Goal: Share content: Share content

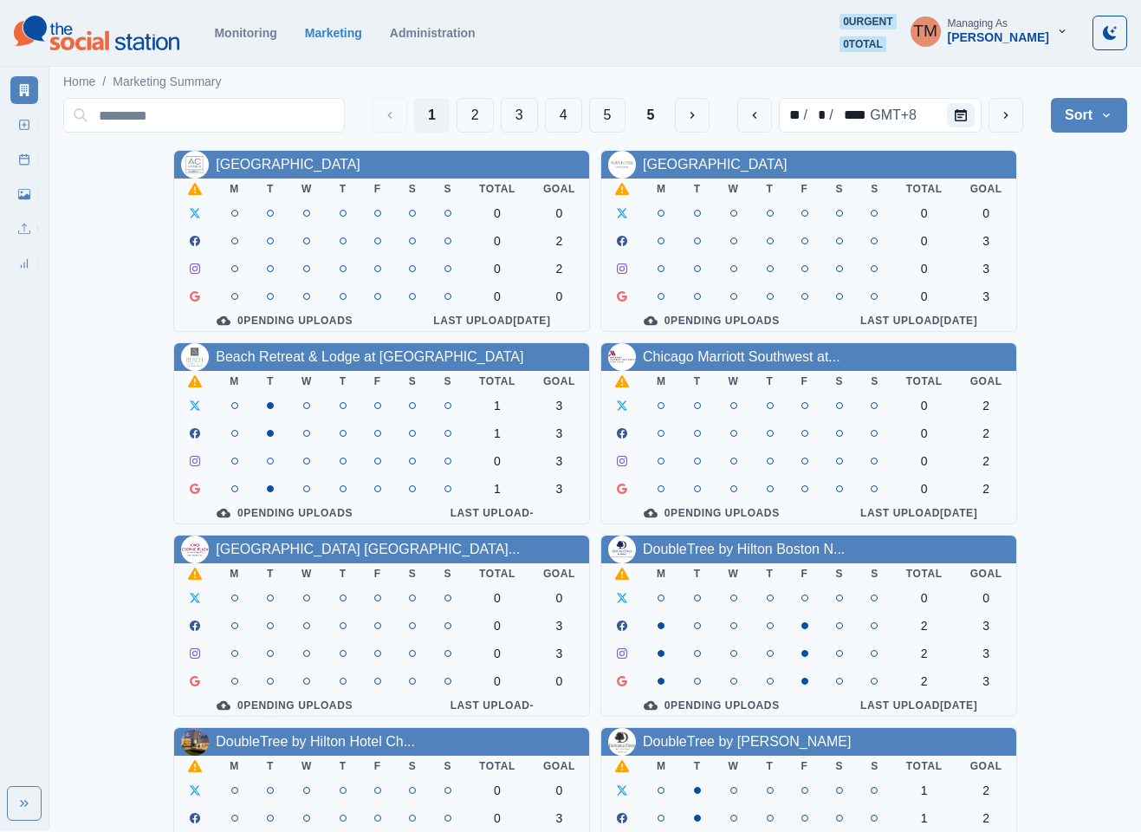
click at [1087, 296] on div "AC Hotel Atlanta Downtown M T W T F S S Total Goal 0 0 0 2 0 2 0 0 0 Pending Up…" at bounding box center [595, 722] width 1064 height 1144
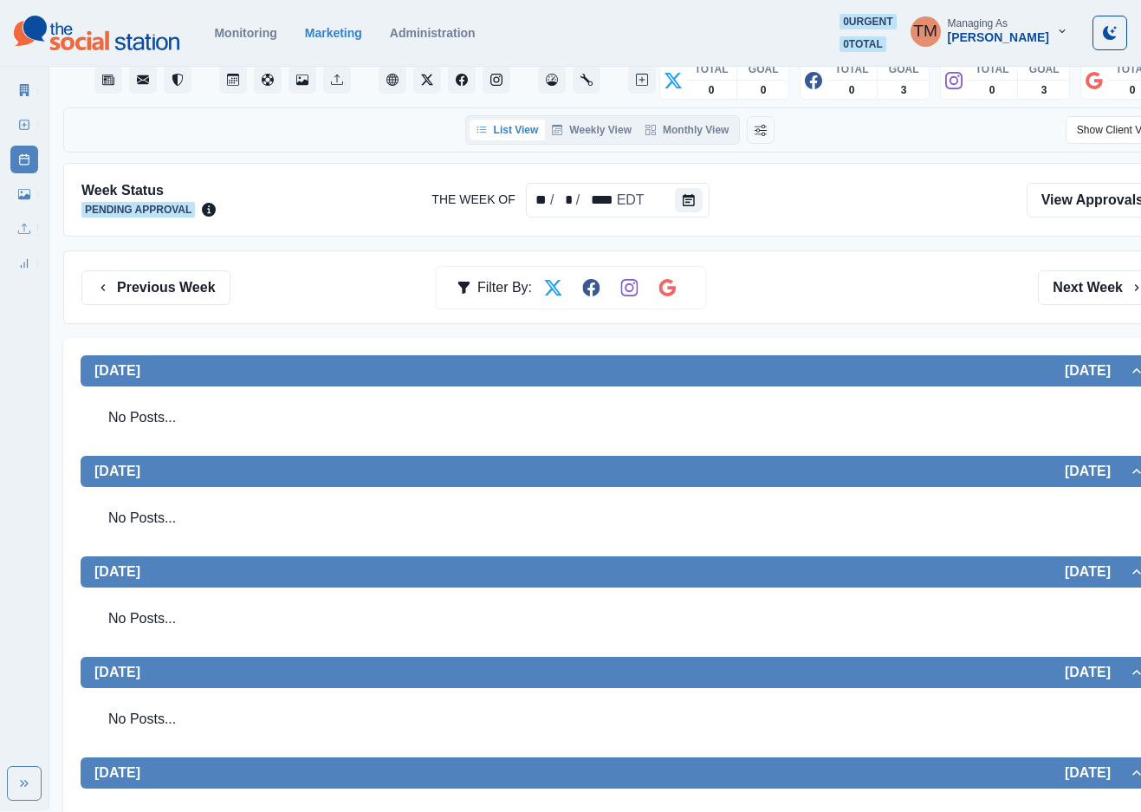
scroll to position [130, 0]
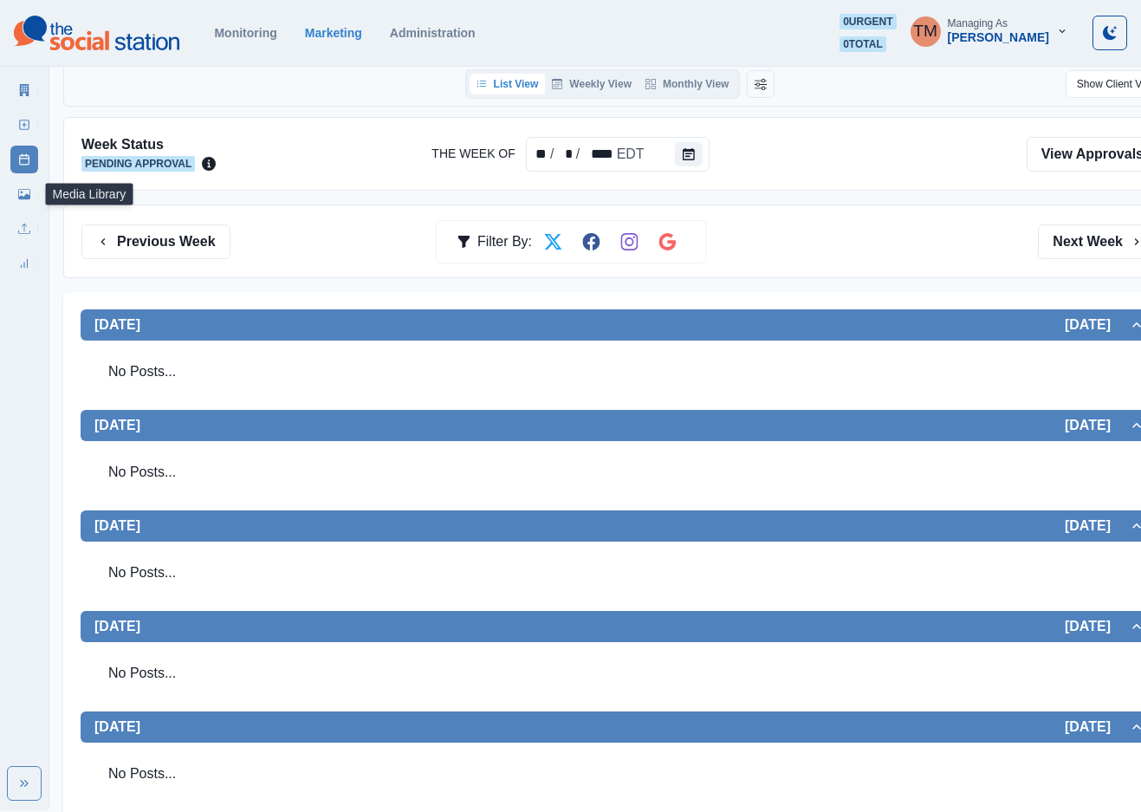
click at [23, 198] on link "Media Library" at bounding box center [24, 194] width 28 height 28
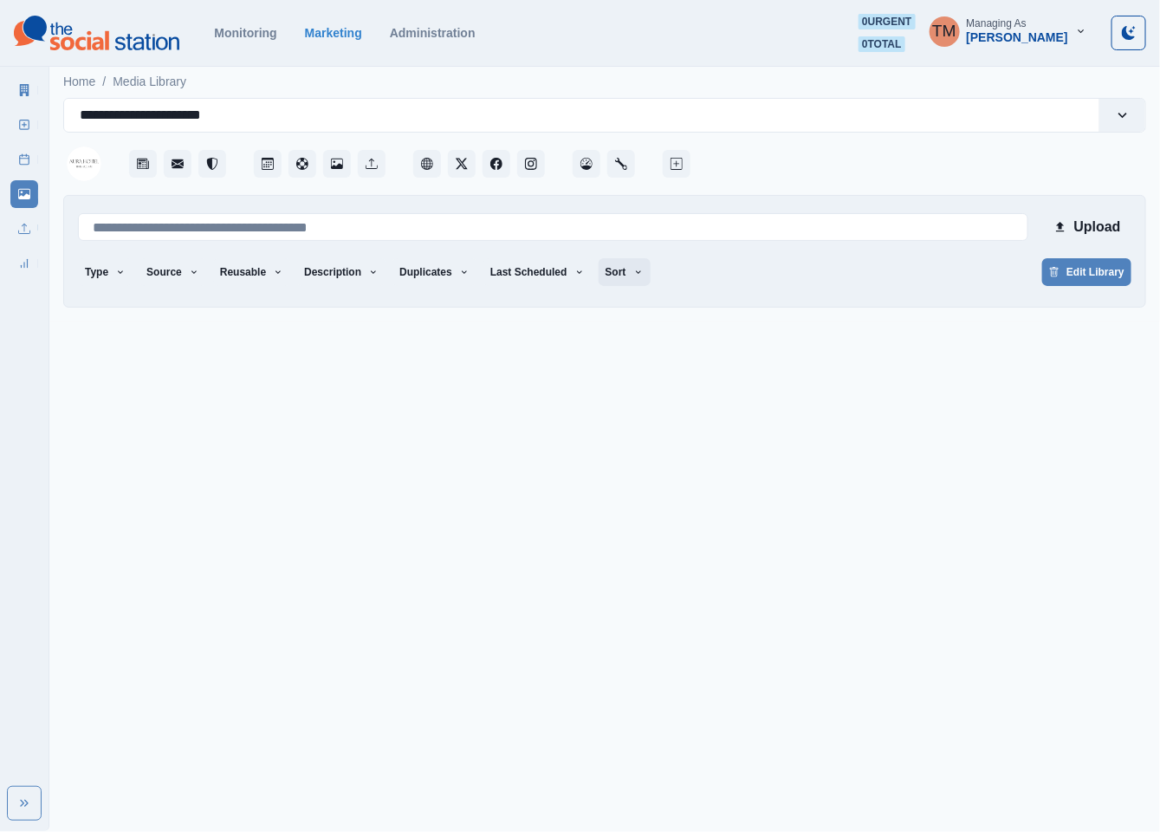
click at [609, 276] on button "Sort" at bounding box center [625, 272] width 52 height 28
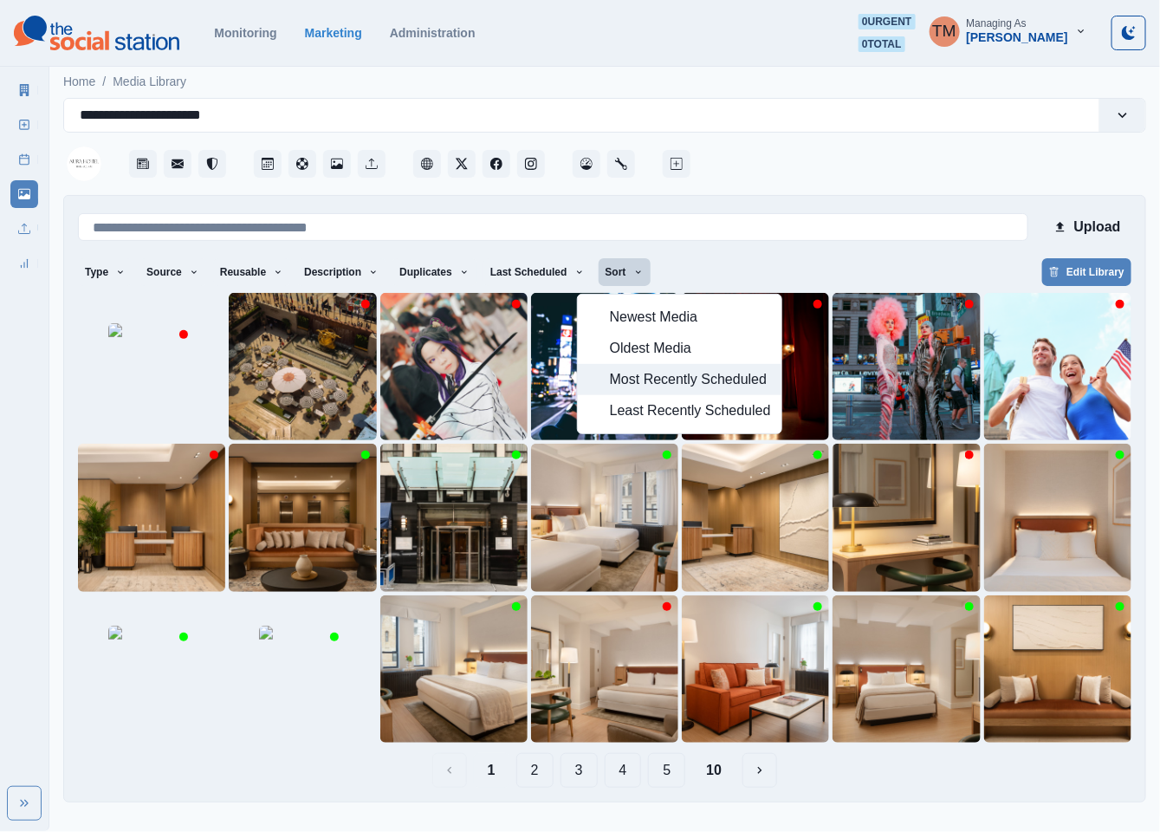
click at [640, 380] on span "Most Recently Scheduled" at bounding box center [690, 379] width 161 height 21
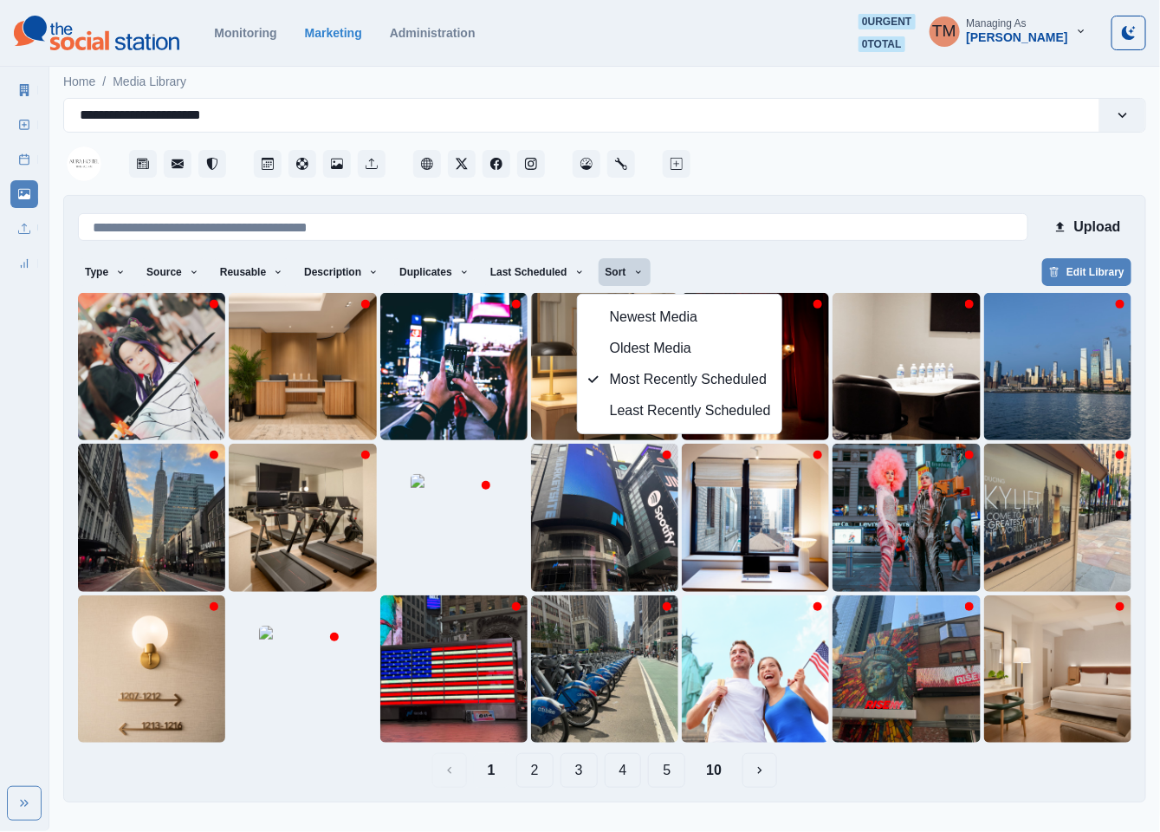
click at [898, 268] on div "Type Any Image Video Source Any Upload Social Manager Found: Instagram Found: G…" at bounding box center [605, 273] width 1054 height 31
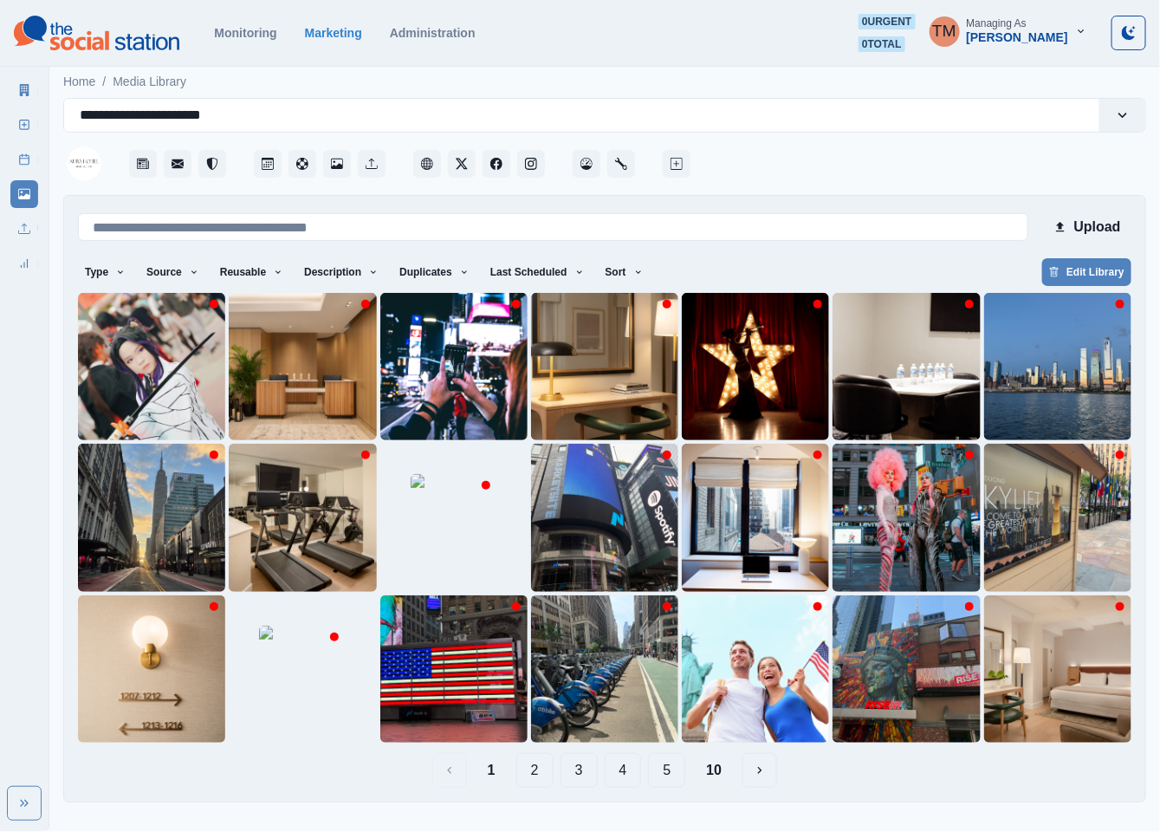
click at [717, 769] on button "10" at bounding box center [713, 770] width 43 height 35
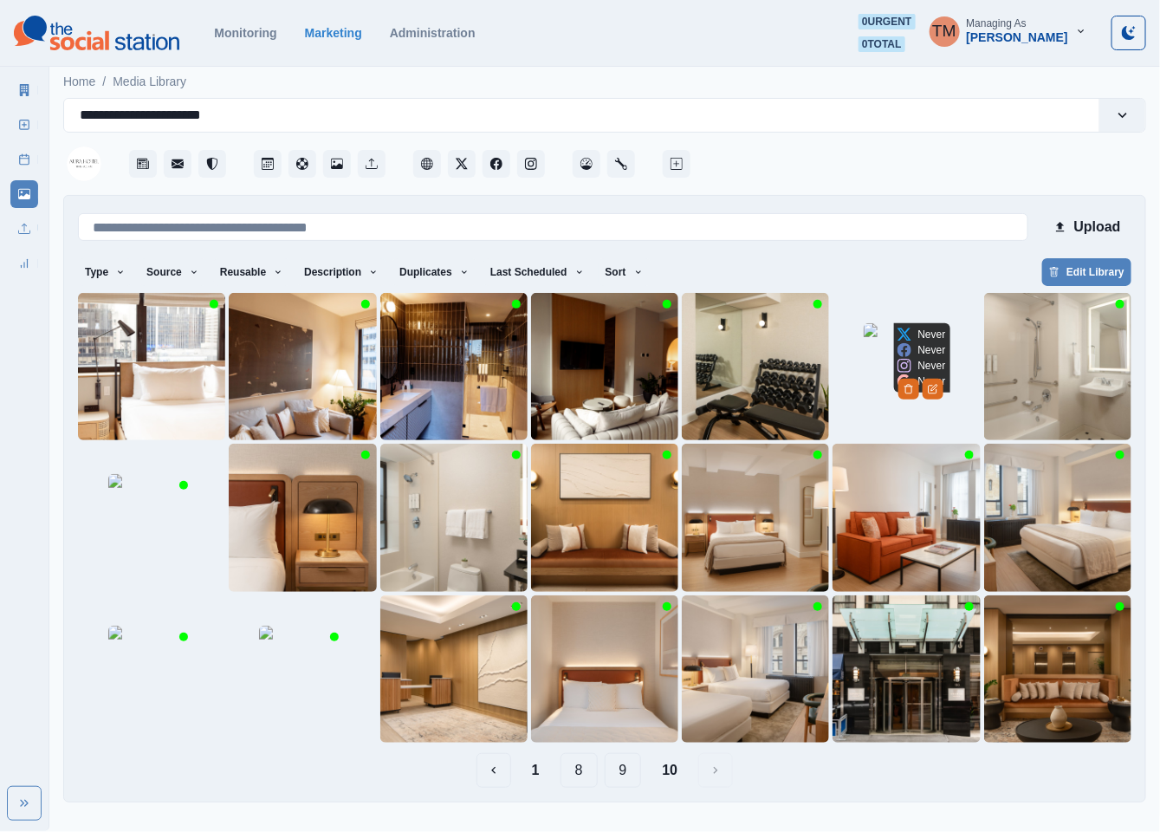
click at [903, 370] on img at bounding box center [907, 366] width 87 height 87
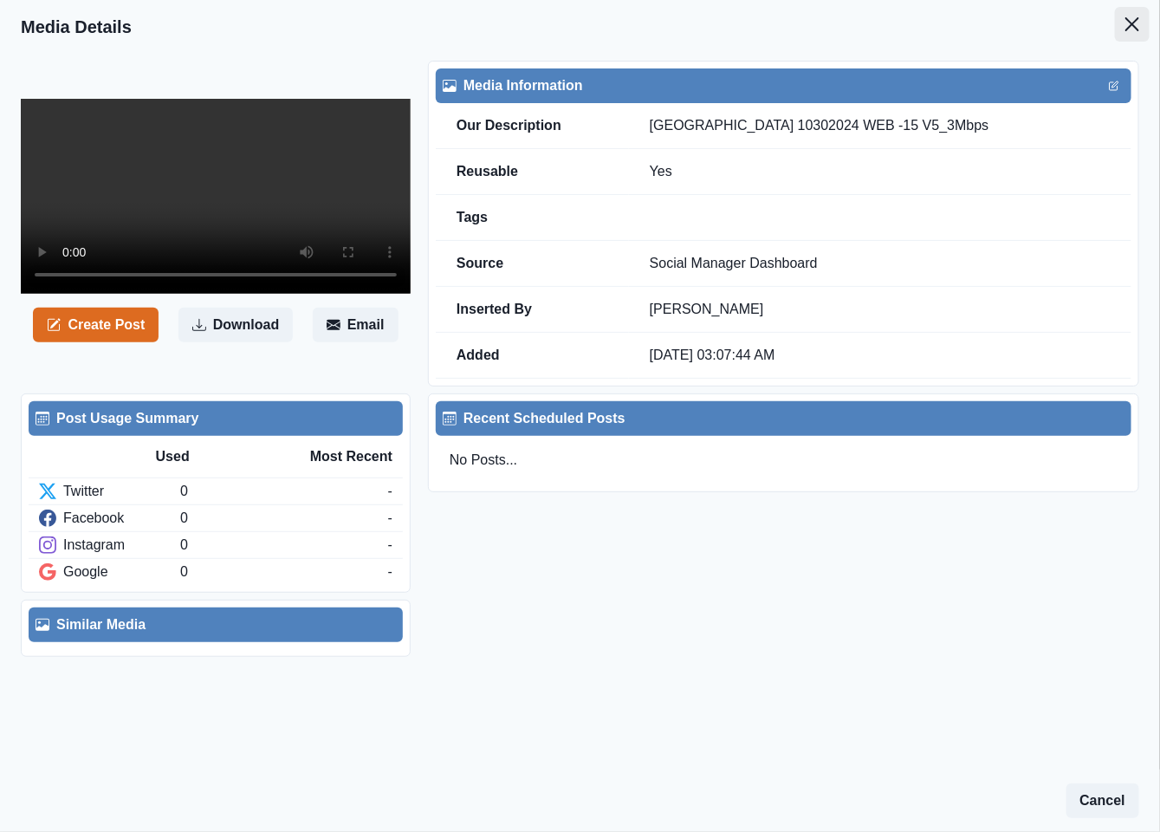
click at [1136, 23] on icon "Close" at bounding box center [1133, 24] width 14 height 14
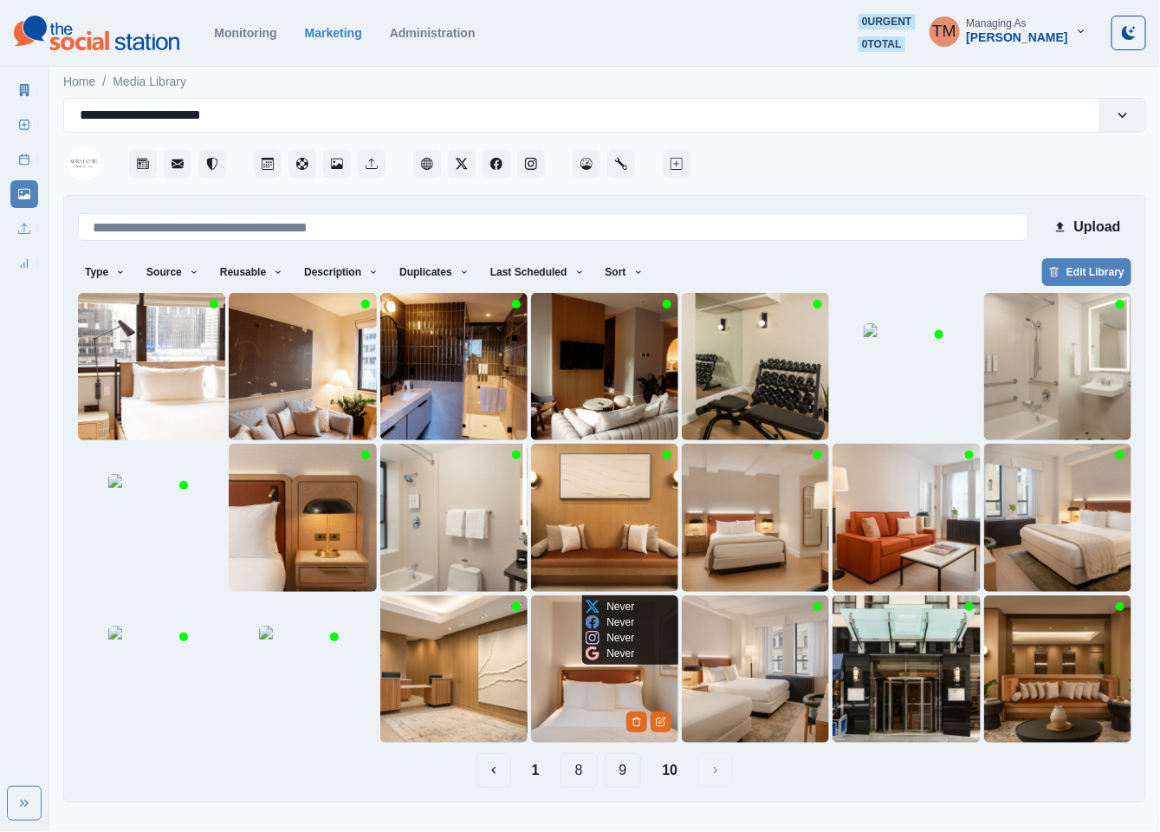
click at [570, 694] on img at bounding box center [604, 668] width 147 height 147
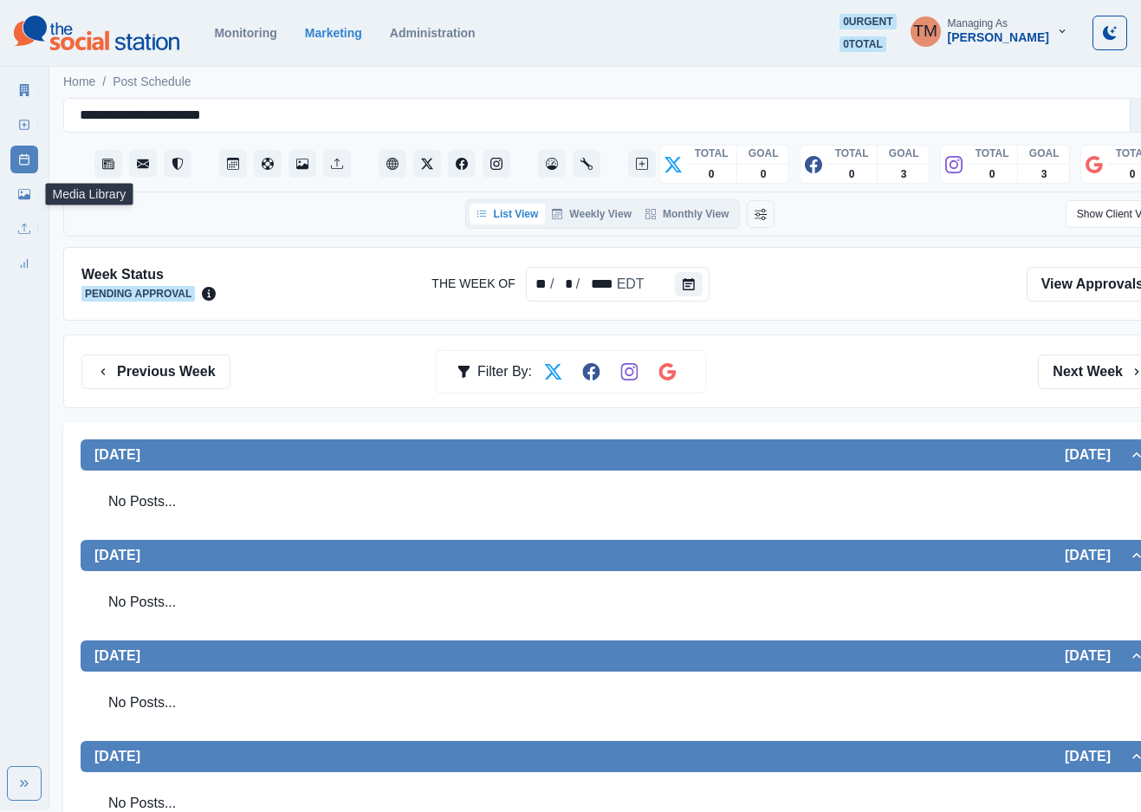
click at [26, 196] on icon at bounding box center [24, 194] width 12 height 10
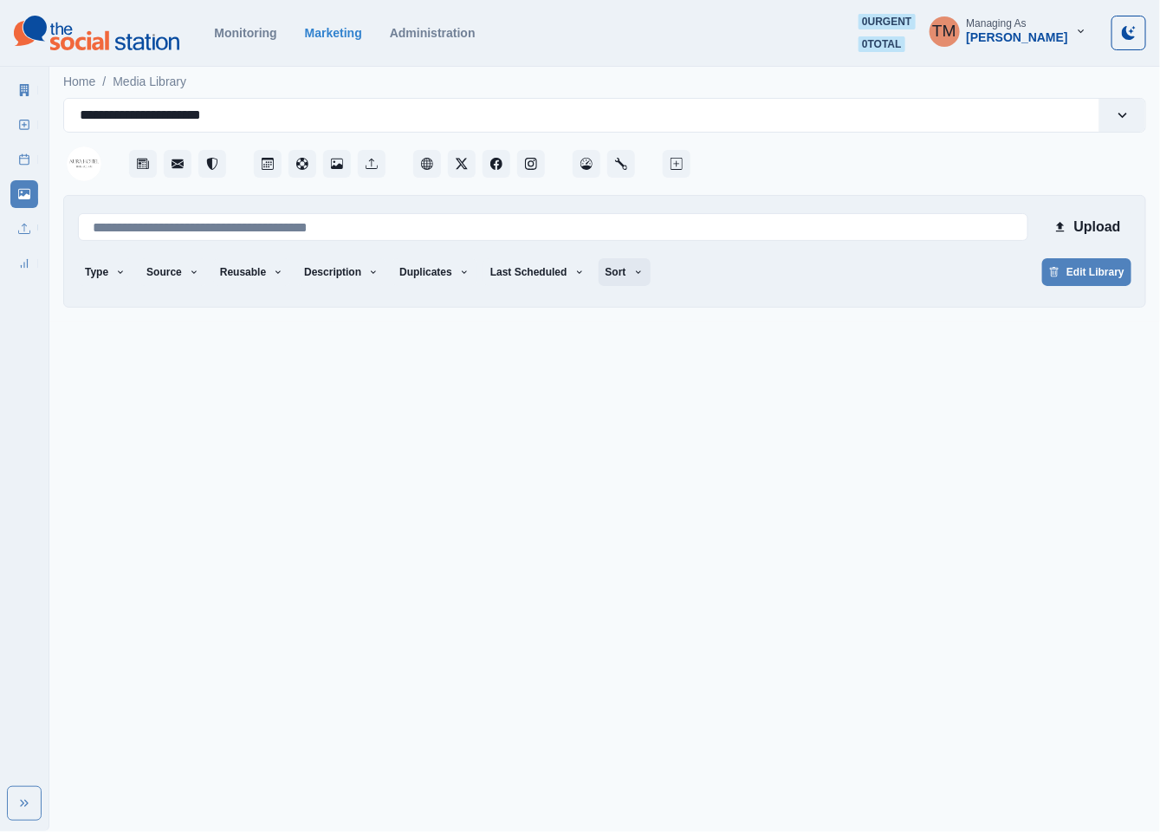
click at [604, 274] on button "Sort" at bounding box center [625, 272] width 52 height 28
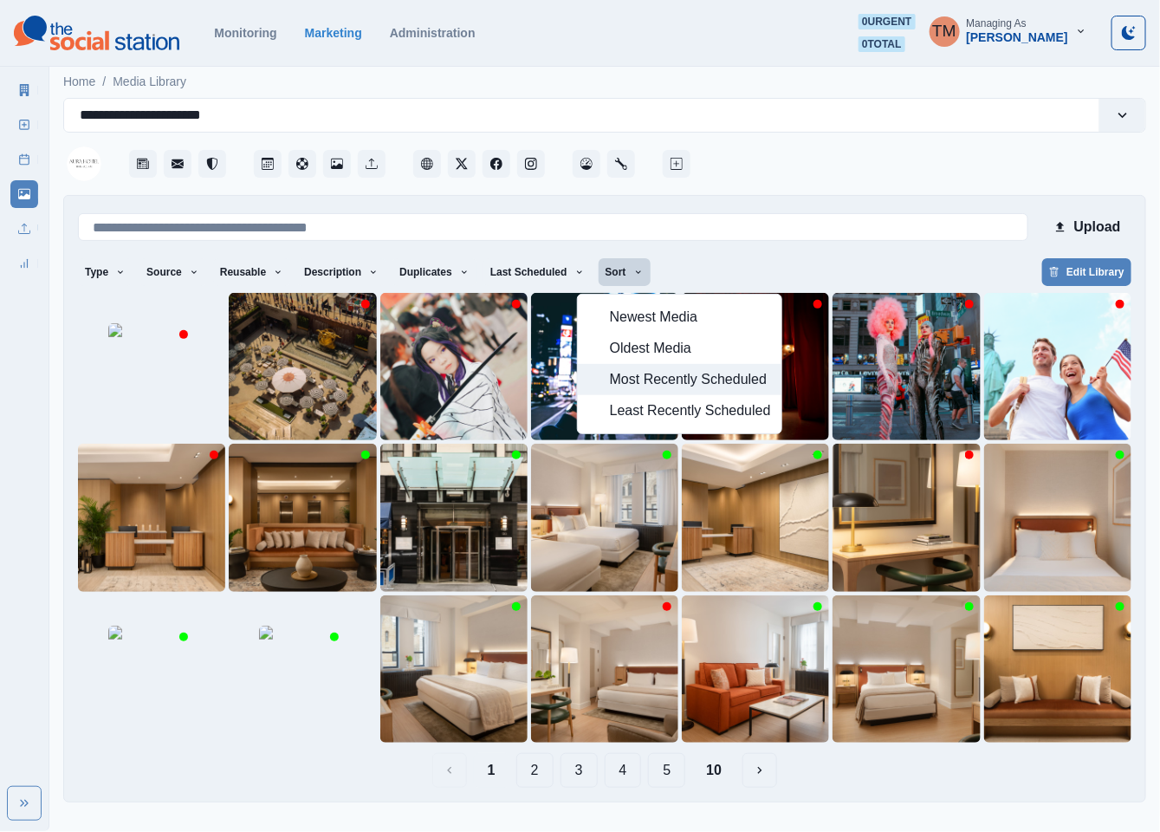
click at [647, 382] on span "Most Recently Scheduled" at bounding box center [690, 379] width 161 height 21
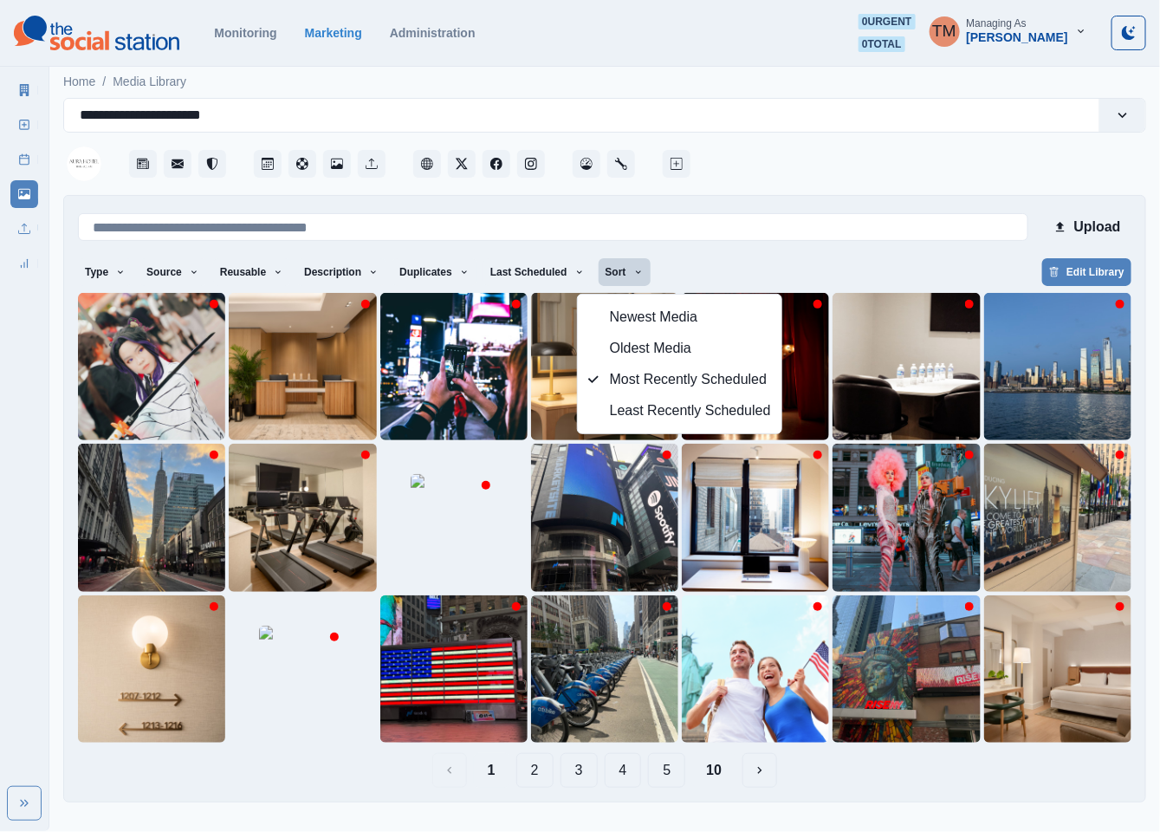
click at [723, 768] on button "10" at bounding box center [713, 770] width 43 height 35
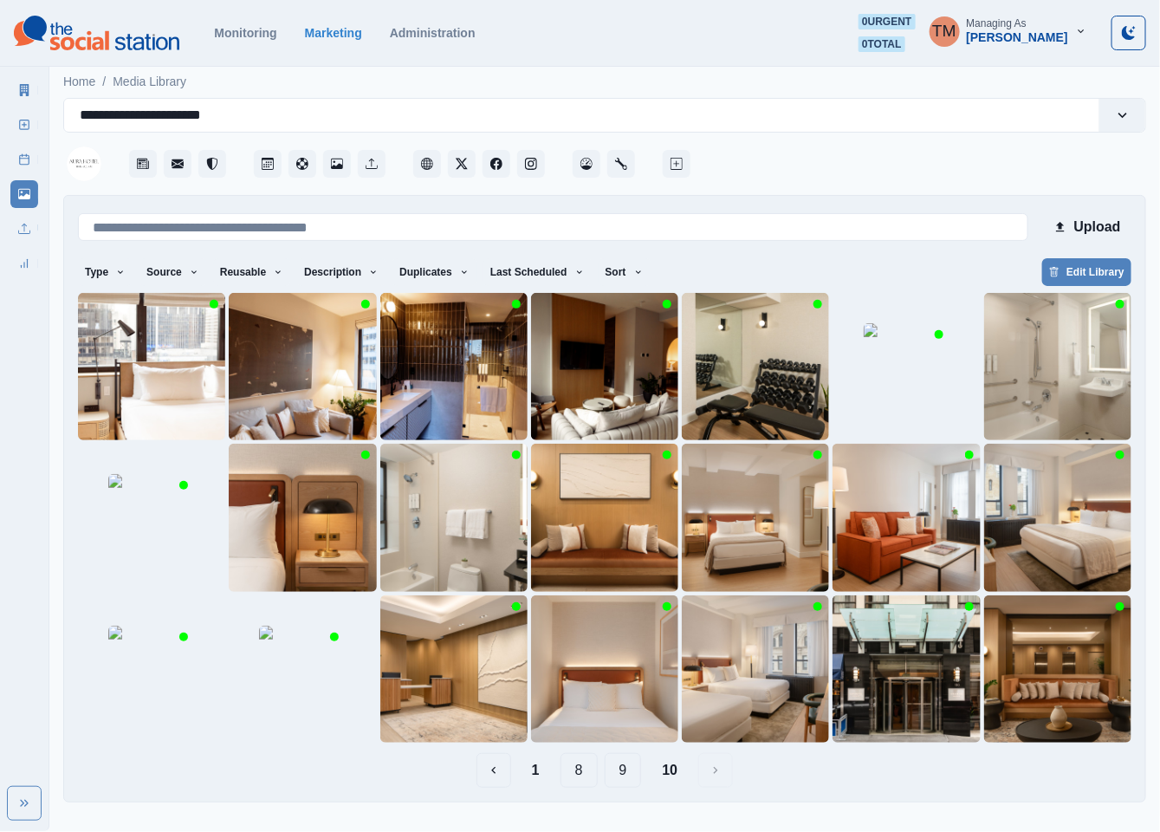
click at [625, 775] on button "9" at bounding box center [623, 770] width 37 height 35
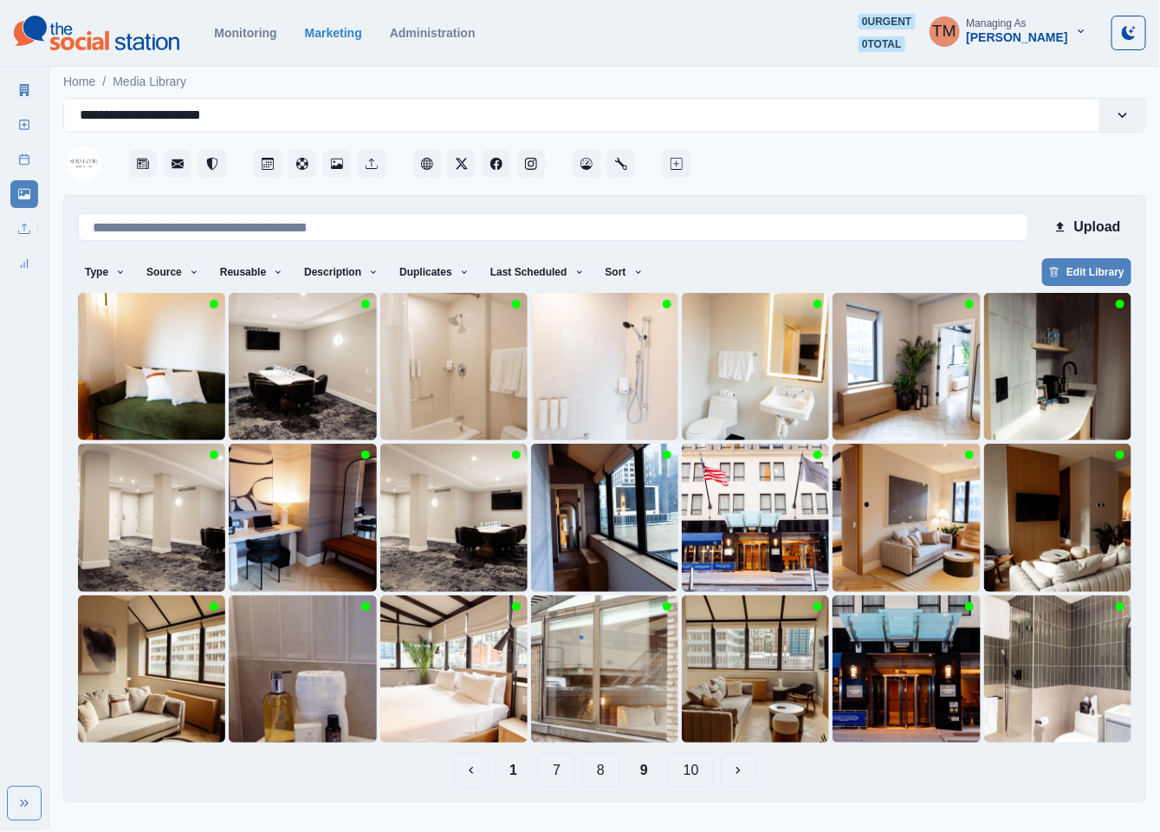
click at [512, 777] on button "1" at bounding box center [514, 770] width 36 height 35
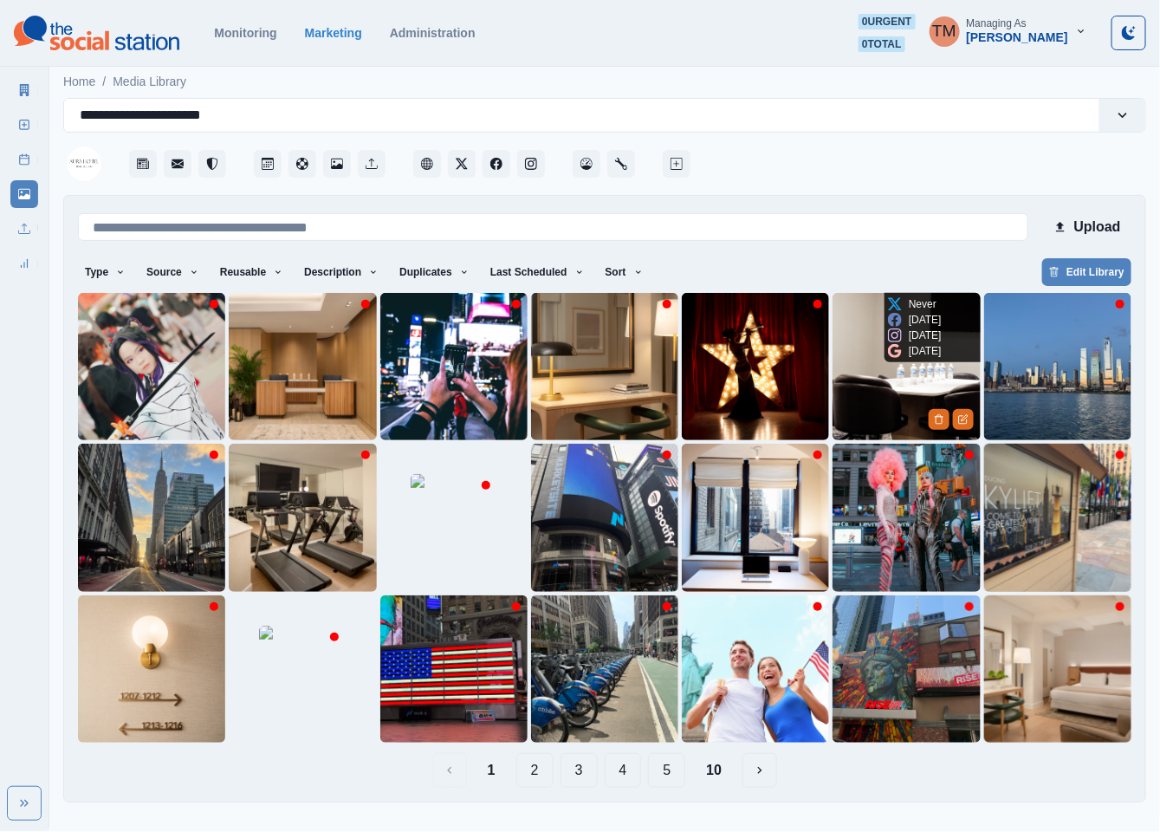
click at [880, 404] on img at bounding box center [906, 366] width 147 height 147
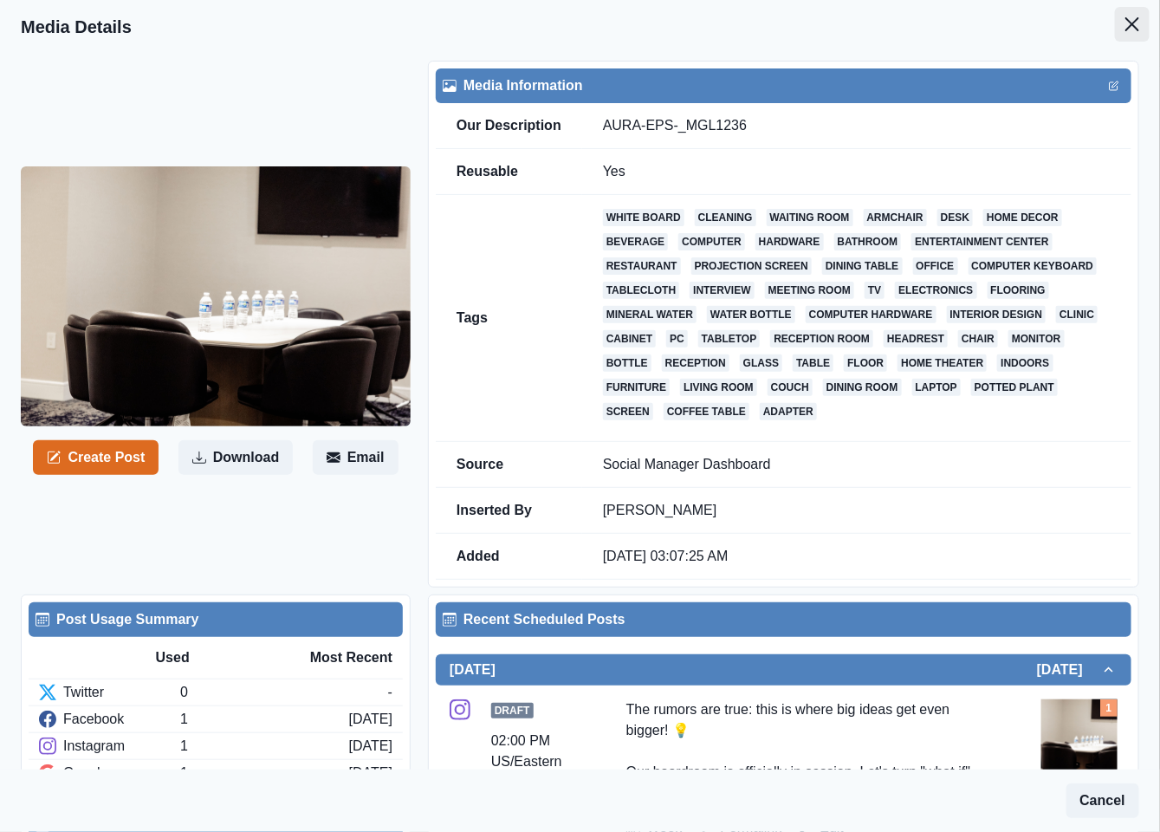
click at [1126, 23] on icon "Close" at bounding box center [1133, 24] width 14 height 14
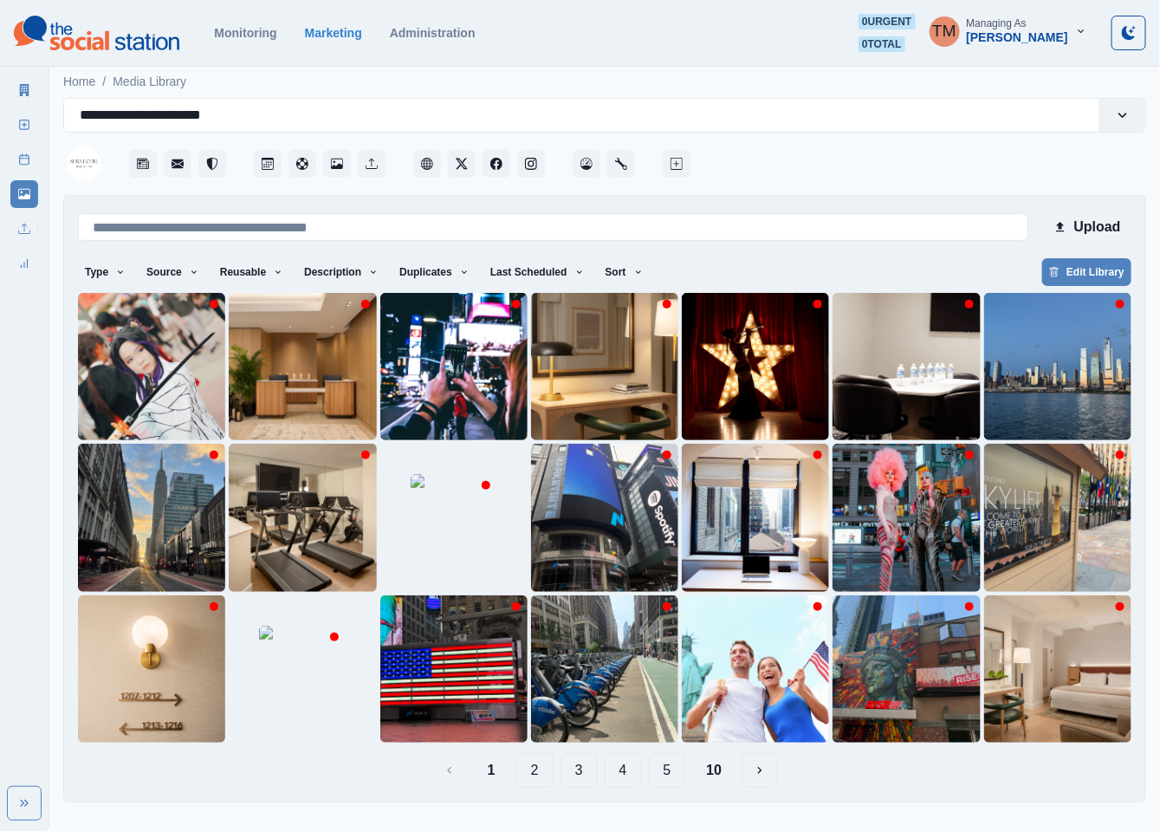
click at [716, 780] on button "10" at bounding box center [713, 770] width 43 height 35
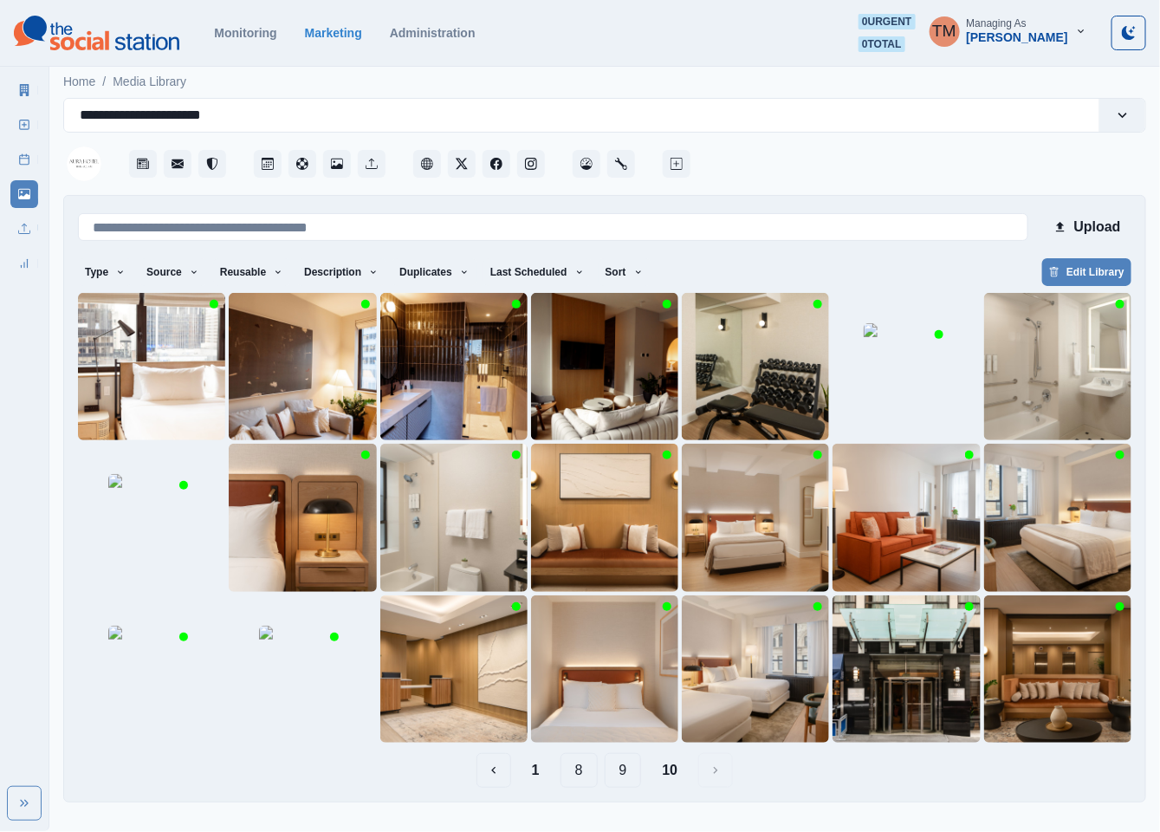
click at [624, 775] on button "9" at bounding box center [623, 770] width 37 height 35
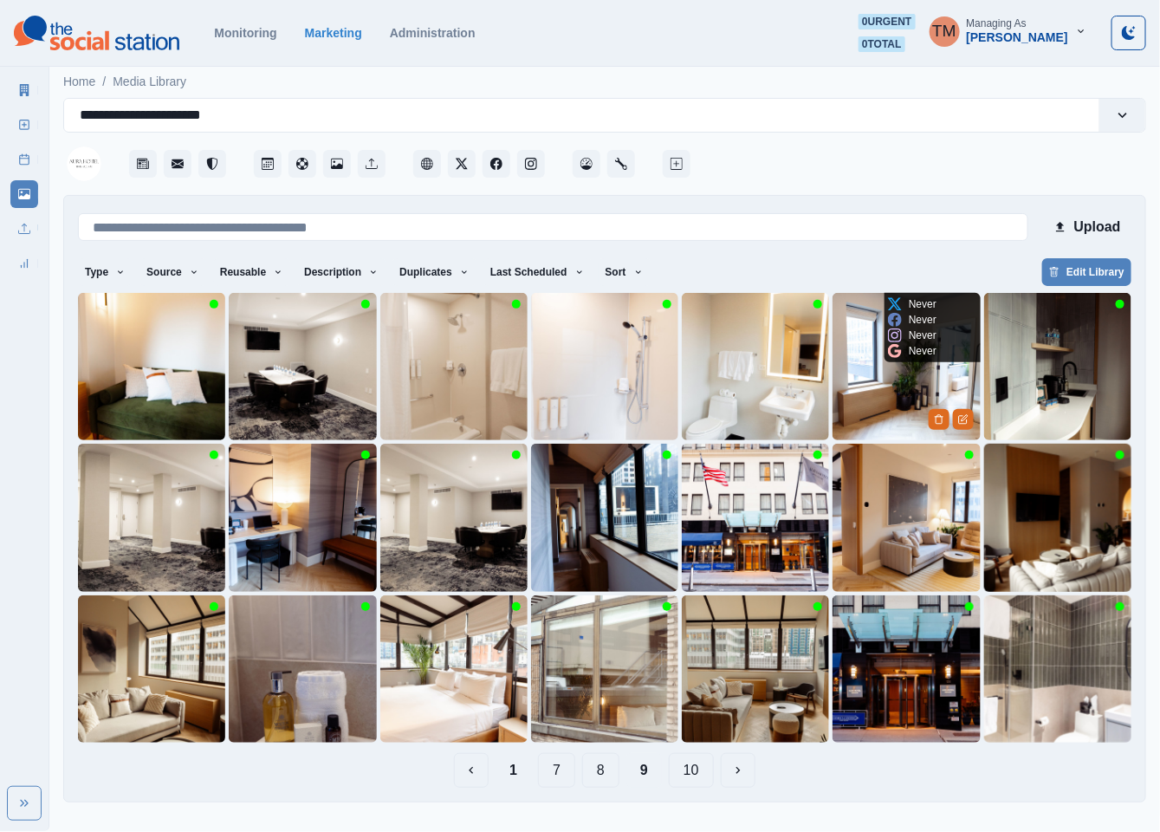
click at [874, 388] on img at bounding box center [906, 366] width 147 height 147
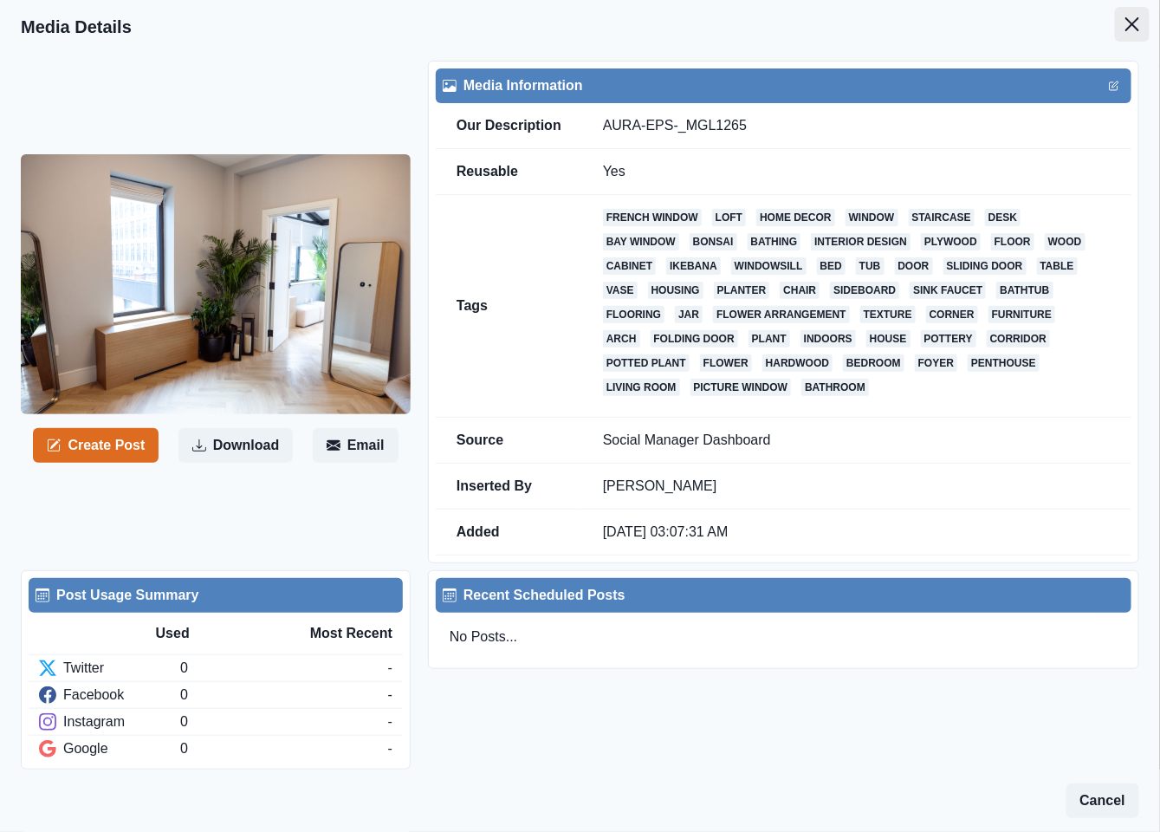
click at [1126, 22] on icon "Close" at bounding box center [1133, 24] width 14 height 14
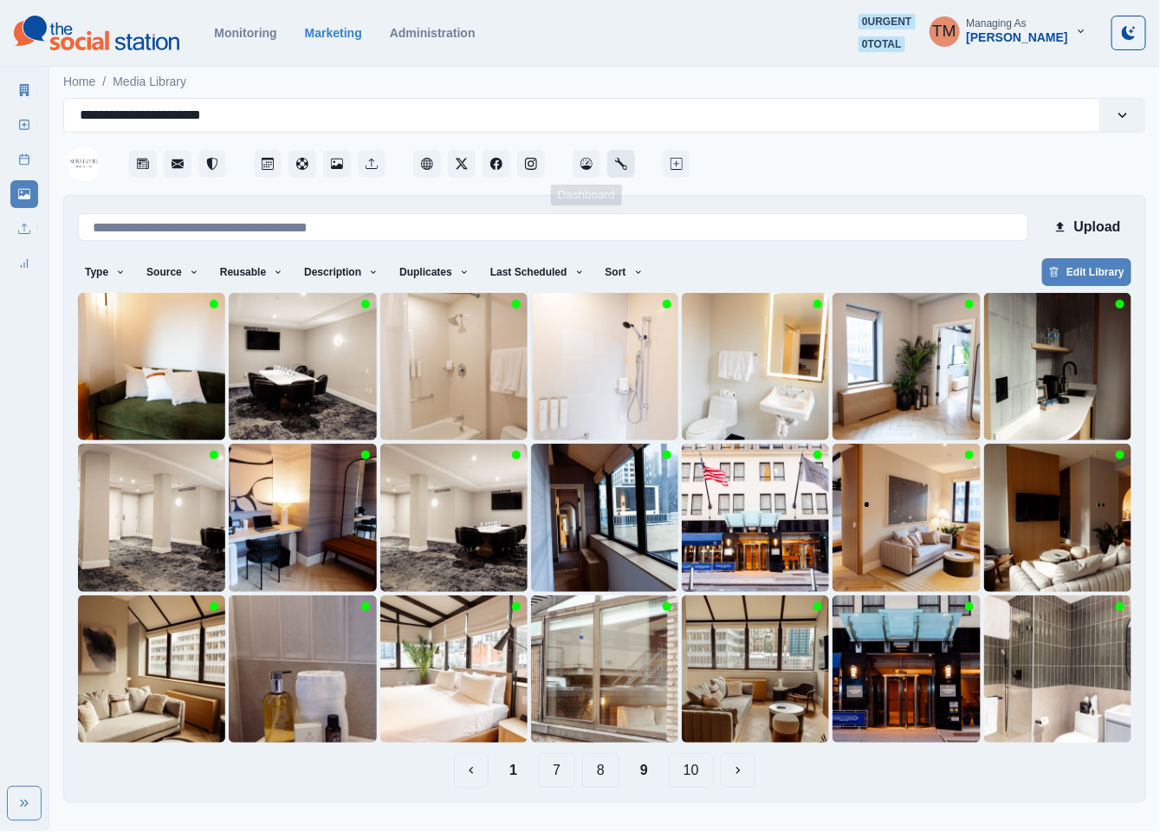
click at [616, 165] on icon "Administration" at bounding box center [621, 164] width 12 height 12
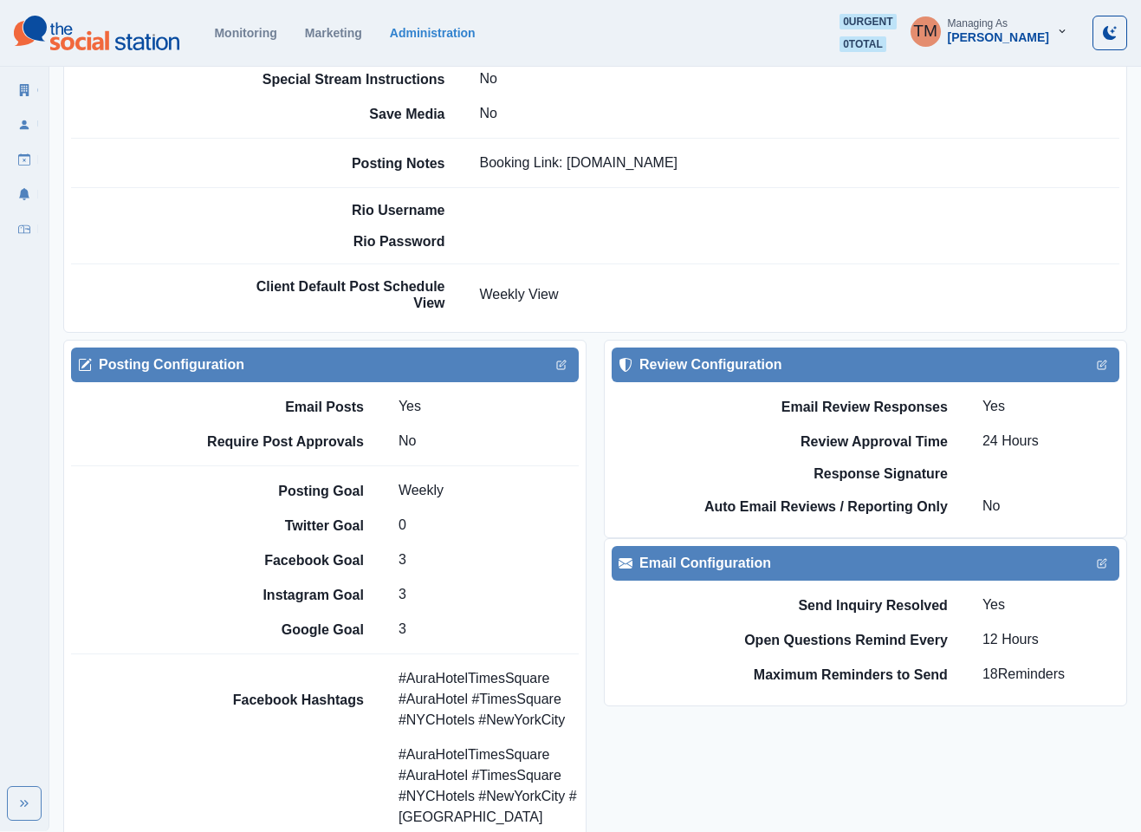
scroll to position [1690, 0]
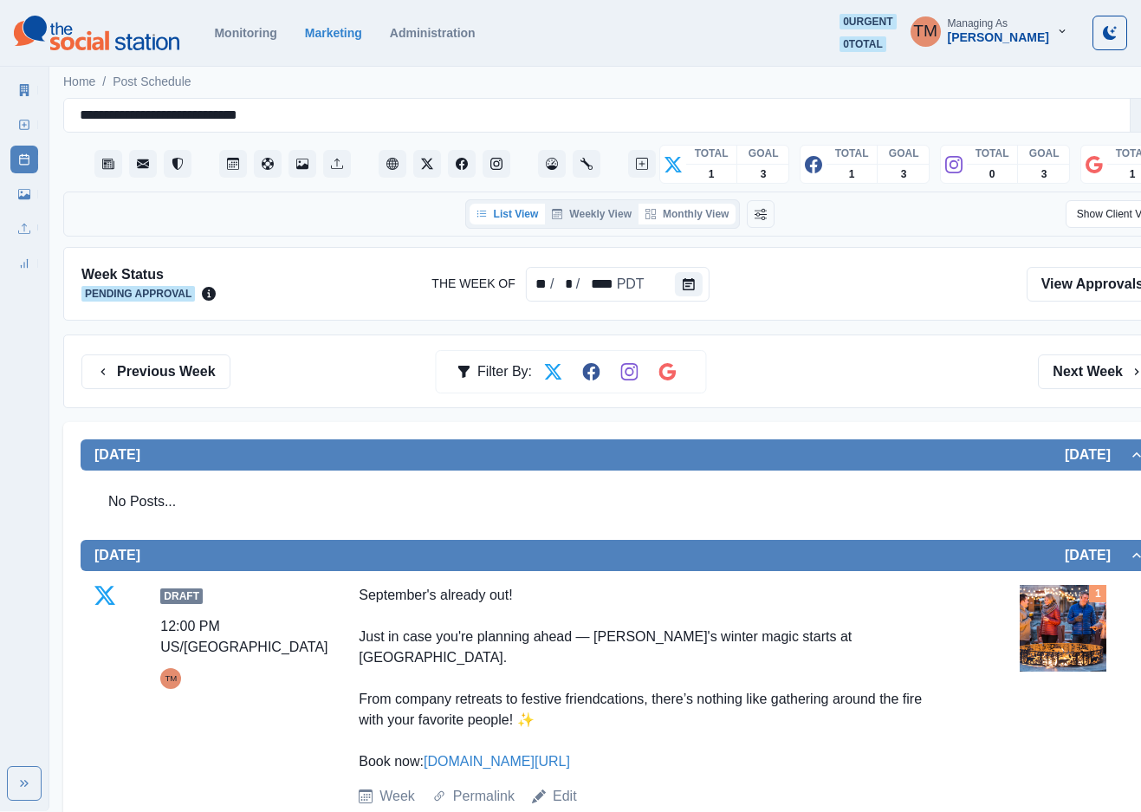
click at [705, 213] on button "Monthly View" at bounding box center [687, 214] width 97 height 21
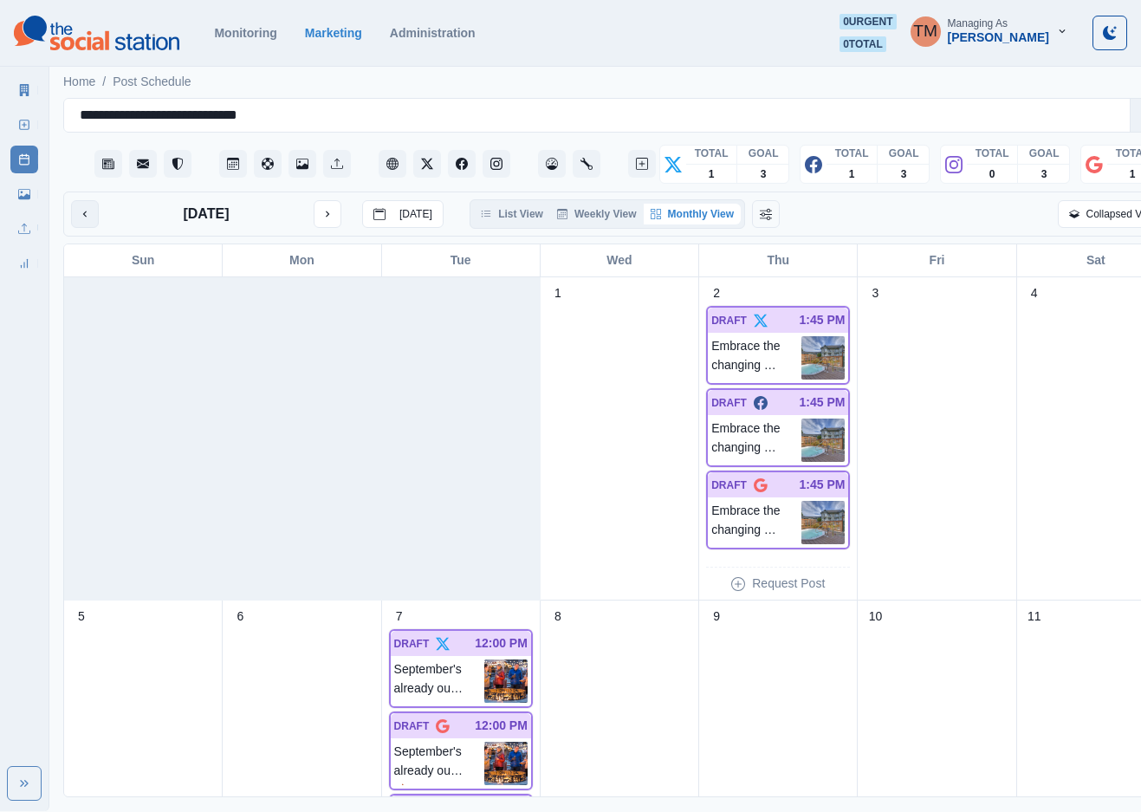
click at [83, 214] on icon "previous month" at bounding box center [85, 214] width 12 height 12
click at [88, 203] on button "previous month" at bounding box center [85, 214] width 28 height 28
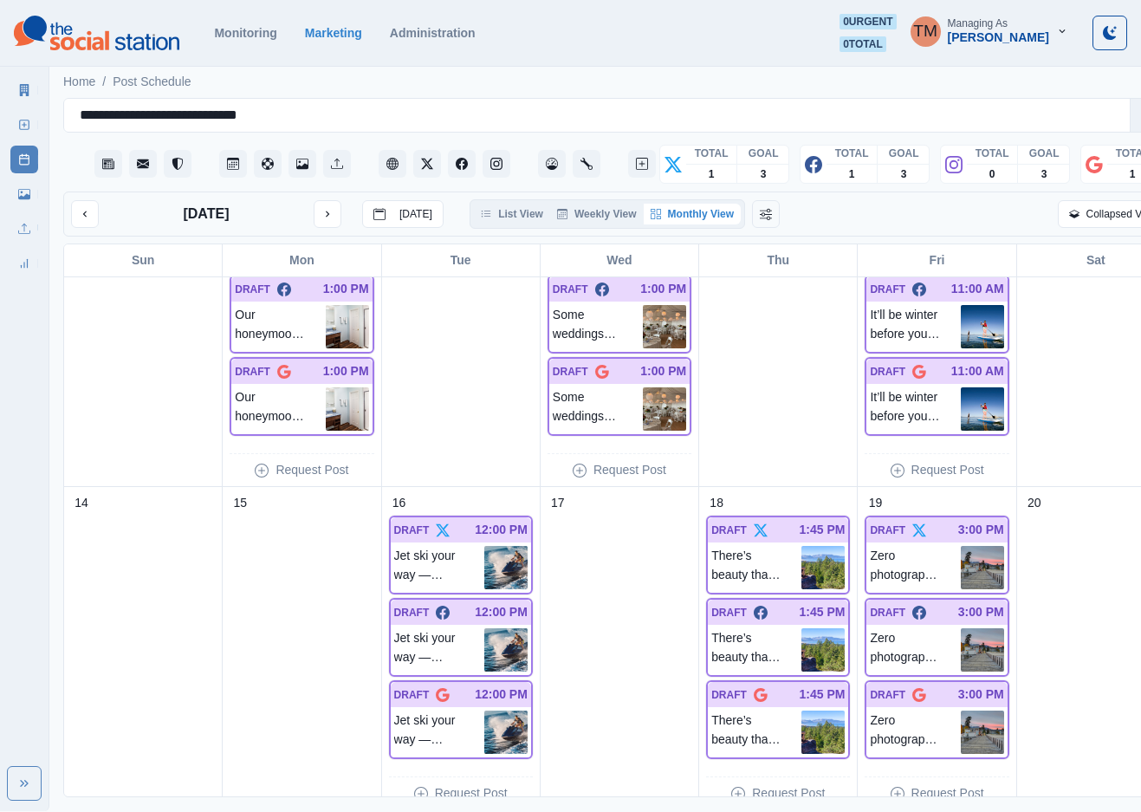
scroll to position [1095, 0]
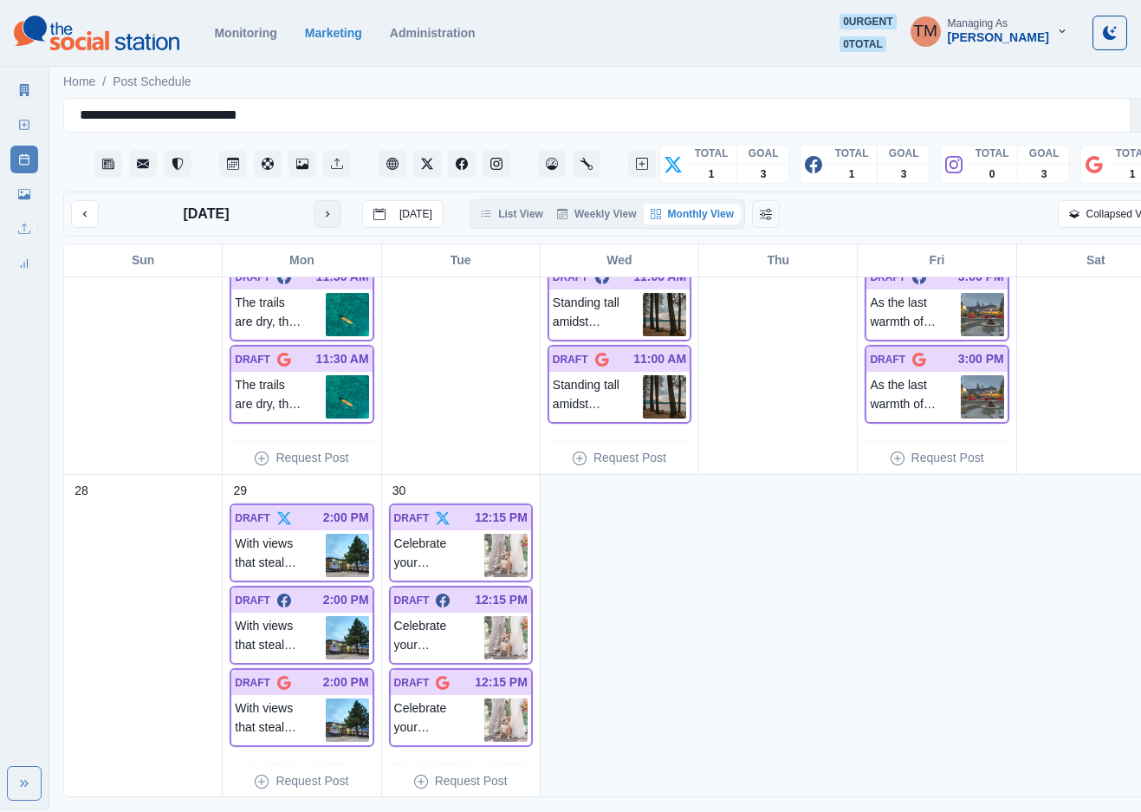
click at [322, 208] on icon "next month" at bounding box center [327, 214] width 12 height 12
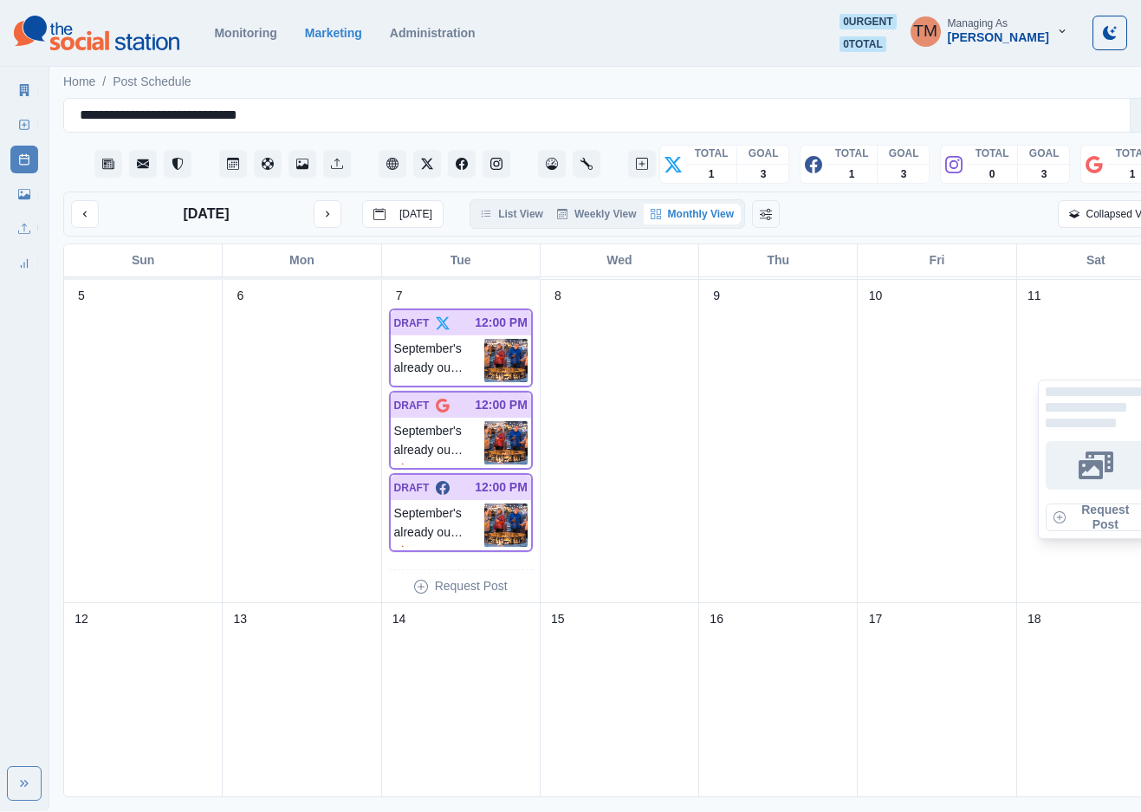
scroll to position [390, 0]
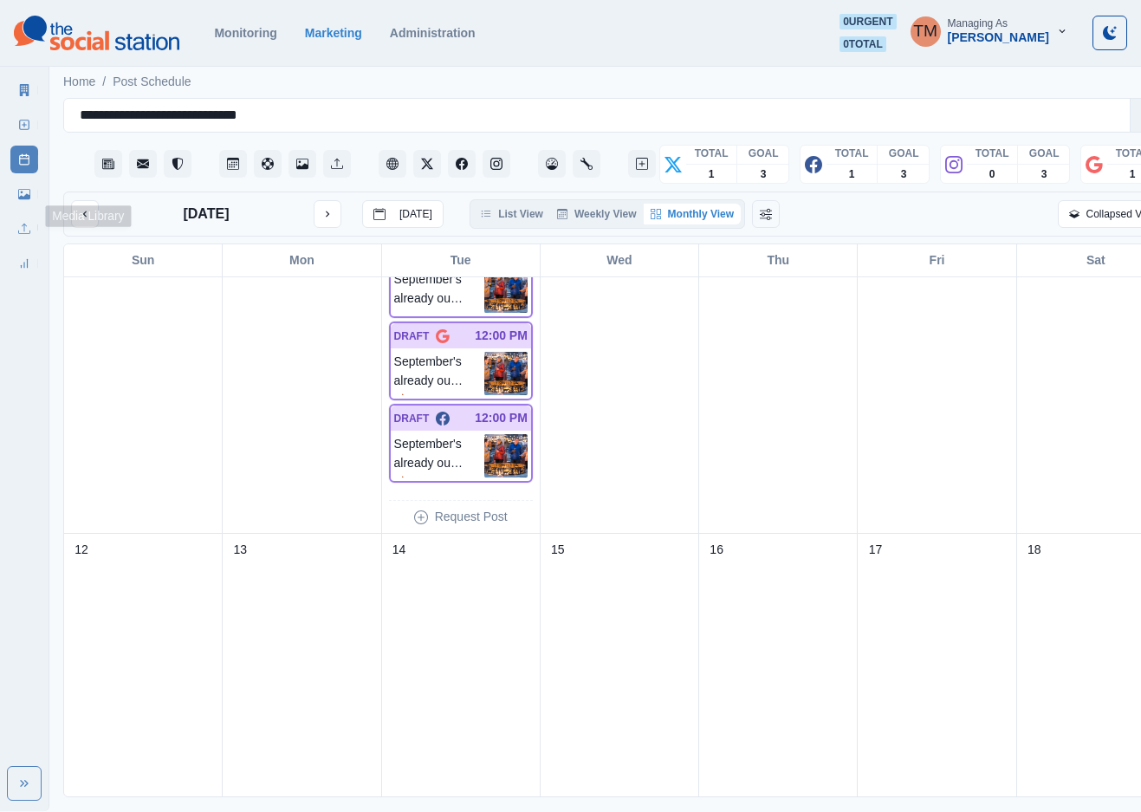
click at [24, 205] on link "Media Library" at bounding box center [24, 194] width 28 height 28
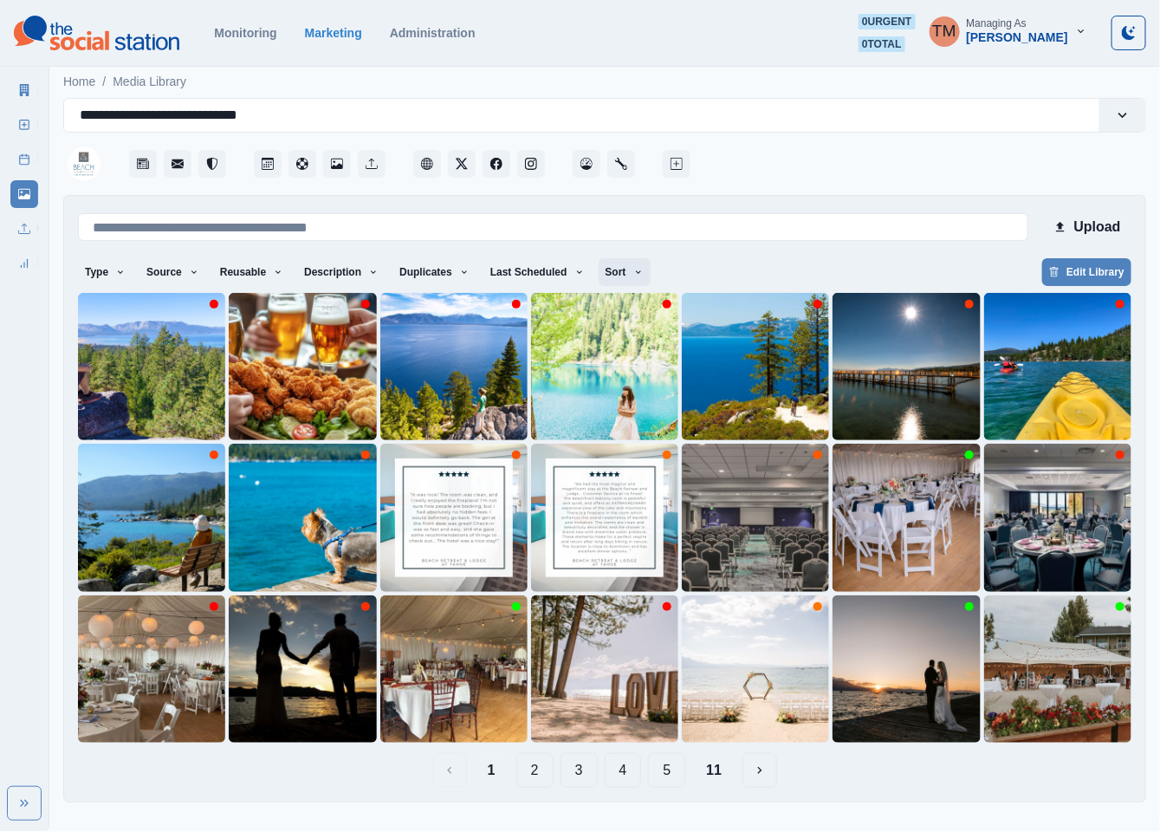
click at [603, 270] on button "Sort" at bounding box center [625, 272] width 52 height 28
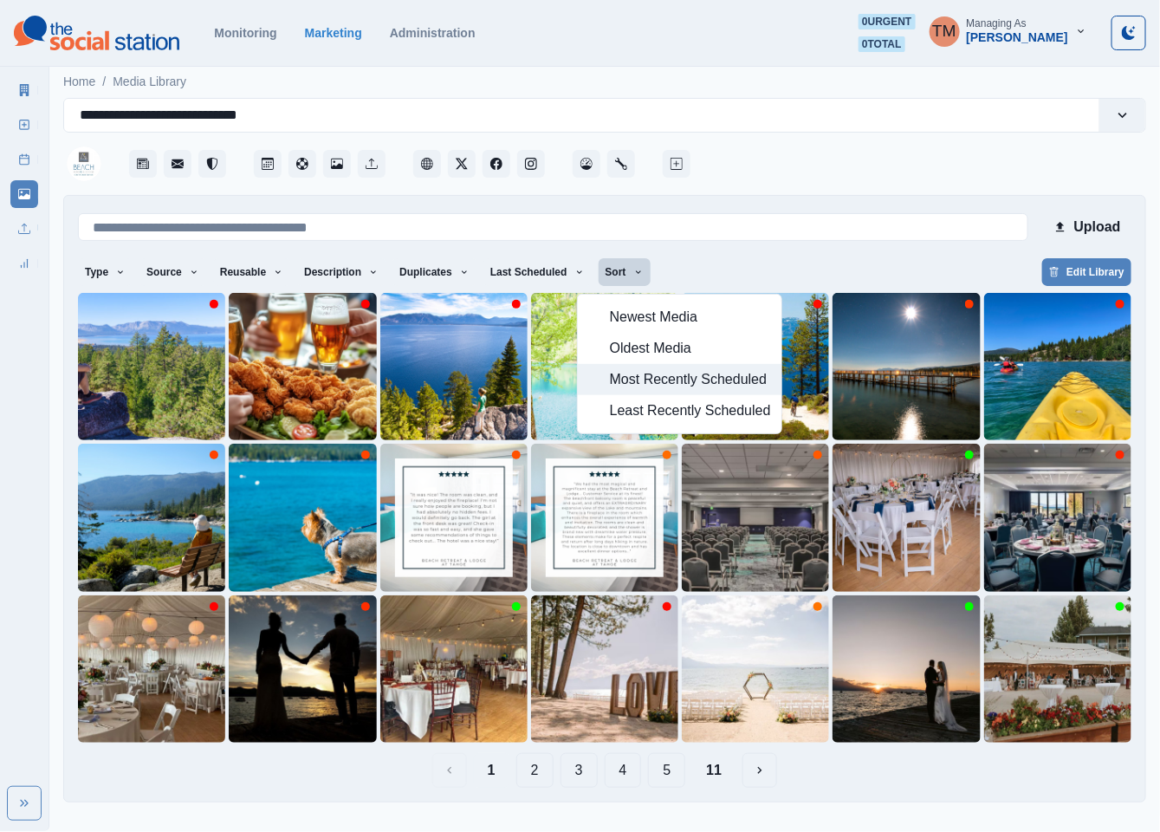
click at [639, 378] on span "Most Recently Scheduled" at bounding box center [690, 379] width 161 height 21
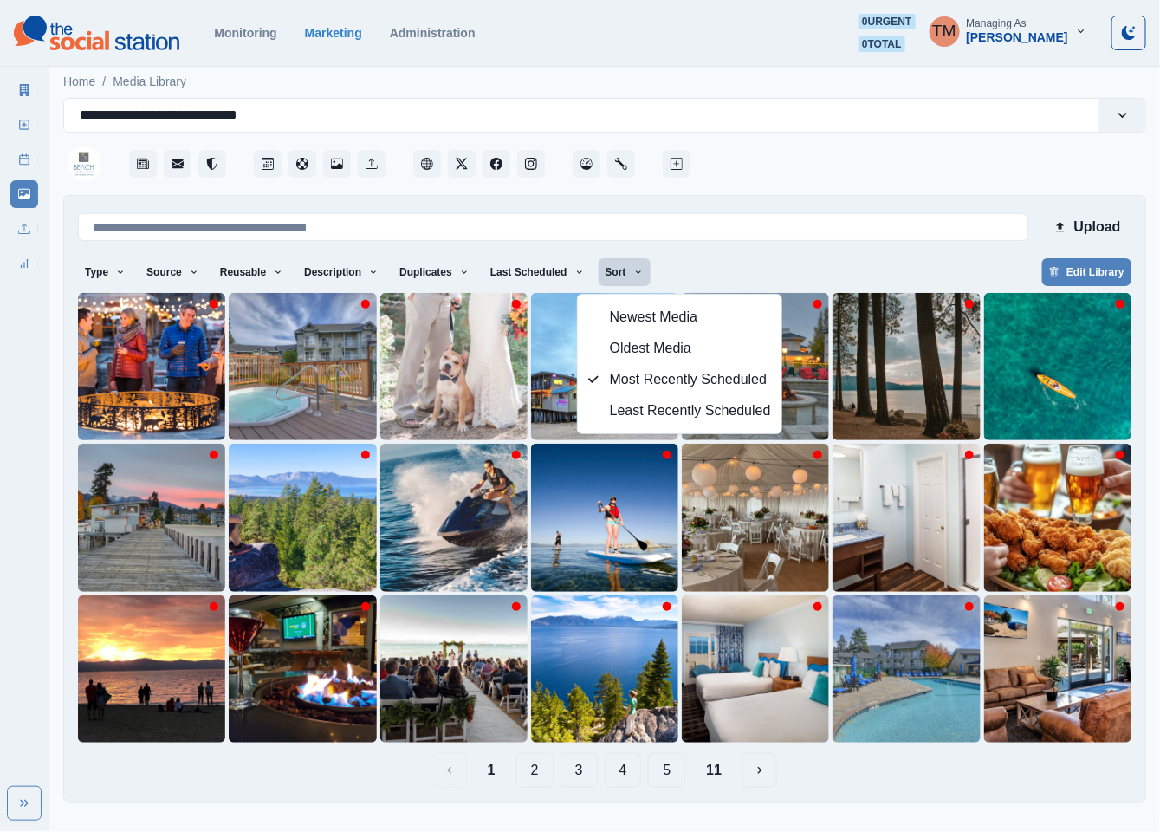
click at [718, 768] on button "11" at bounding box center [713, 770] width 43 height 35
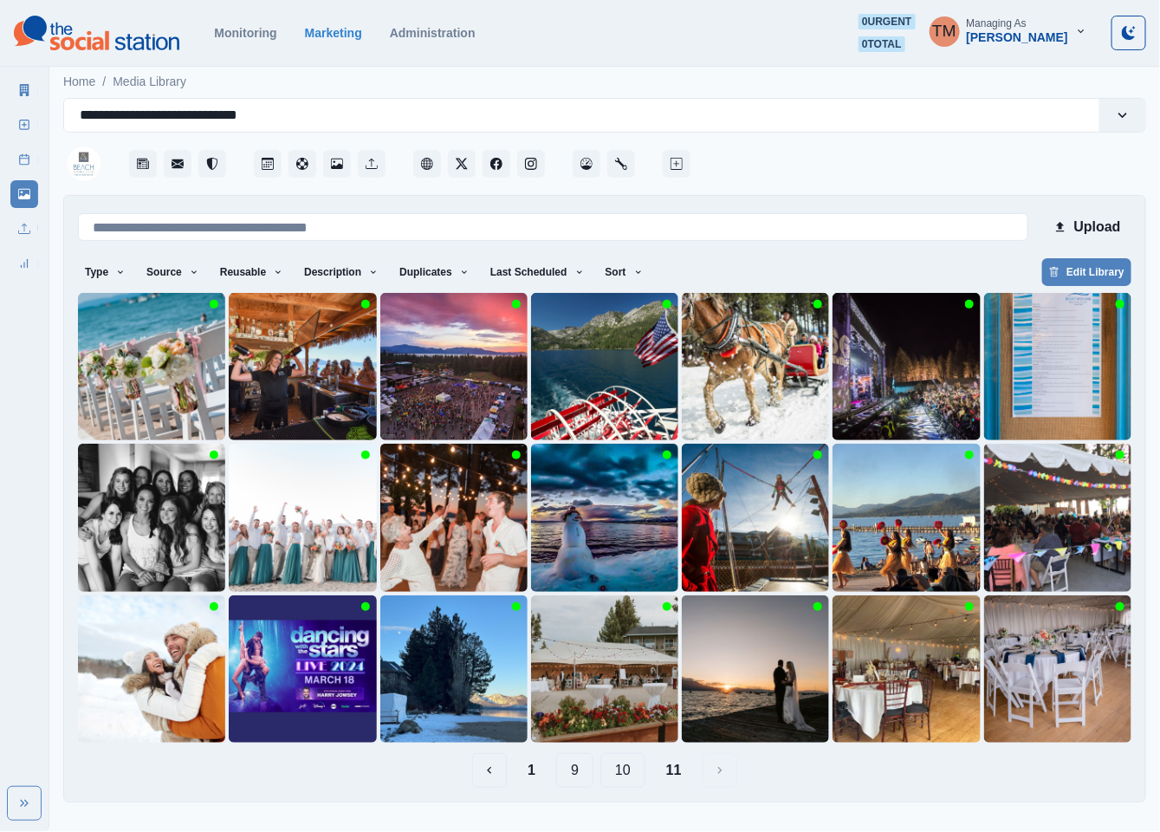
click at [625, 769] on button "10" at bounding box center [622, 770] width 45 height 35
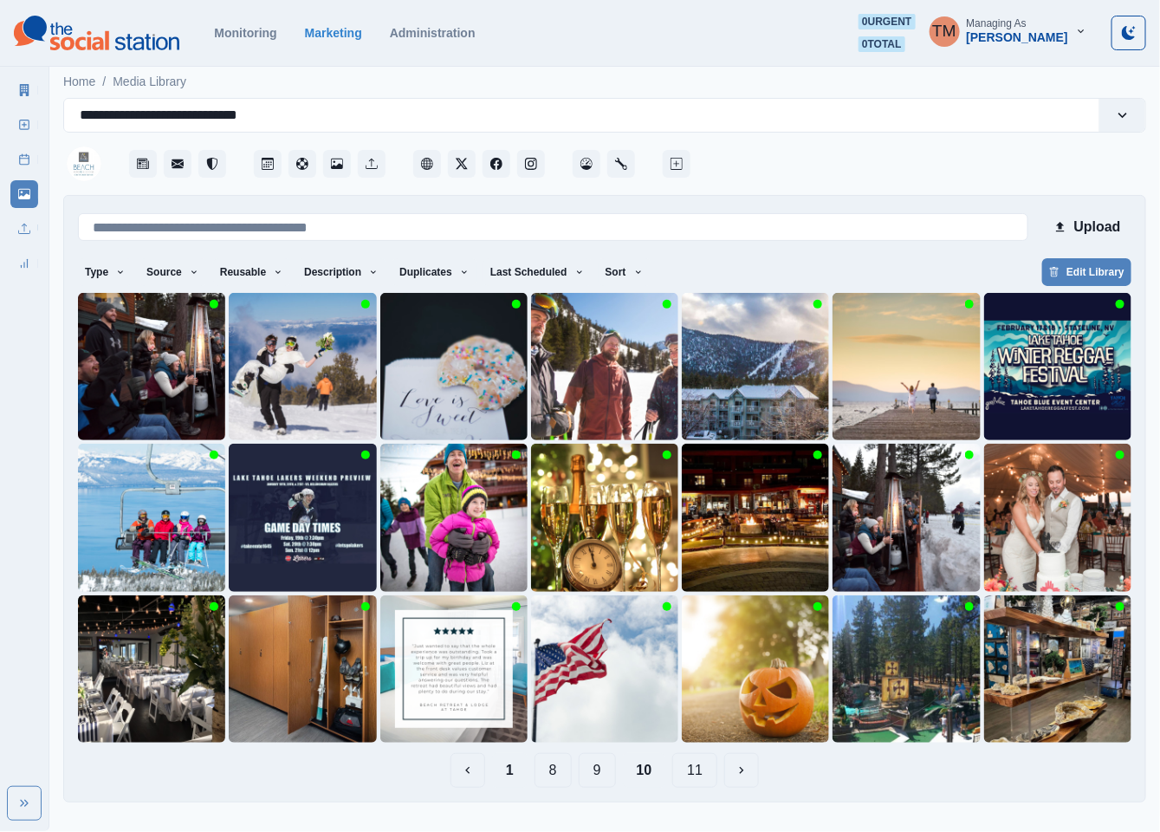
click at [517, 773] on button "1" at bounding box center [510, 770] width 36 height 35
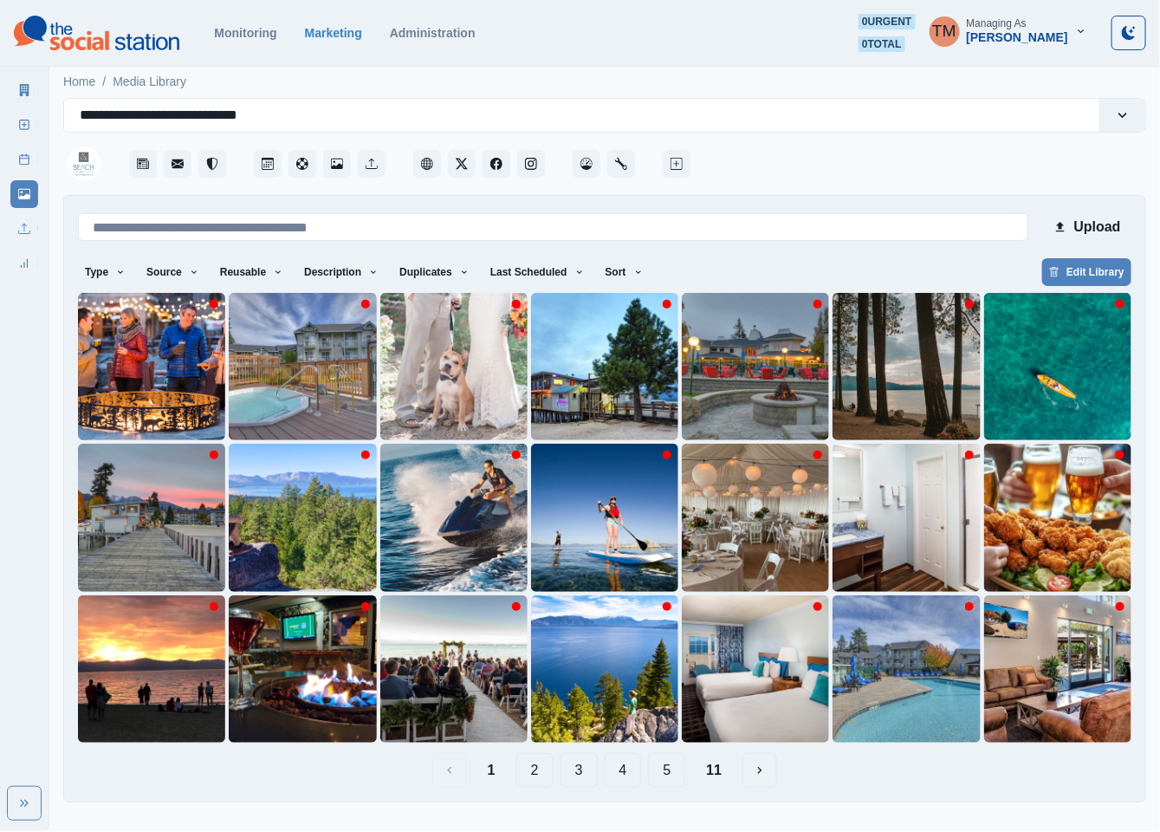
click at [533, 772] on button "2" at bounding box center [534, 770] width 37 height 35
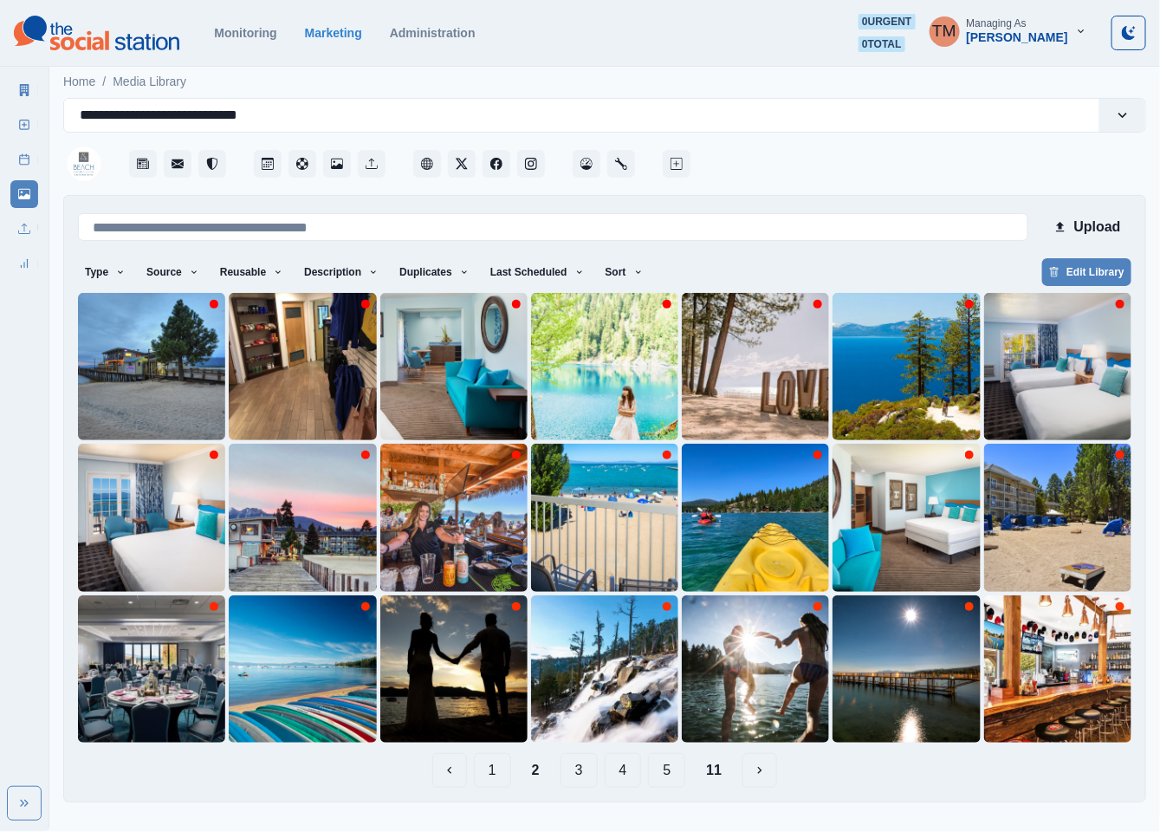
click at [583, 772] on button "3" at bounding box center [579, 770] width 37 height 35
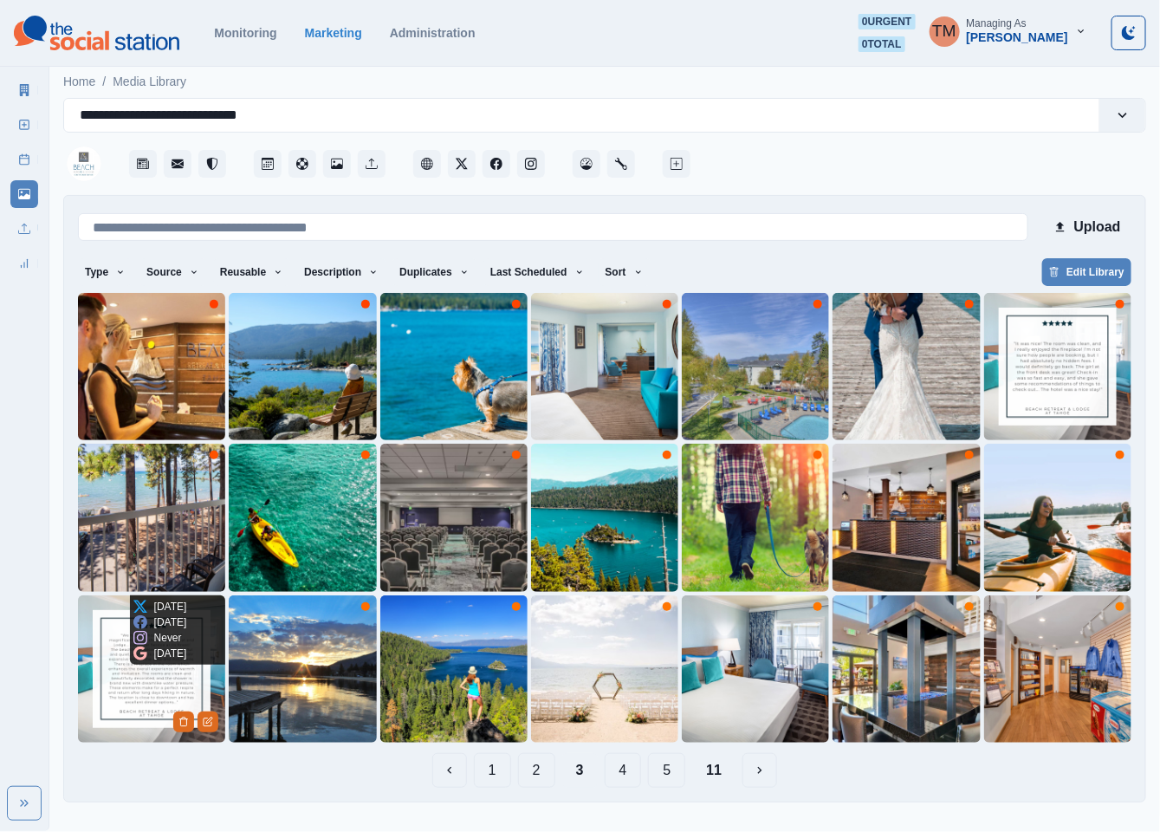
click at [133, 686] on img at bounding box center [151, 668] width 147 height 147
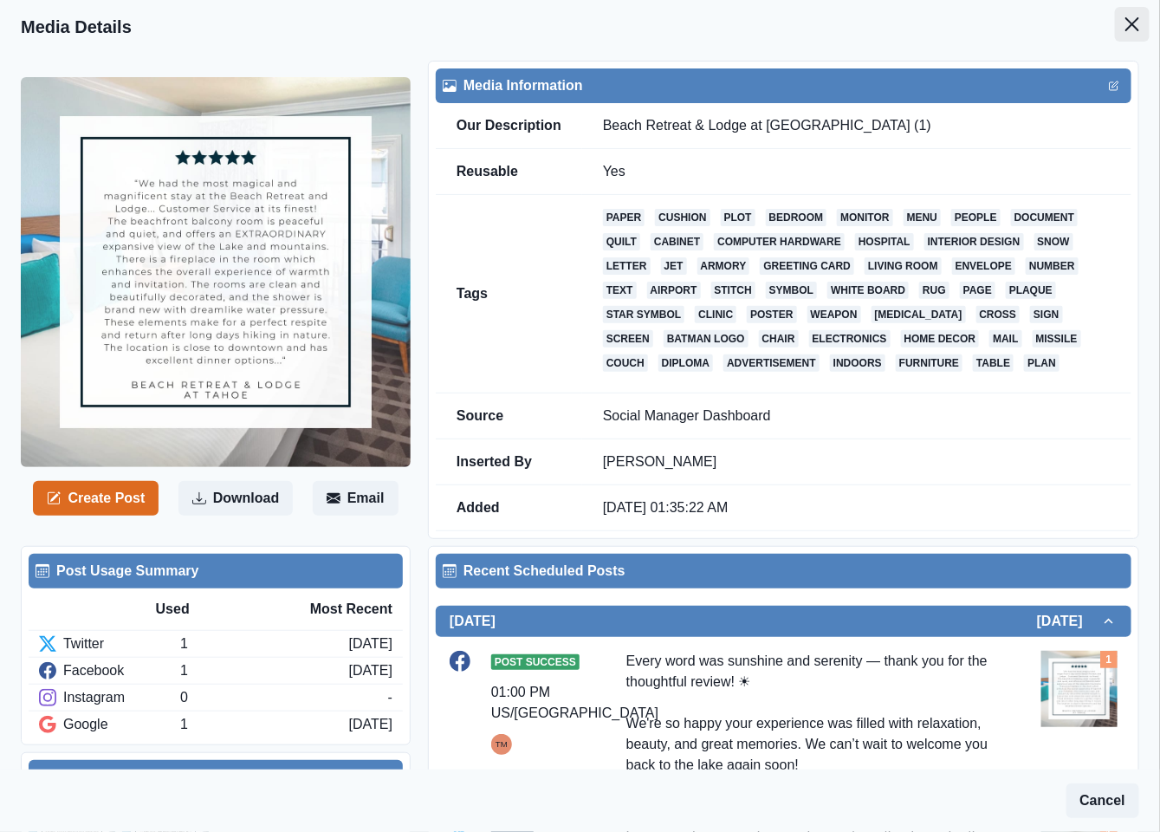
click at [1126, 29] on icon "Close" at bounding box center [1133, 24] width 14 height 14
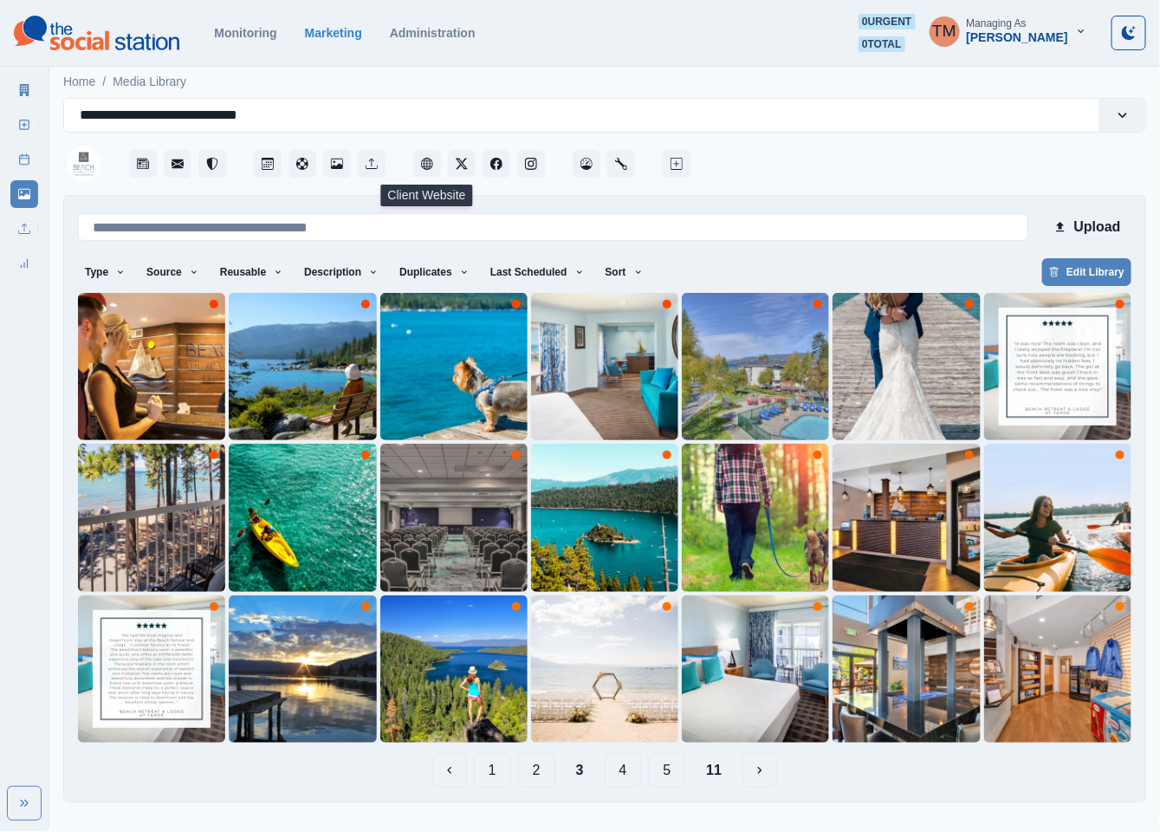
drag, startPoint x: 421, startPoint y: 165, endPoint x: 856, endPoint y: 159, distance: 435.0
click at [856, 159] on div at bounding box center [920, 159] width 452 height 52
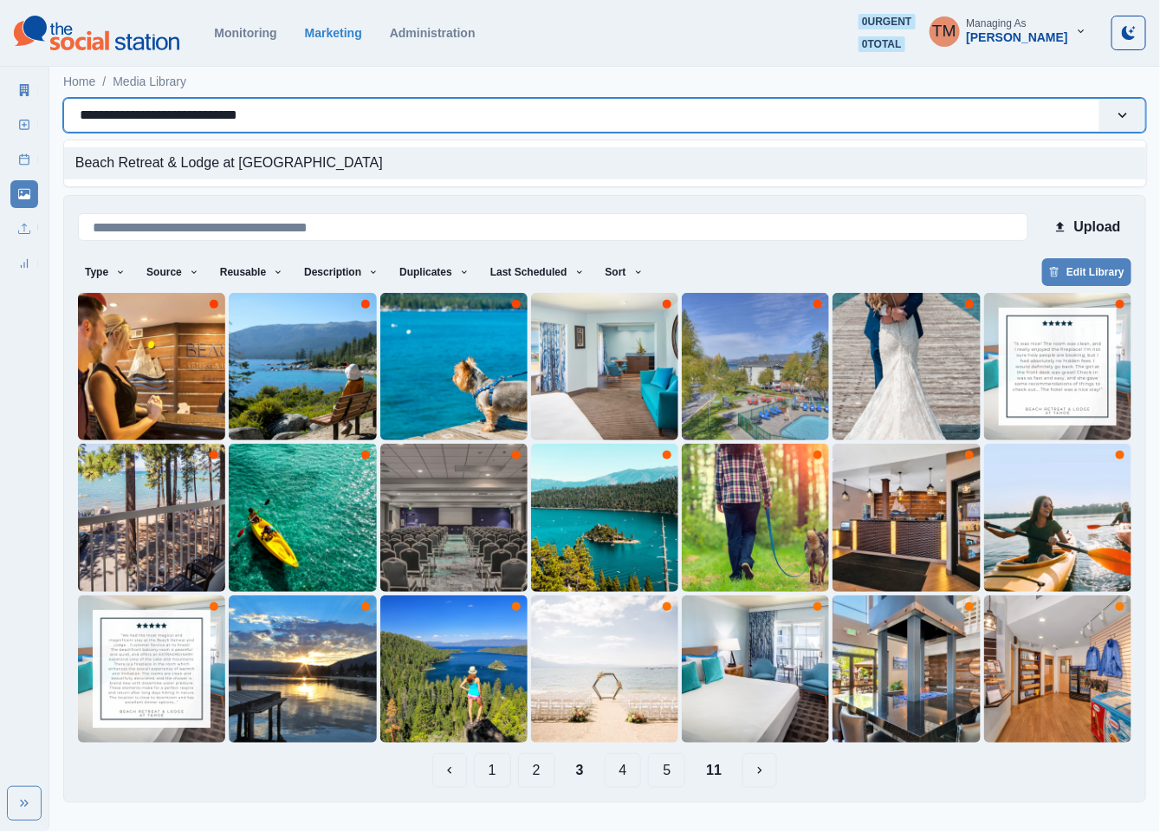
drag, startPoint x: 276, startPoint y: 118, endPoint x: 50, endPoint y: 118, distance: 225.3
click at [50, 118] on main "**********" at bounding box center [604, 439] width 1111 height 754
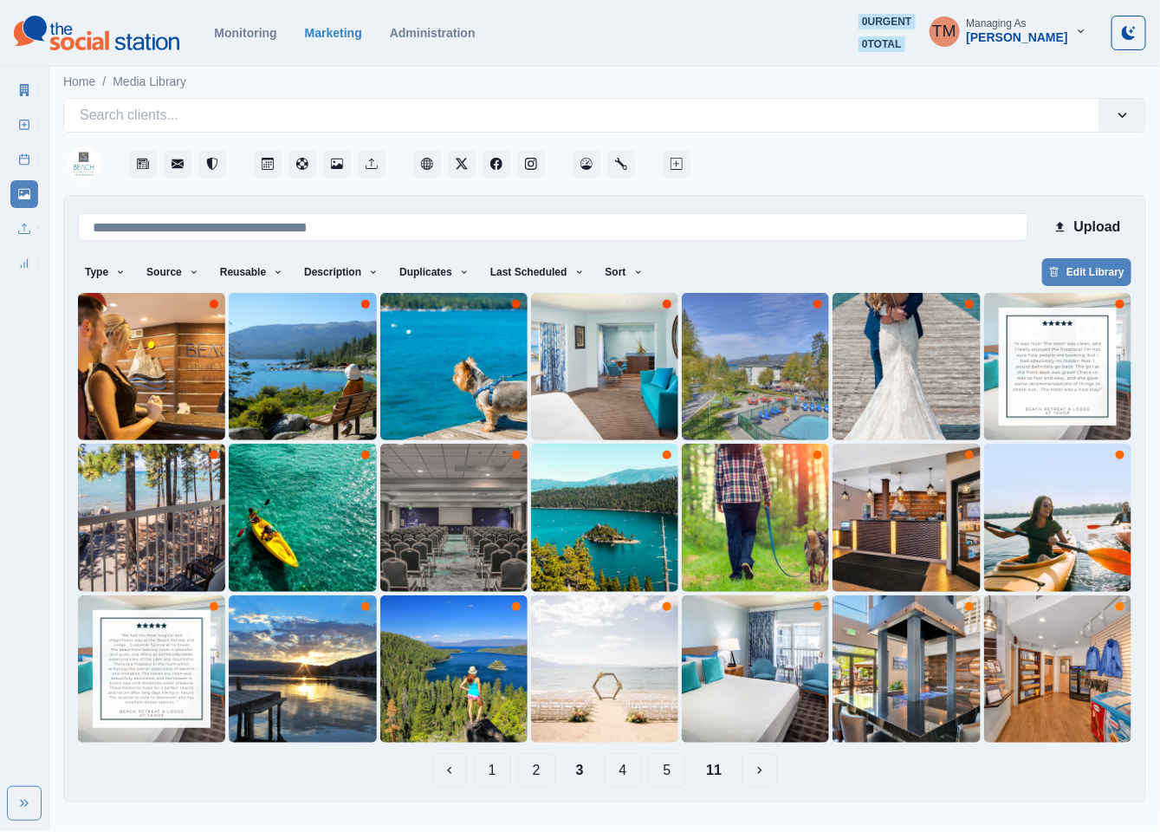
click at [704, 782] on button "11" at bounding box center [713, 770] width 43 height 35
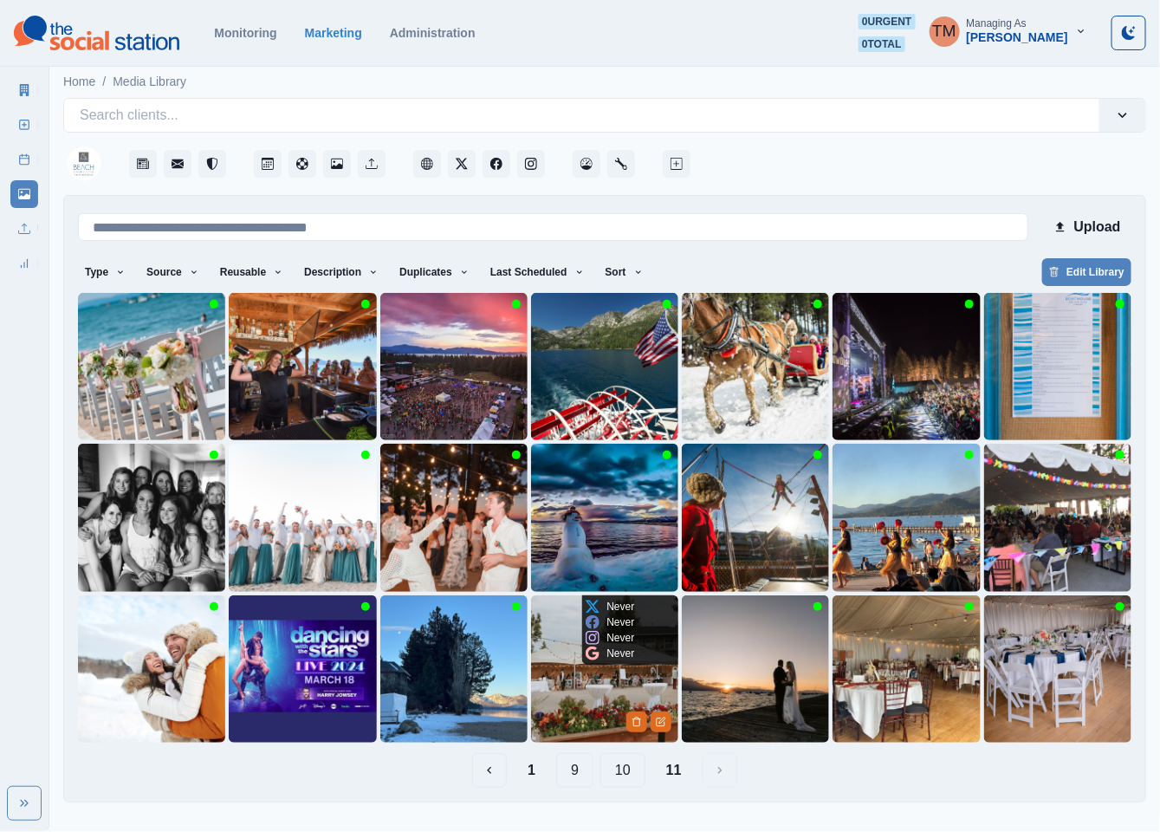
click at [556, 698] on img at bounding box center [604, 668] width 147 height 147
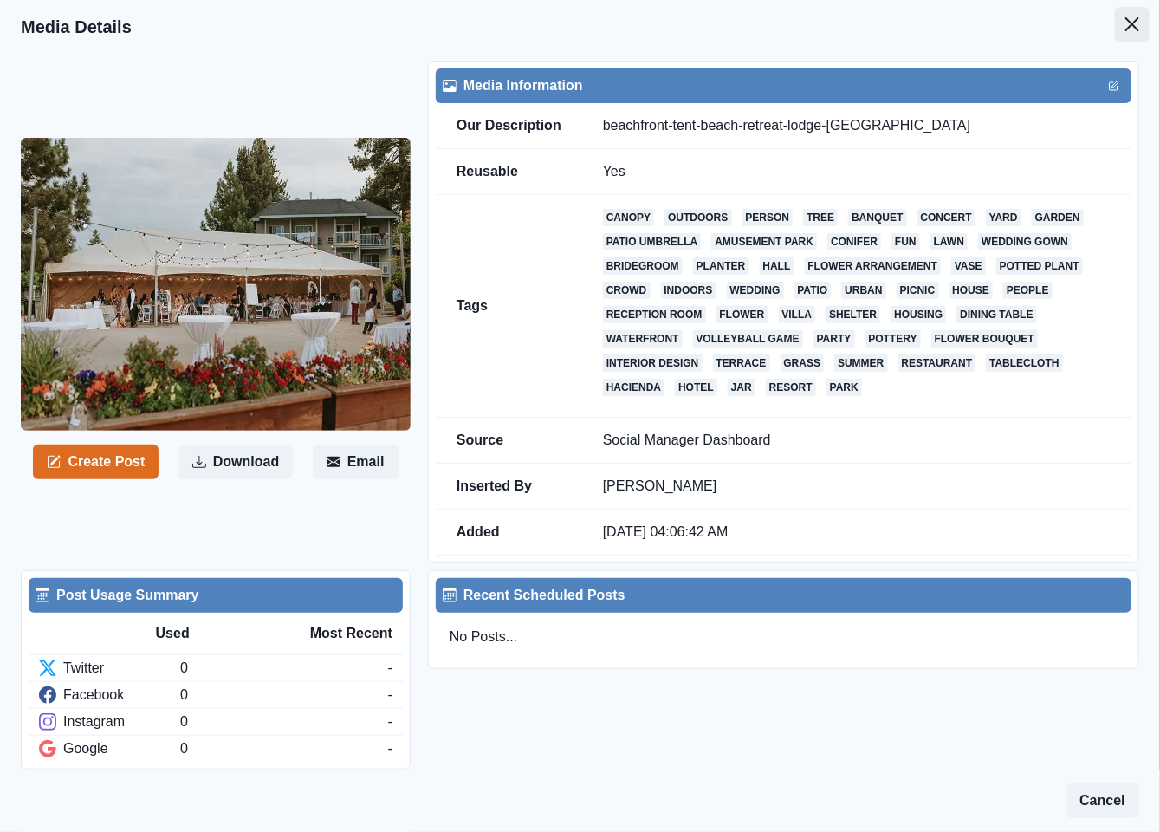
click at [1126, 22] on icon "Close" at bounding box center [1133, 24] width 14 height 14
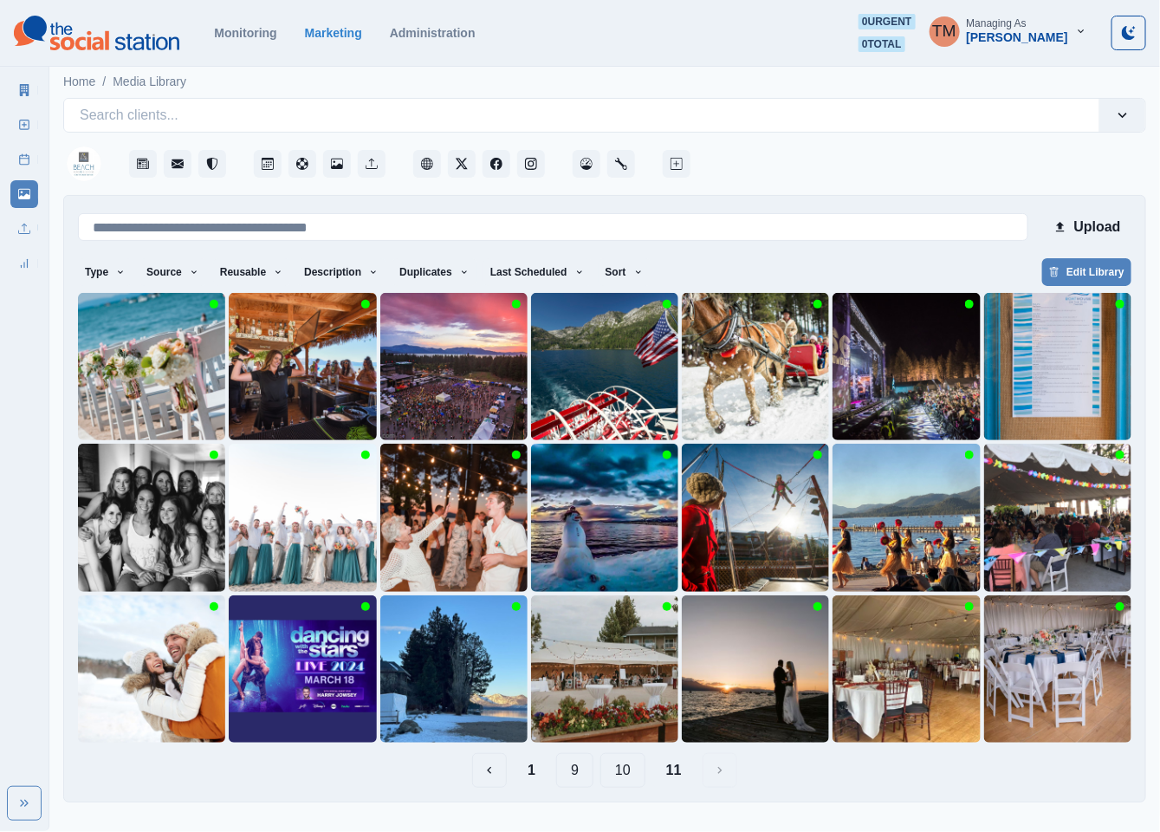
click at [613, 776] on button "10" at bounding box center [622, 770] width 45 height 35
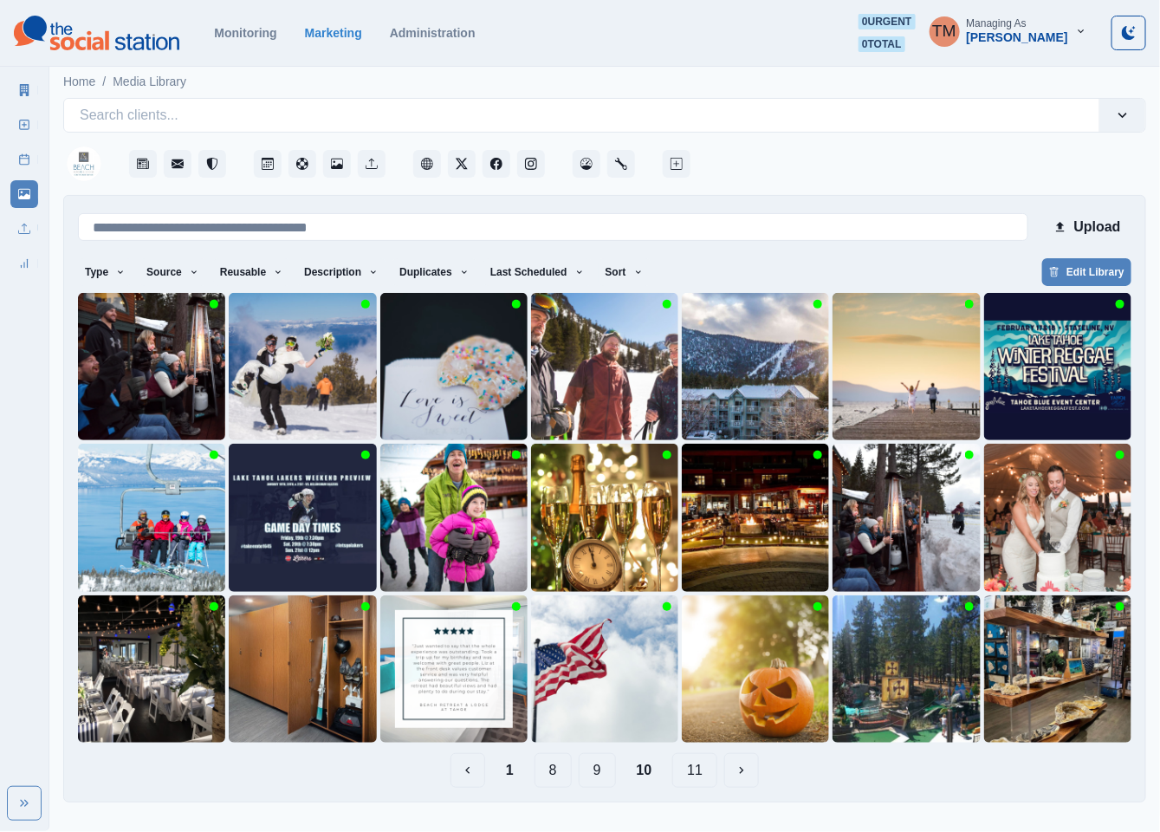
click at [601, 776] on button "9" at bounding box center [597, 770] width 37 height 35
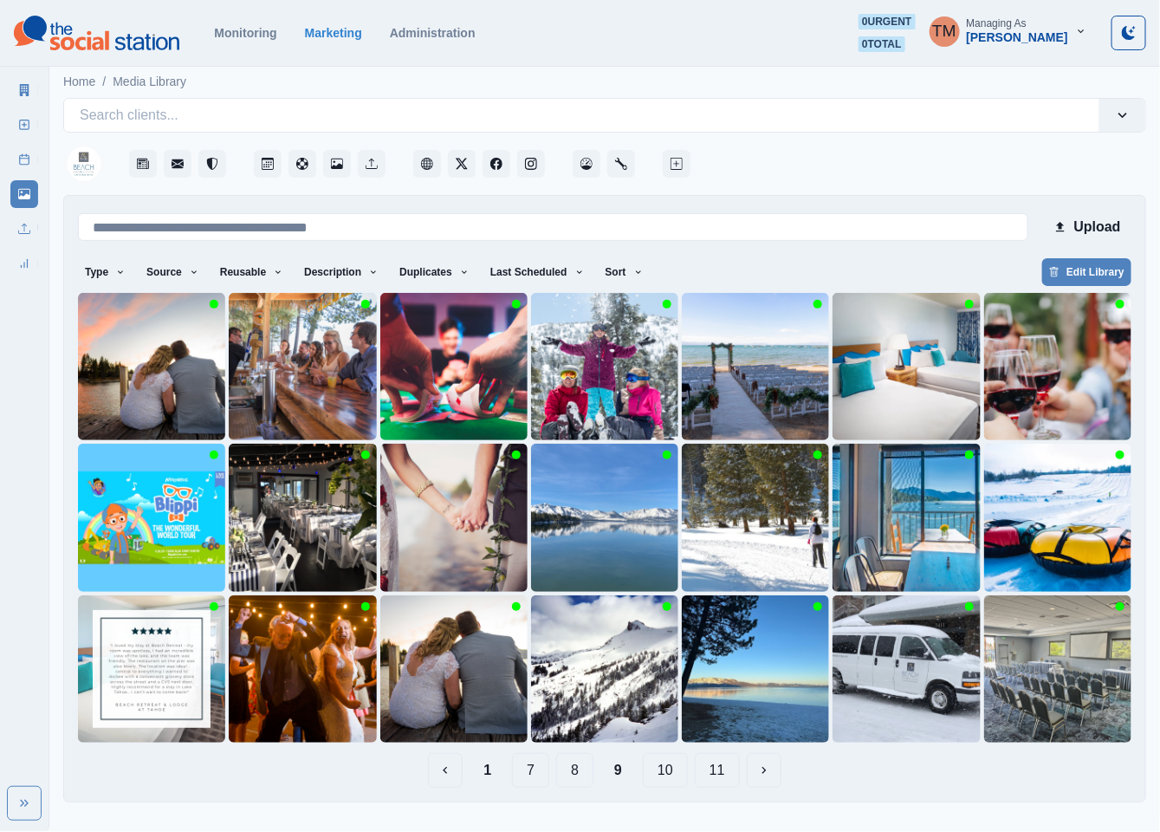
click at [580, 776] on button "8" at bounding box center [574, 770] width 37 height 35
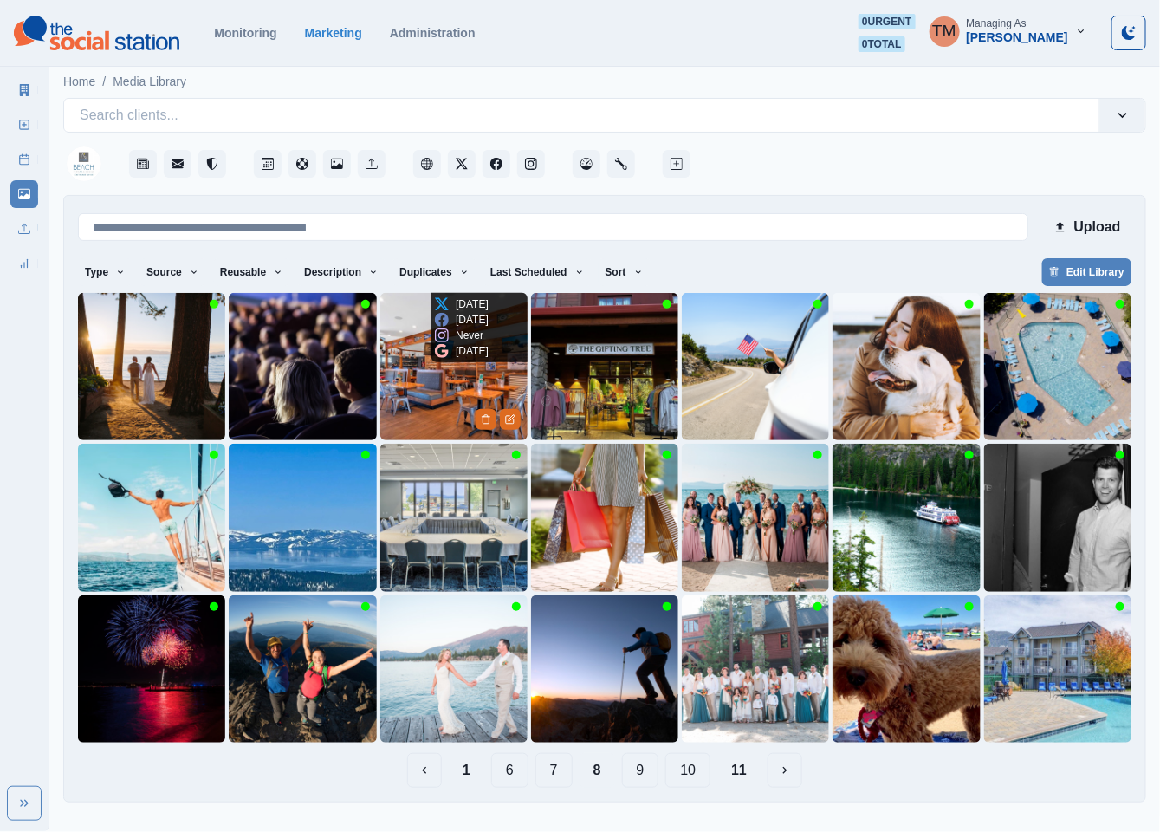
click at [408, 411] on img at bounding box center [453, 366] width 147 height 147
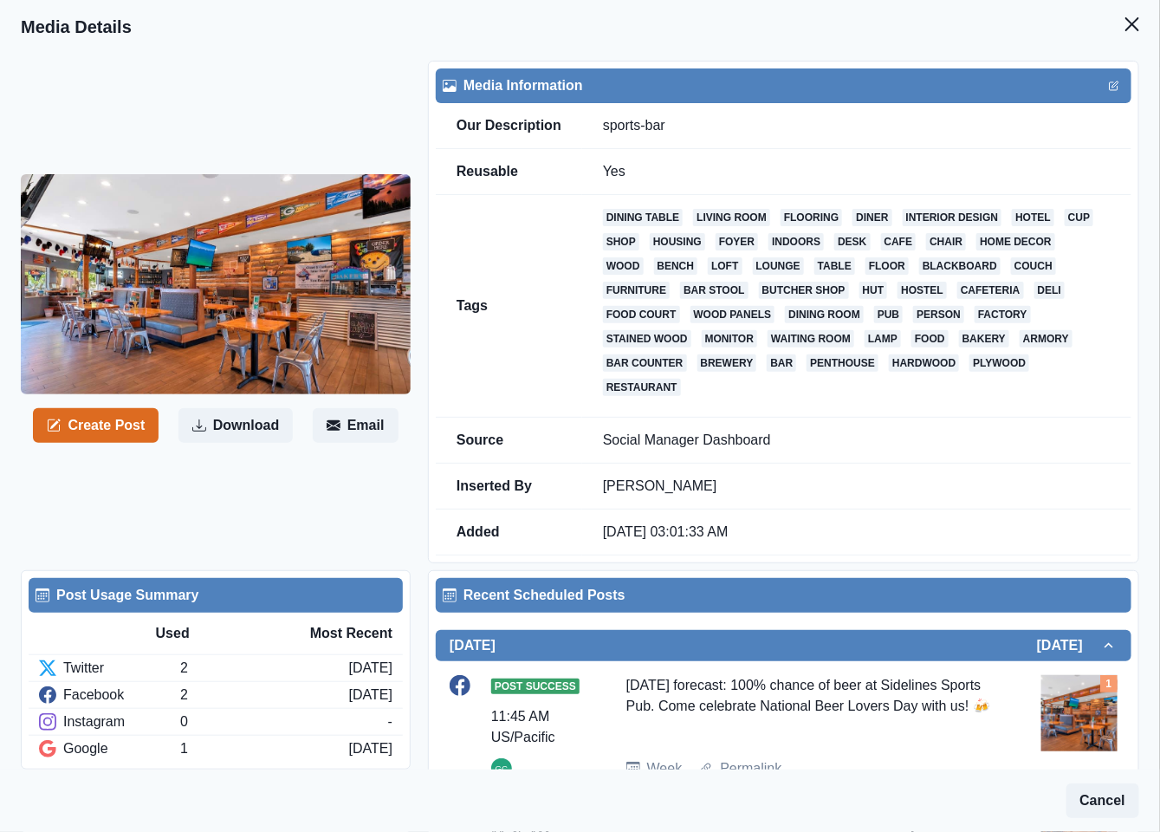
click at [247, 474] on div "Create Post Download Email" at bounding box center [224, 312] width 407 height 503
drag, startPoint x: 877, startPoint y: 689, endPoint x: 648, endPoint y: 713, distance: 230.0
click at [648, 713] on div "Today’s forecast: 100% chance of beer at Sidelines Sports Pub. Come celebrate N…" at bounding box center [809, 709] width 367 height 69
copy div "Sidelines Sports Pub"
click at [1126, 23] on icon "Close" at bounding box center [1133, 24] width 14 height 14
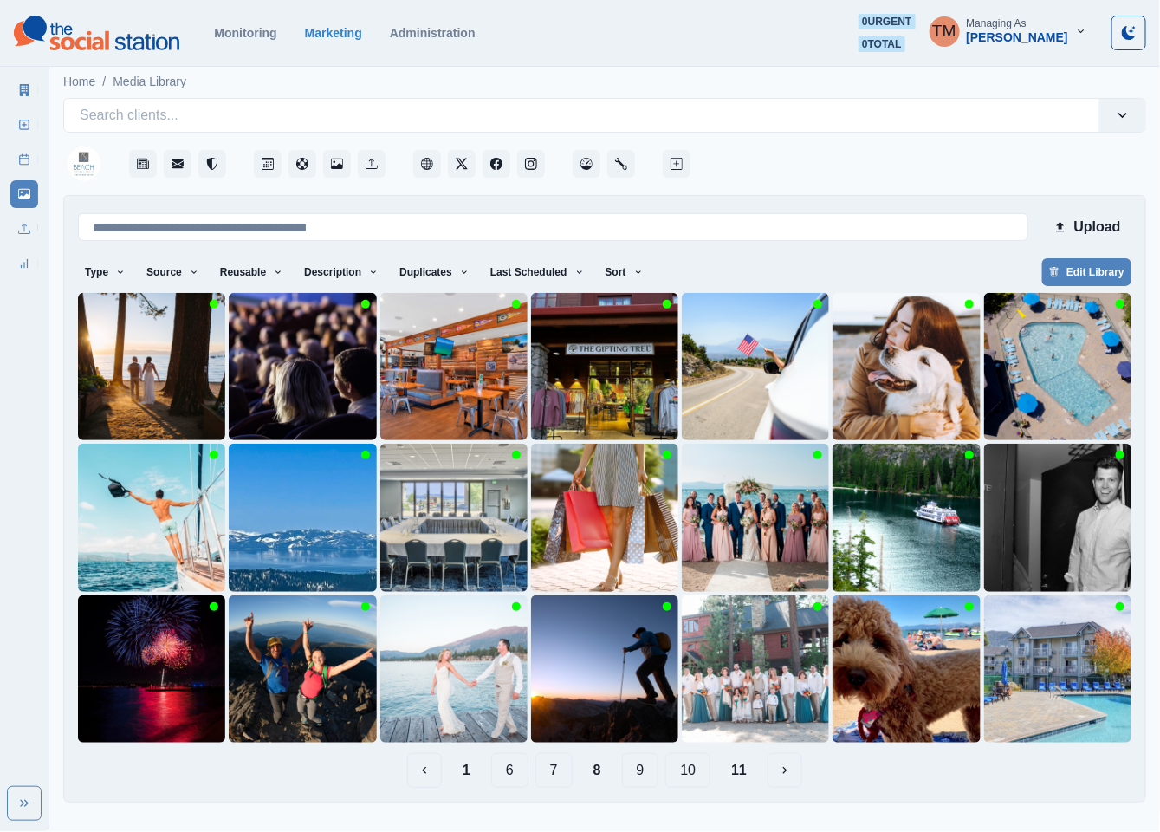
click at [557, 777] on button "7" at bounding box center [554, 770] width 37 height 35
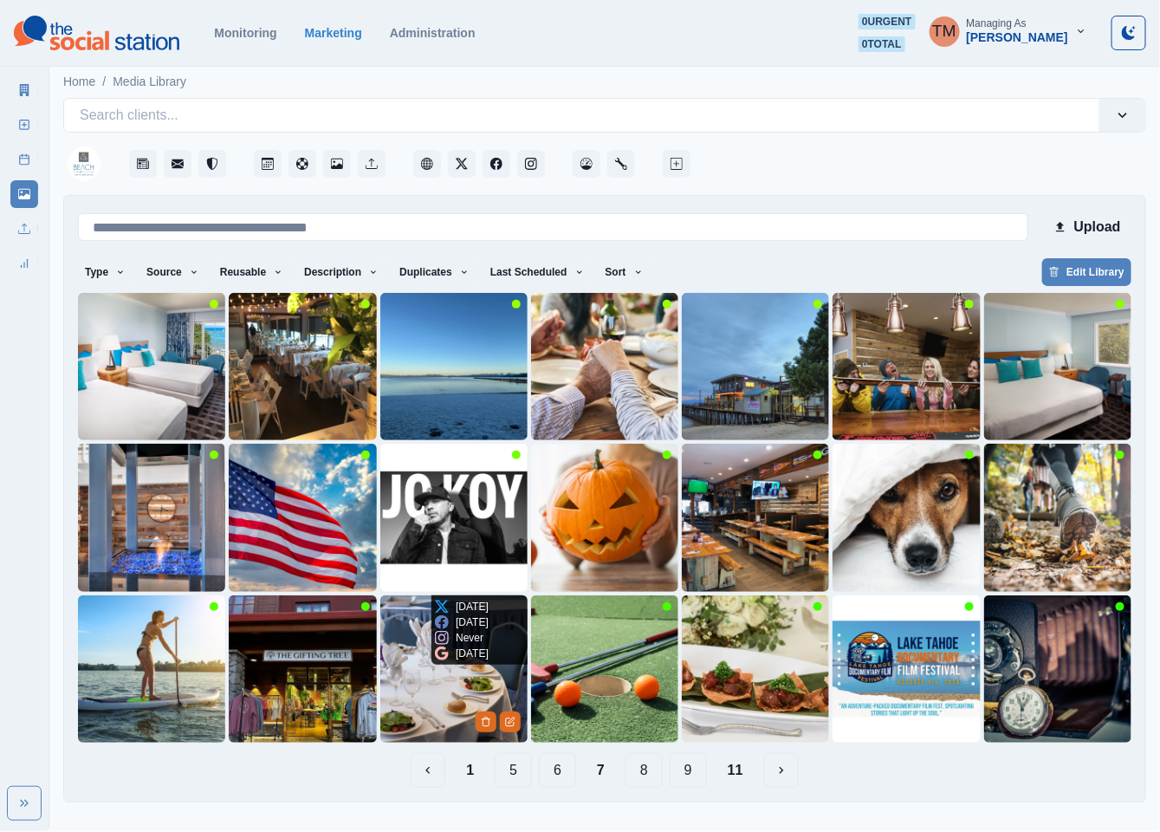
click at [398, 685] on img at bounding box center [453, 668] width 147 height 147
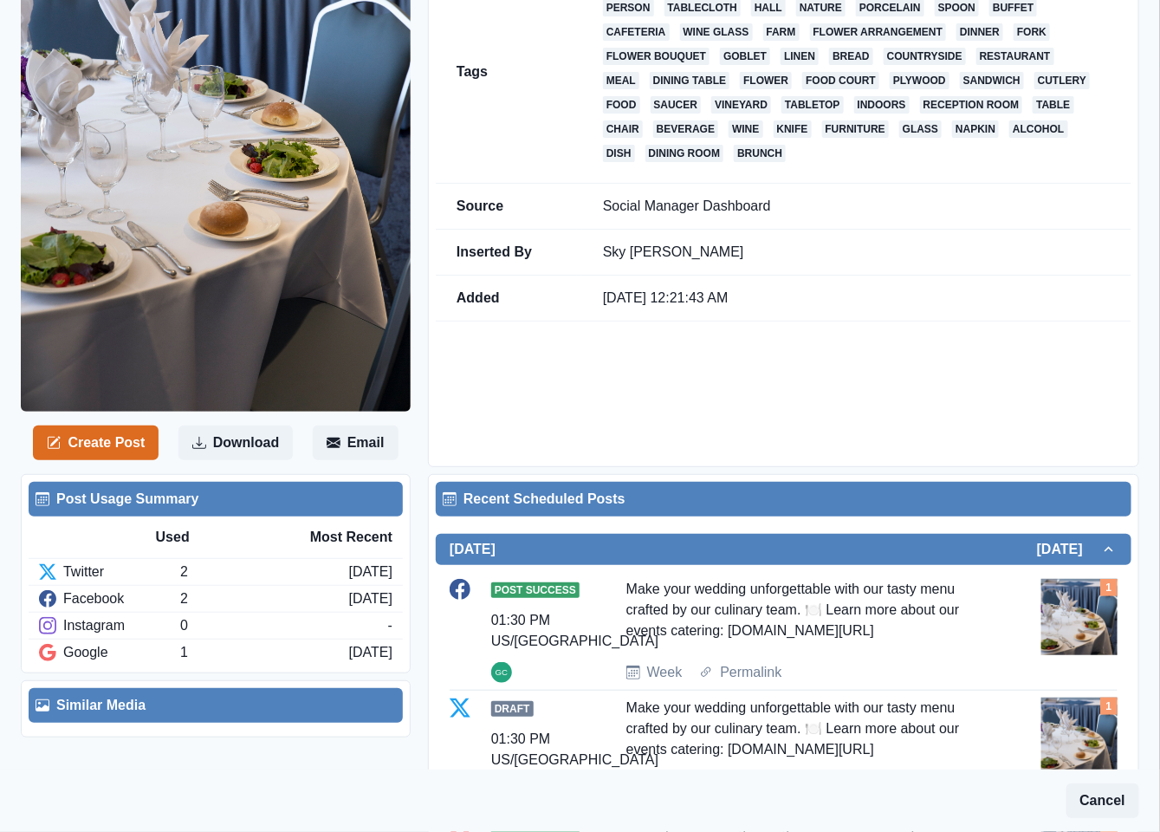
scroll to position [390, 0]
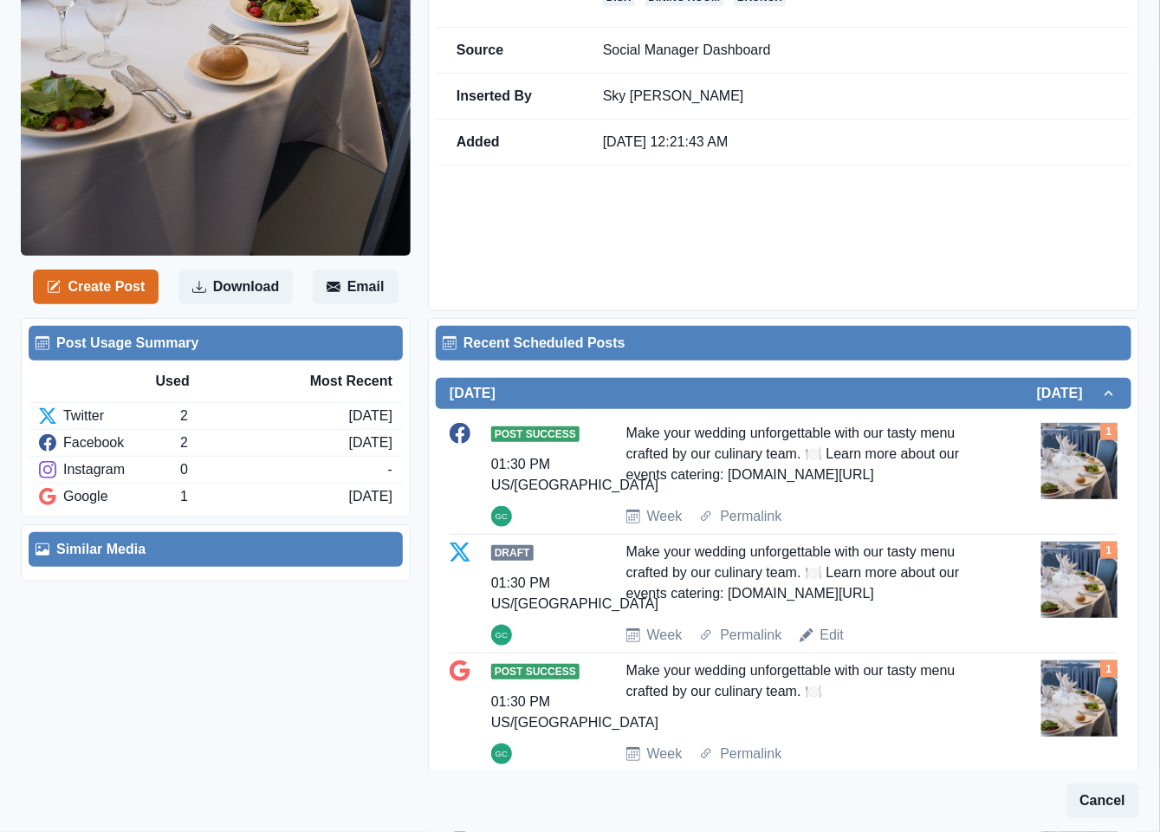
drag, startPoint x: 728, startPoint y: 477, endPoint x: 860, endPoint y: 477, distance: 132.6
click at [860, 477] on div "Make your wedding unforgettable with our tasty menu crafted by our culinary tea…" at bounding box center [809, 457] width 367 height 69
copy div "ww.bit.ly/48aSjx3"
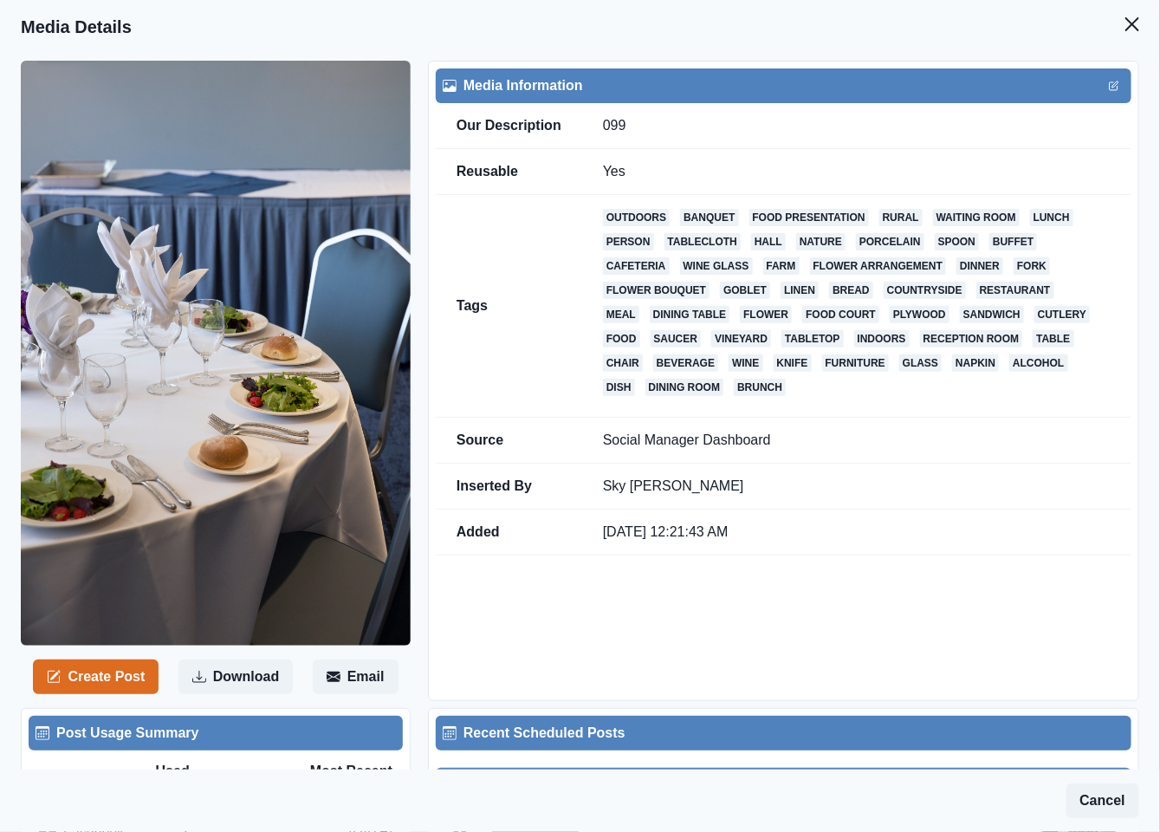
scroll to position [520, 0]
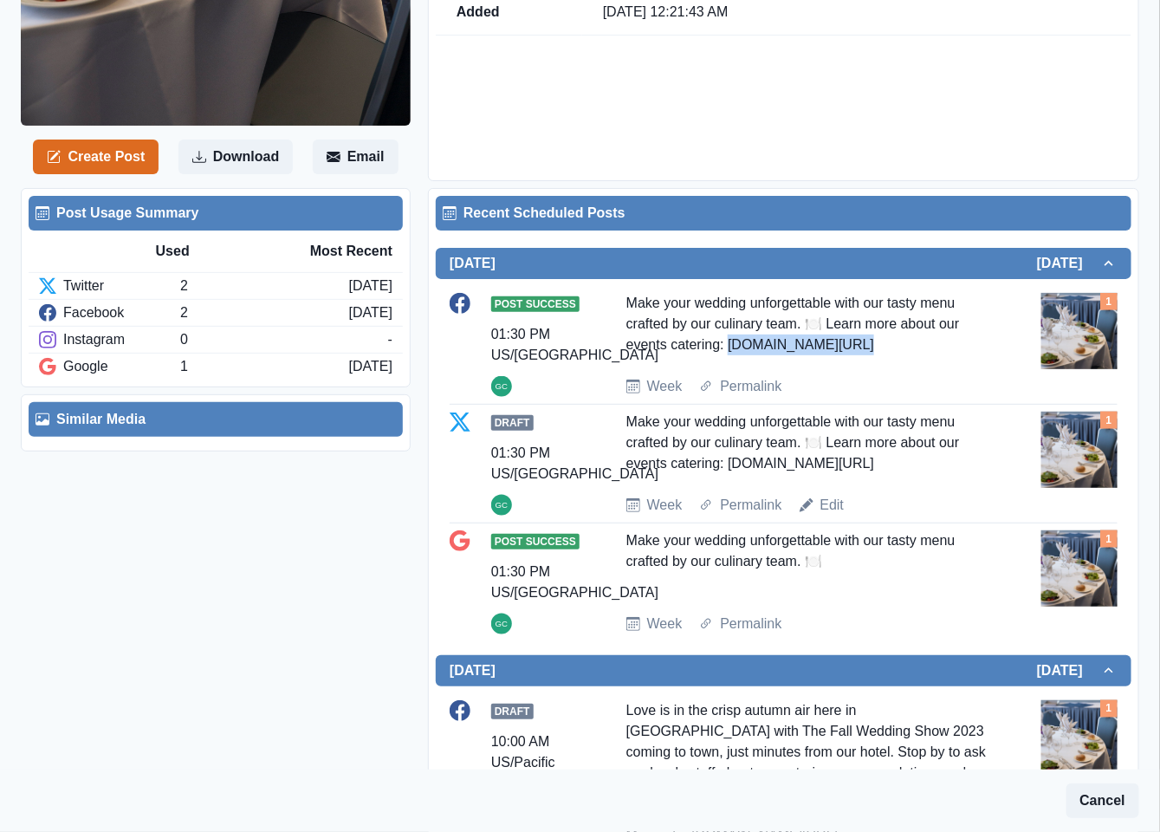
copy div "ww.bit.ly/48aSjx3"
click at [861, 364] on div "Post Success 01:30 PM US/Pacific GC Make your wedding unforgettable with our ta…" at bounding box center [784, 345] width 668 height 104
click at [861, 348] on div "Make your wedding unforgettable with our tasty menu crafted by our culinary tea…" at bounding box center [809, 327] width 367 height 69
drag, startPoint x: 724, startPoint y: 354, endPoint x: 842, endPoint y: 354, distance: 118.7
click at [842, 354] on div "Make your wedding unforgettable with our tasty menu crafted by our culinary tea…" at bounding box center [809, 327] width 367 height 69
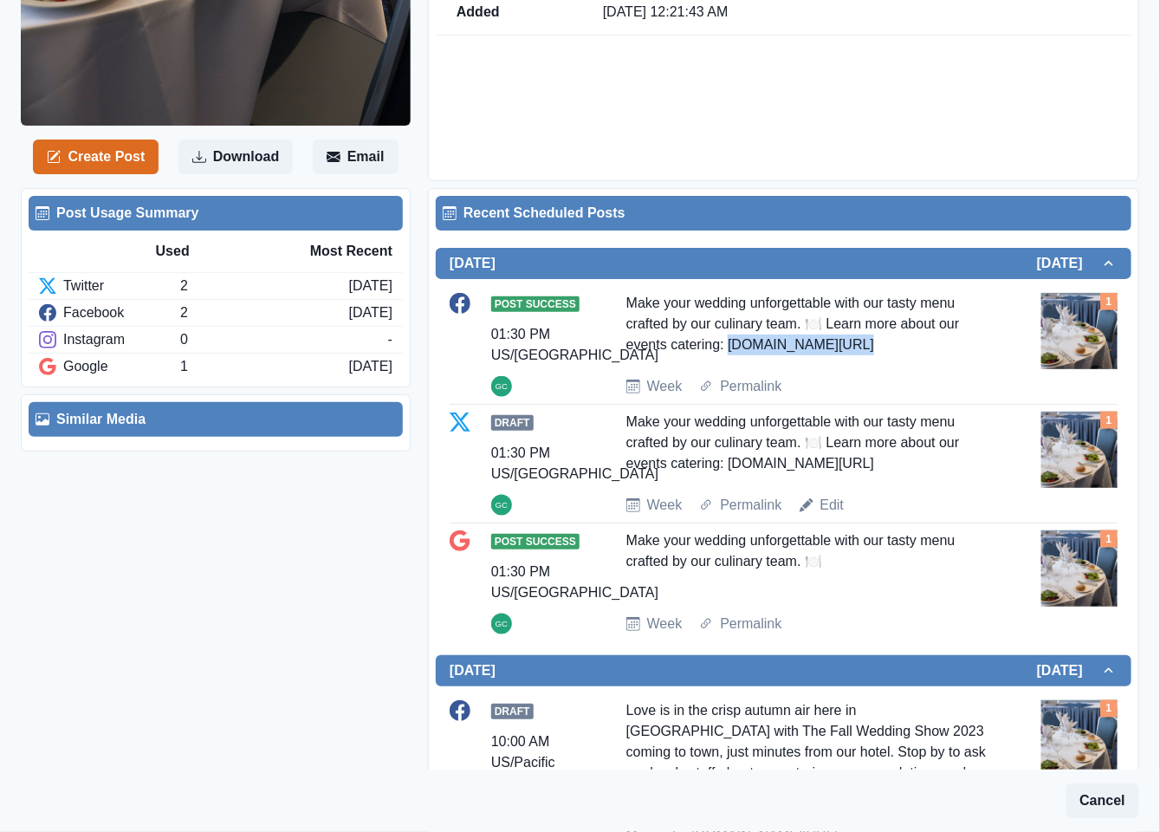
copy div "ww.bit.ly/48aSjx3"
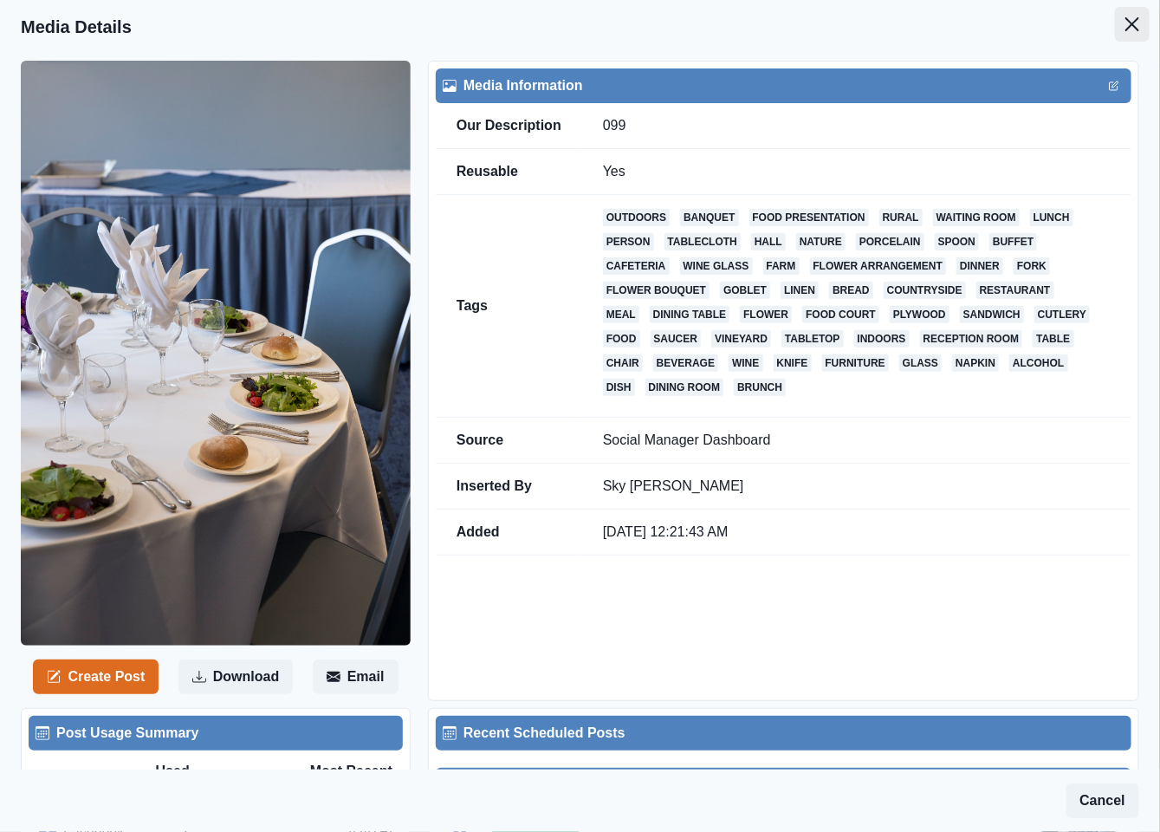
click at [1126, 27] on icon "Close" at bounding box center [1133, 24] width 14 height 14
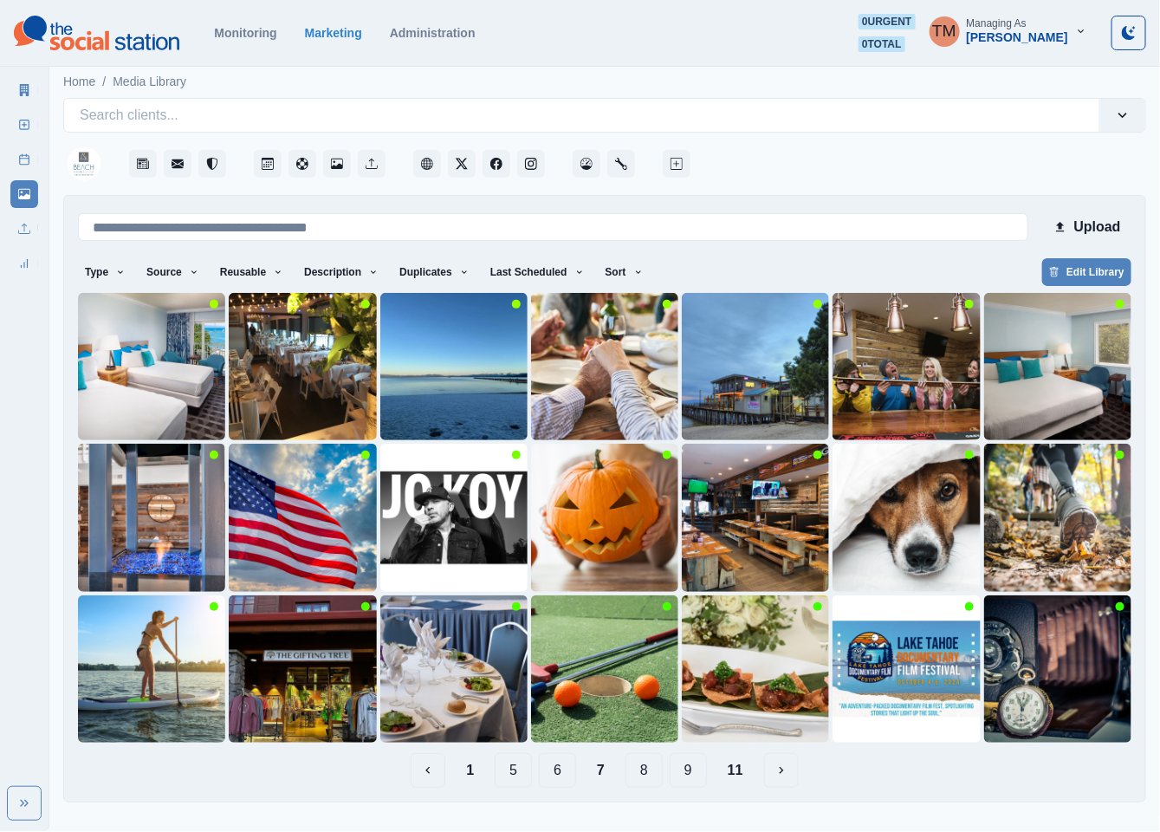
click at [557, 773] on button "6" at bounding box center [557, 770] width 37 height 35
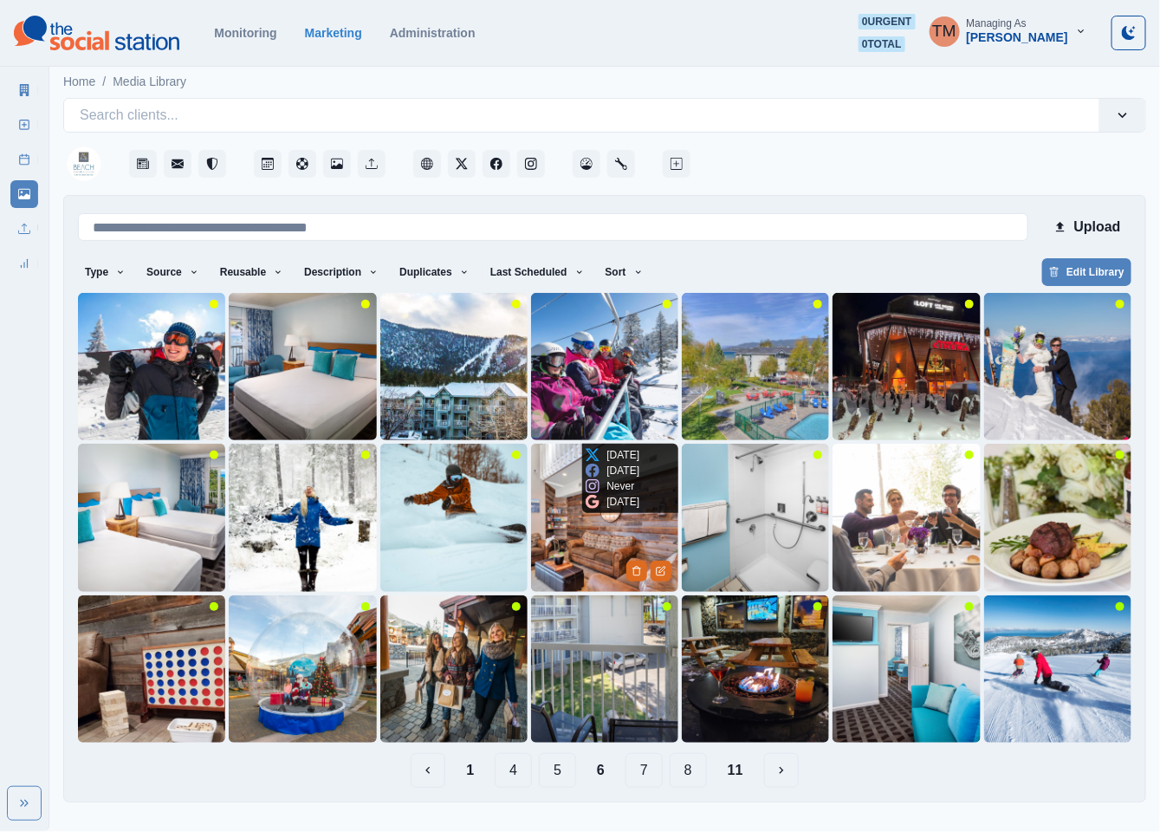
click at [572, 562] on img at bounding box center [604, 517] width 147 height 147
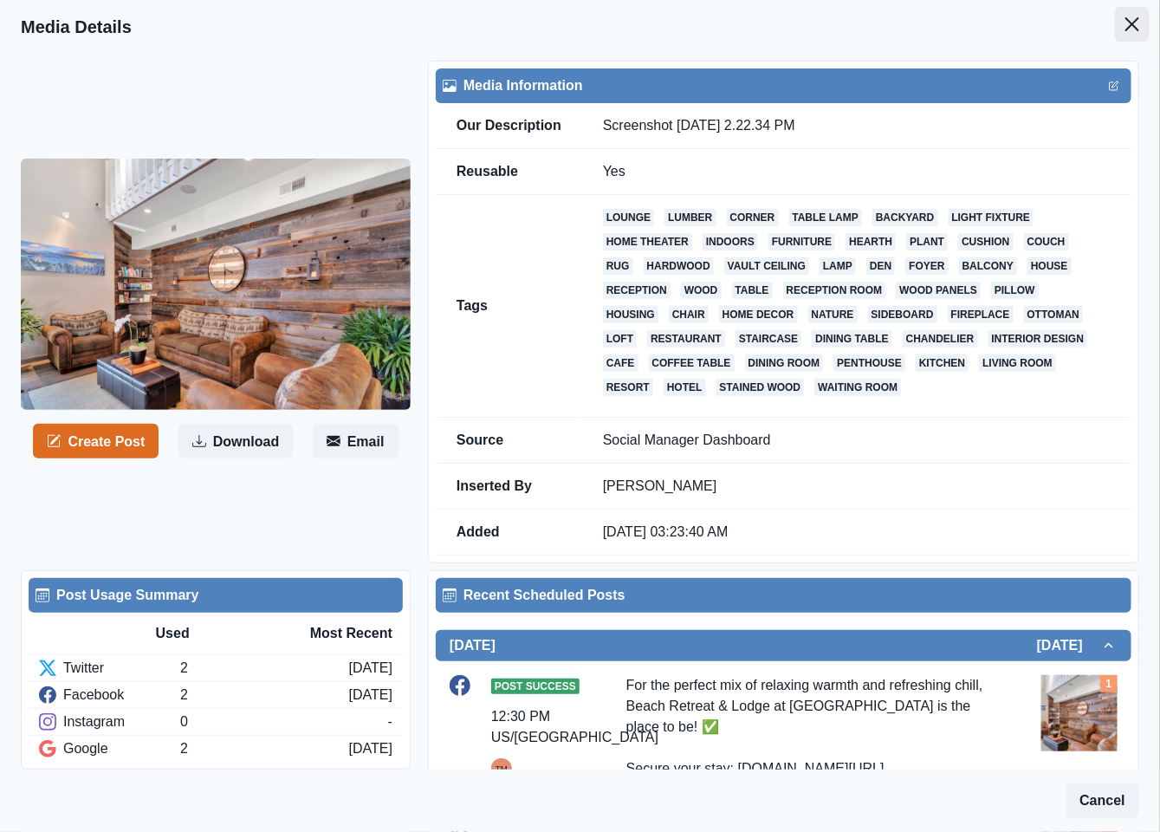
click at [1126, 19] on icon "Close" at bounding box center [1133, 24] width 14 height 14
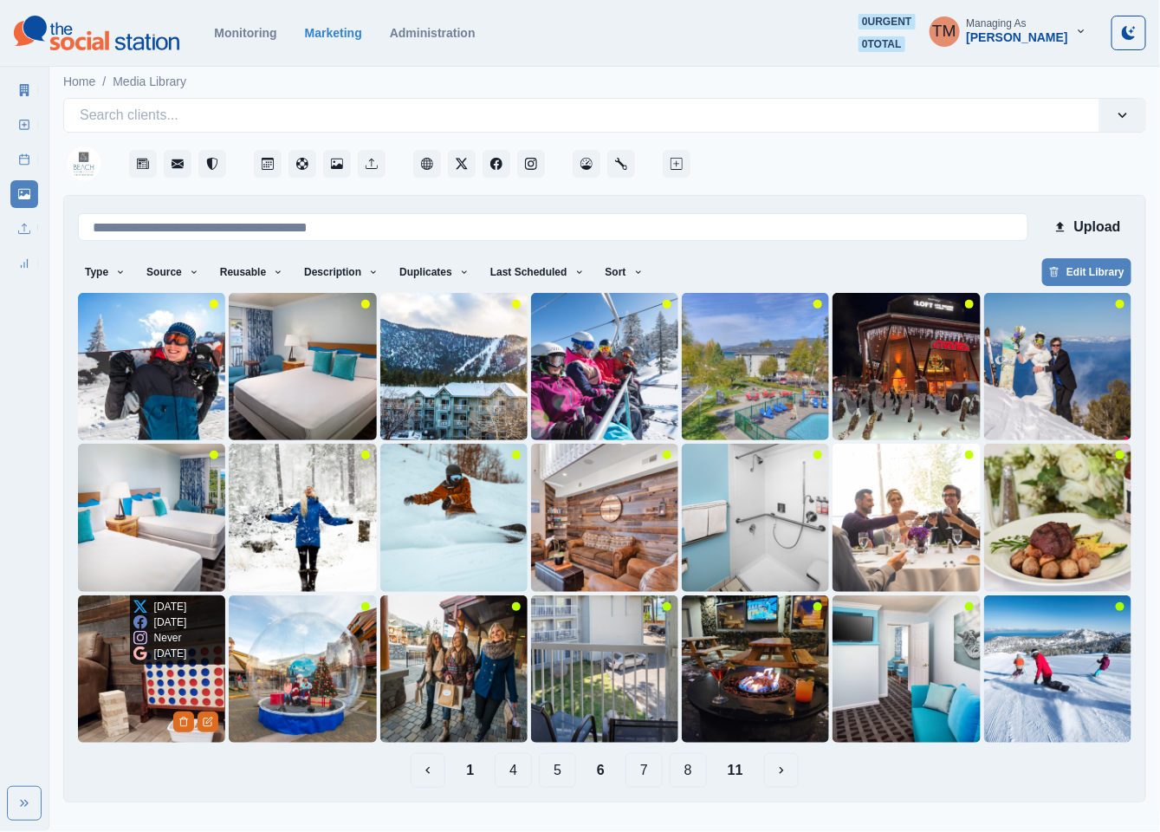
click at [120, 707] on img at bounding box center [151, 668] width 147 height 147
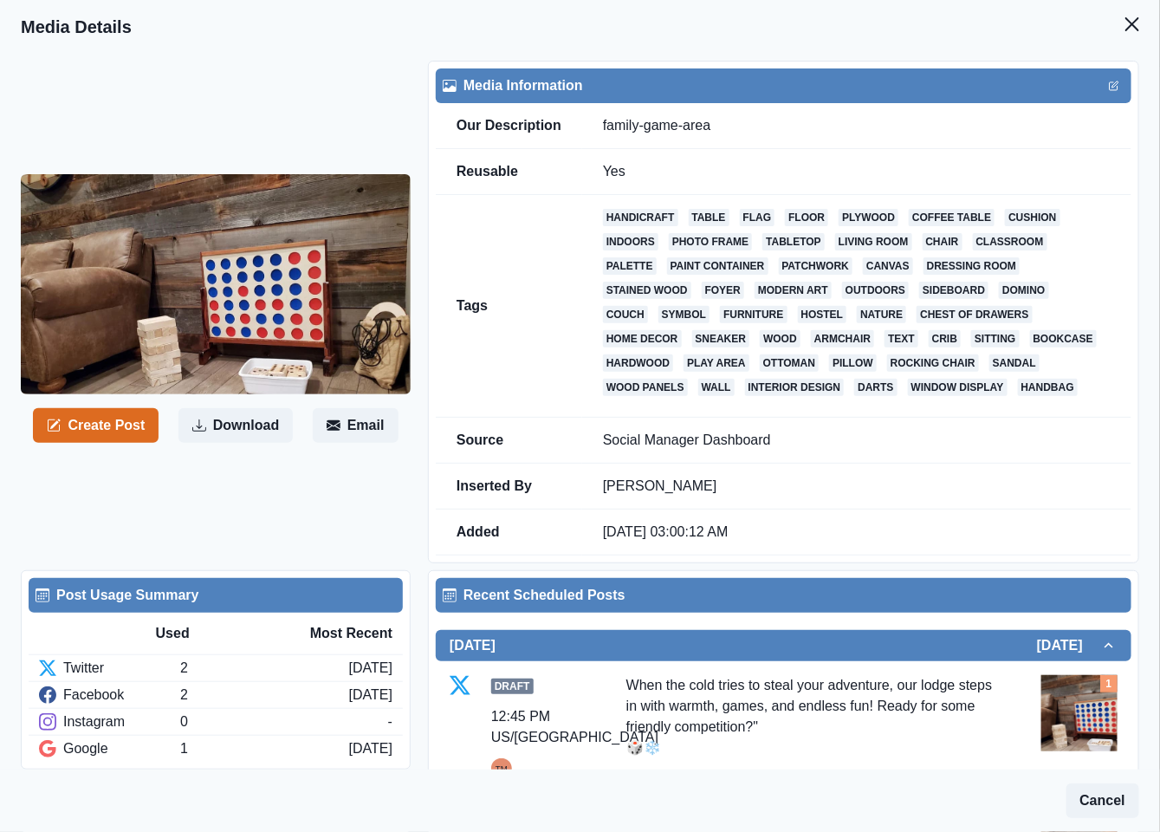
click at [1126, 29] on icon "Close" at bounding box center [1133, 24] width 14 height 14
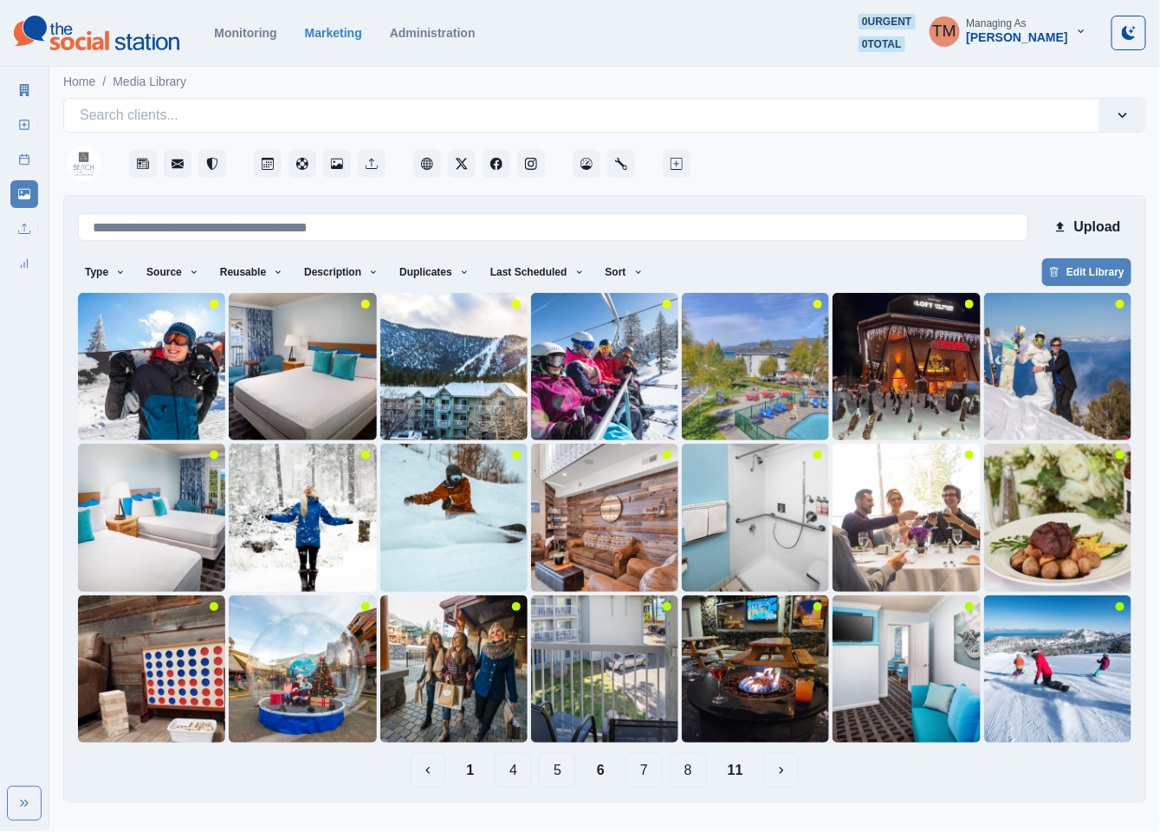
click at [633, 776] on button "7" at bounding box center [644, 770] width 37 height 35
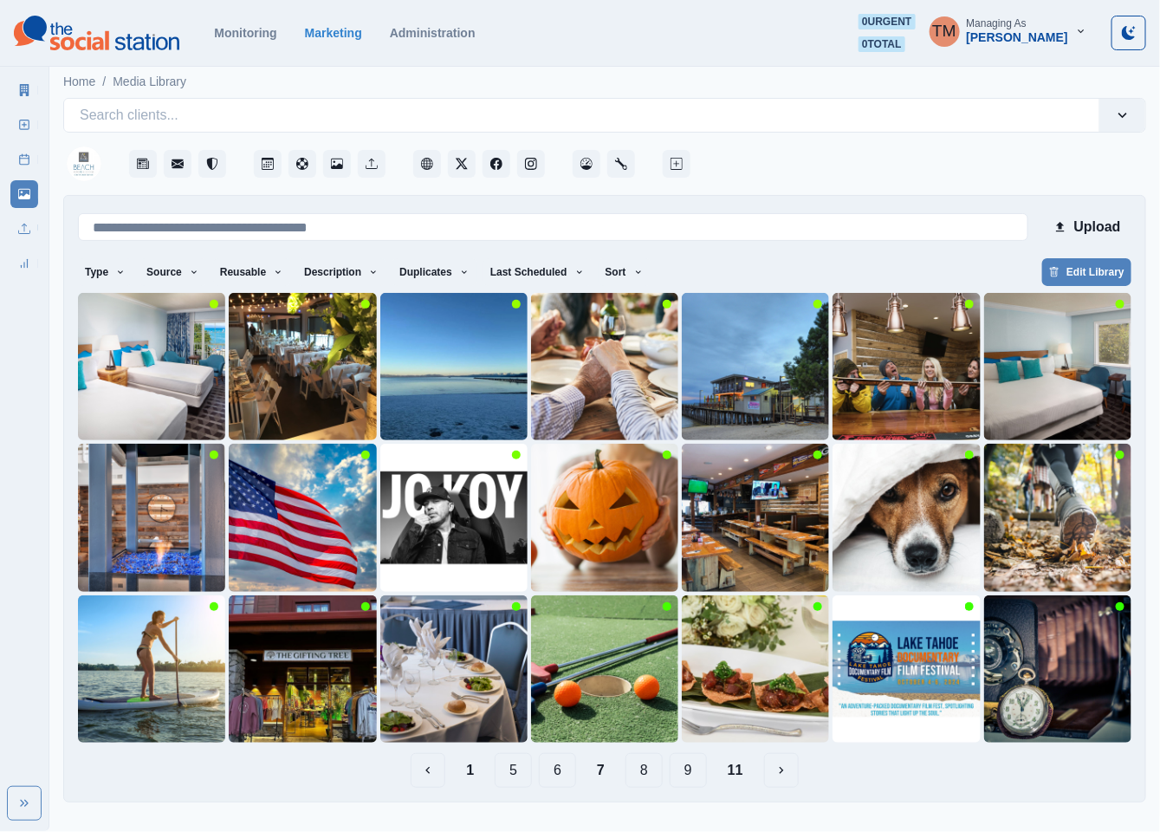
click at [655, 778] on button "8" at bounding box center [644, 770] width 37 height 35
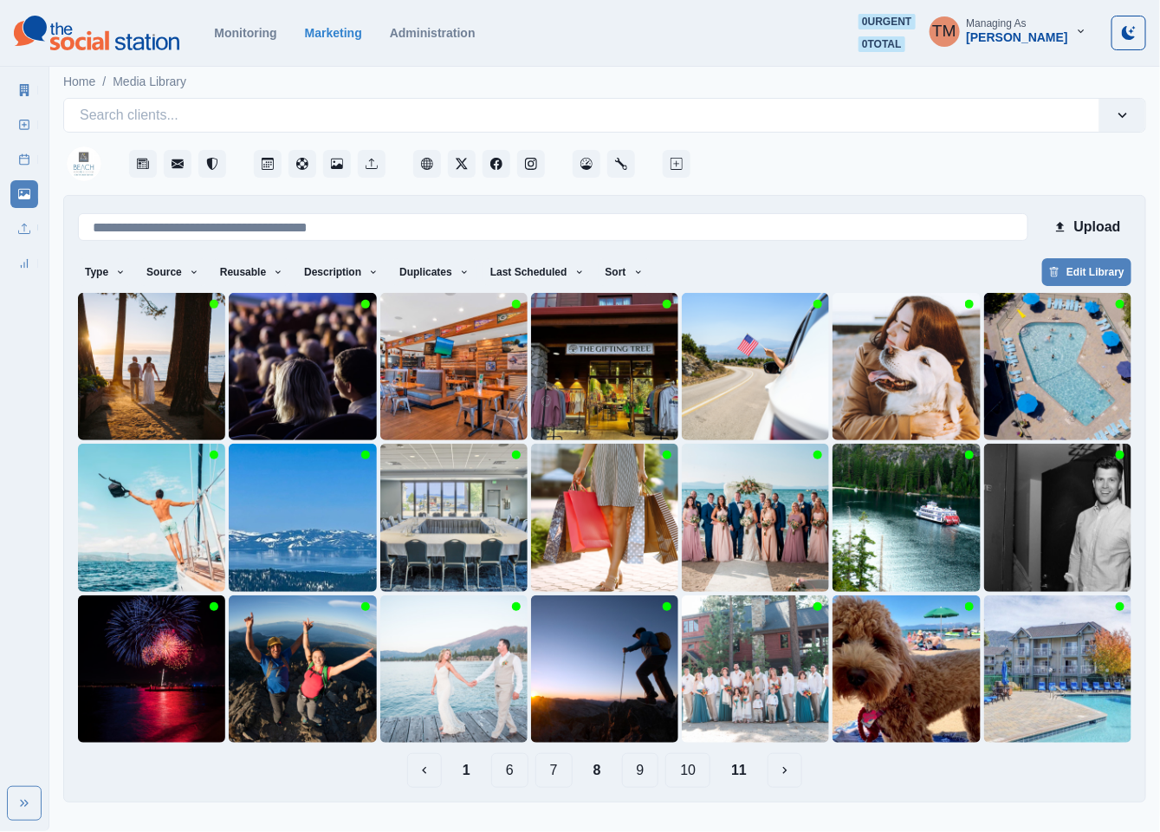
click at [573, 775] on button "7" at bounding box center [554, 770] width 37 height 35
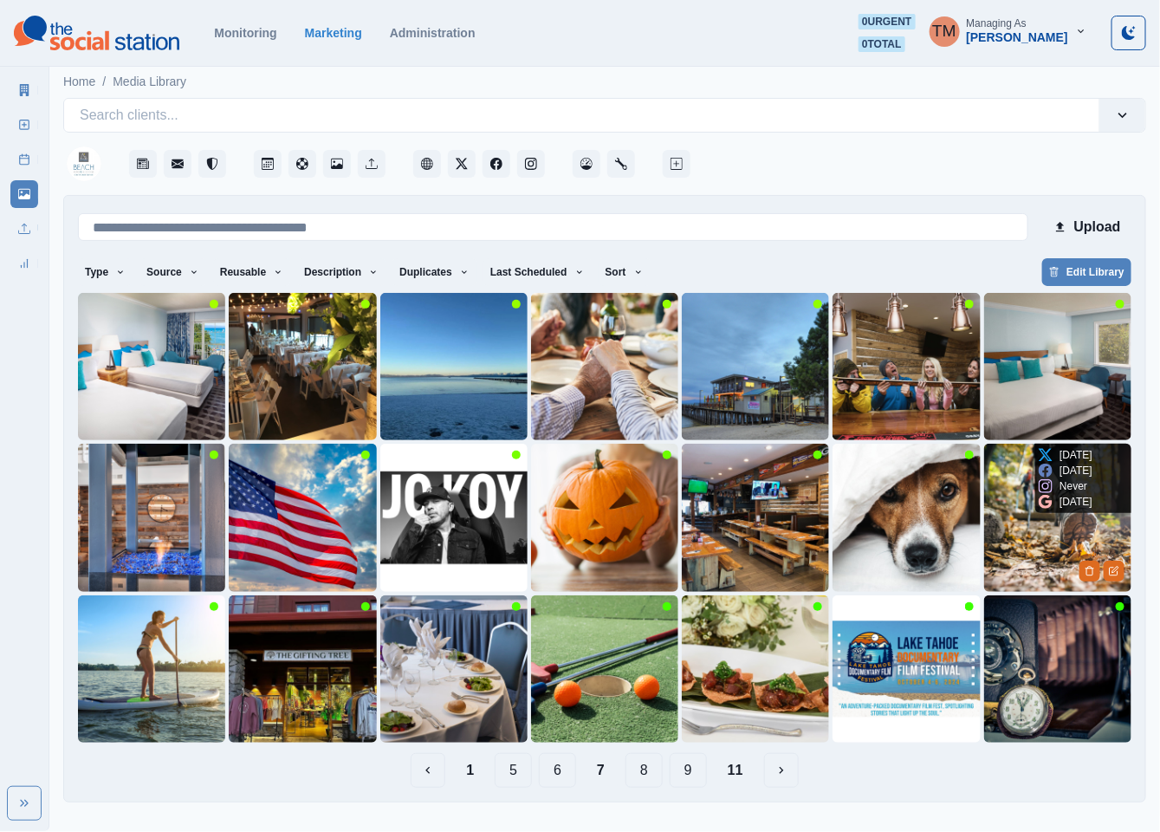
click at [1035, 542] on img at bounding box center [1057, 517] width 147 height 147
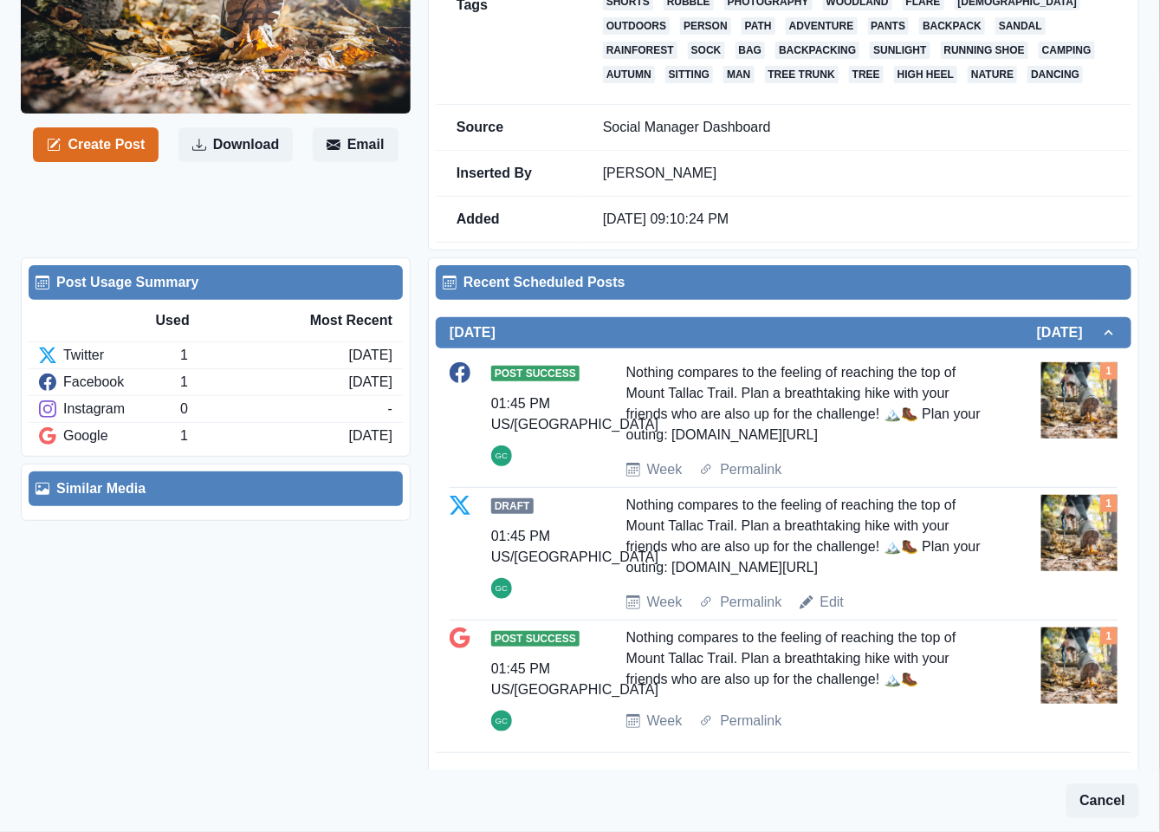
scroll to position [302, 0]
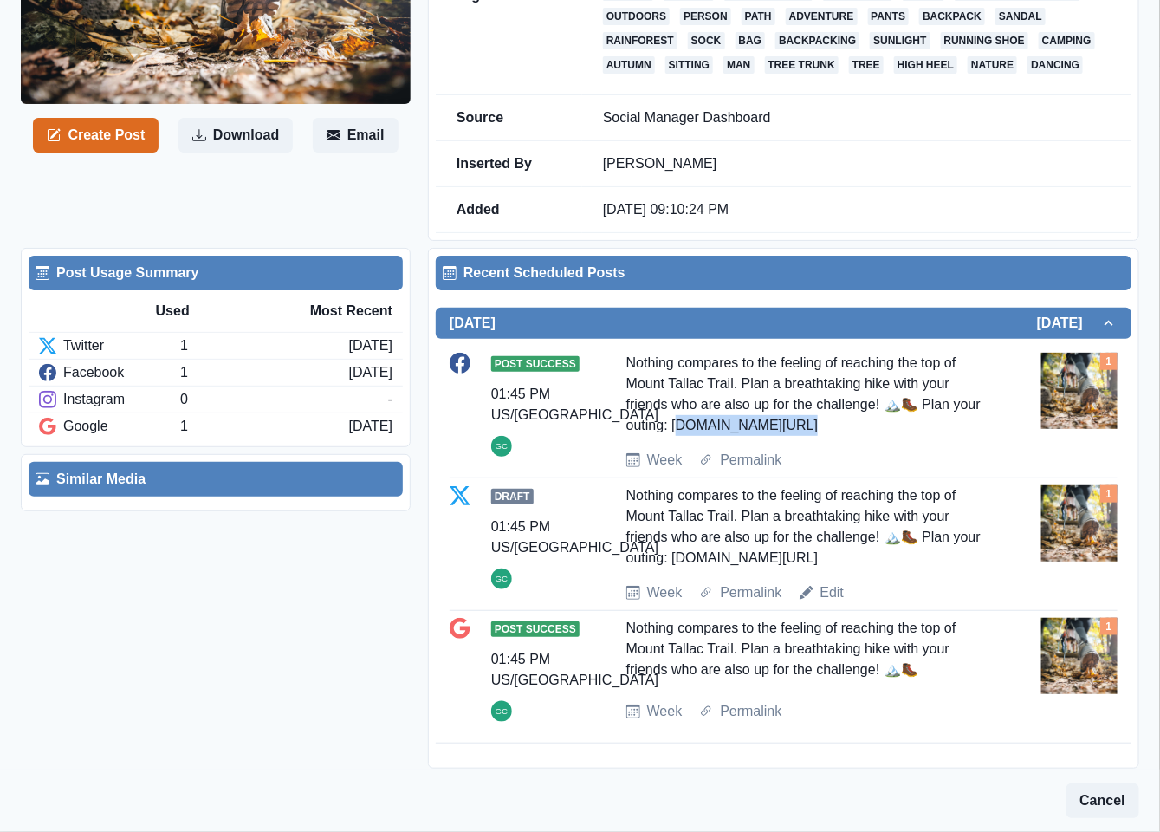
drag, startPoint x: 708, startPoint y: 421, endPoint x: 835, endPoint y: 422, distance: 127.4
click at [835, 422] on div "Nothing compares to the feeling of reaching the top of Mount Tallac Trail. Plan…" at bounding box center [809, 394] width 367 height 83
copy div ".bit.ly/4gB6FMz"
click at [882, 442] on div "Post Success 01:45 PM US/Pacific GC Nothing compares to the feeling of reaching…" at bounding box center [784, 412] width 668 height 118
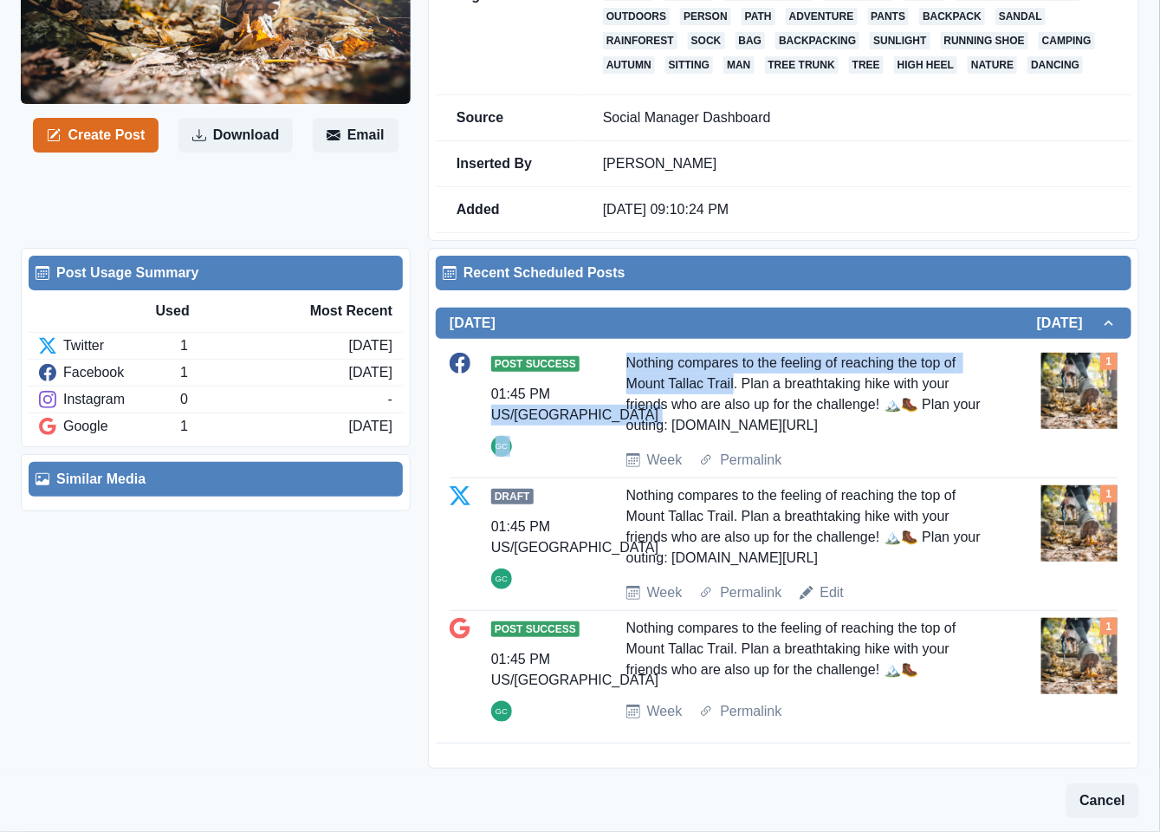
drag, startPoint x: 730, startPoint y: 386, endPoint x: 594, endPoint y: 383, distance: 136.9
click at [594, 383] on div "Post Success 01:45 PM US/Pacific GC Nothing compares to the feeling of reaching…" at bounding box center [784, 412] width 668 height 118
click at [593, 382] on div "Post Success 01:45 PM US/Pacific GC Nothing compares to the feeling of reaching…" at bounding box center [784, 412] width 668 height 118
drag, startPoint x: 599, startPoint y: 387, endPoint x: 681, endPoint y: 387, distance: 82.3
click at [681, 387] on div "Post Success 01:45 PM US/Pacific GC Nothing compares to the feeling of reaching…" at bounding box center [784, 412] width 668 height 118
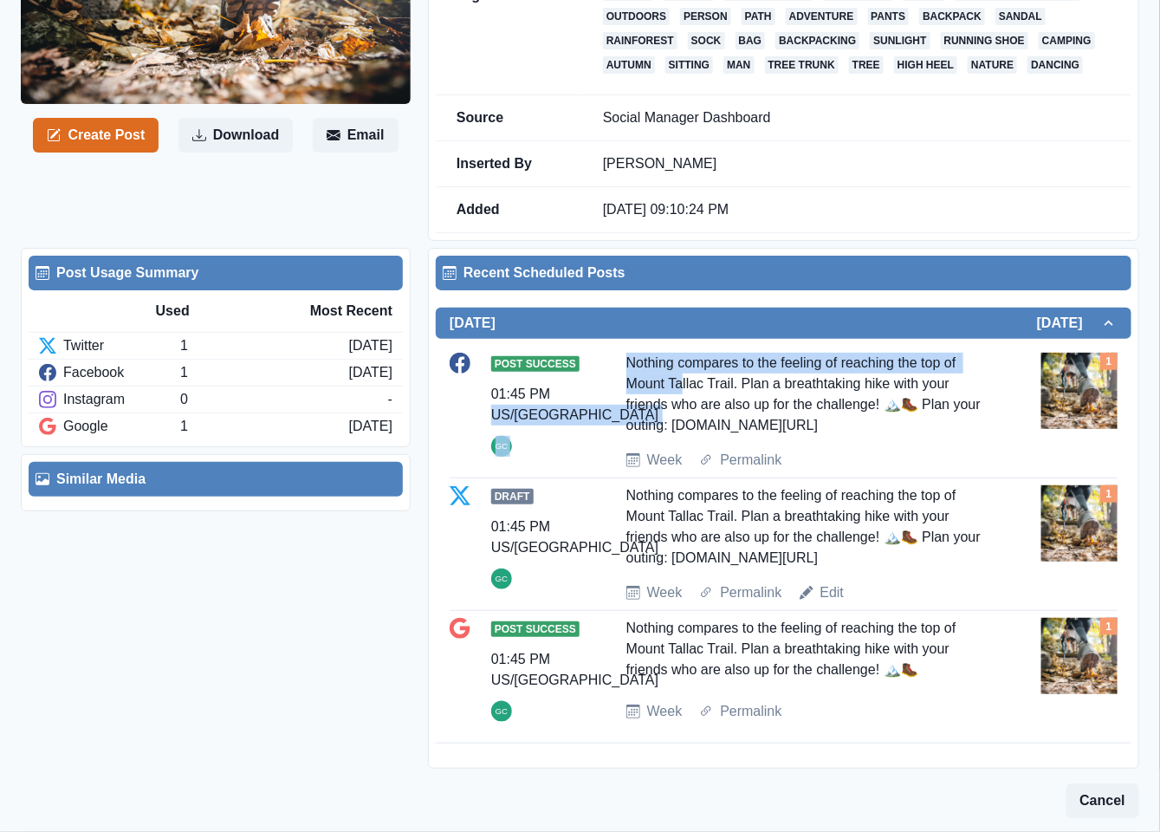
click at [599, 385] on div "Post Success 01:45 PM US/Pacific GC Nothing compares to the feeling of reaching…" at bounding box center [784, 412] width 668 height 118
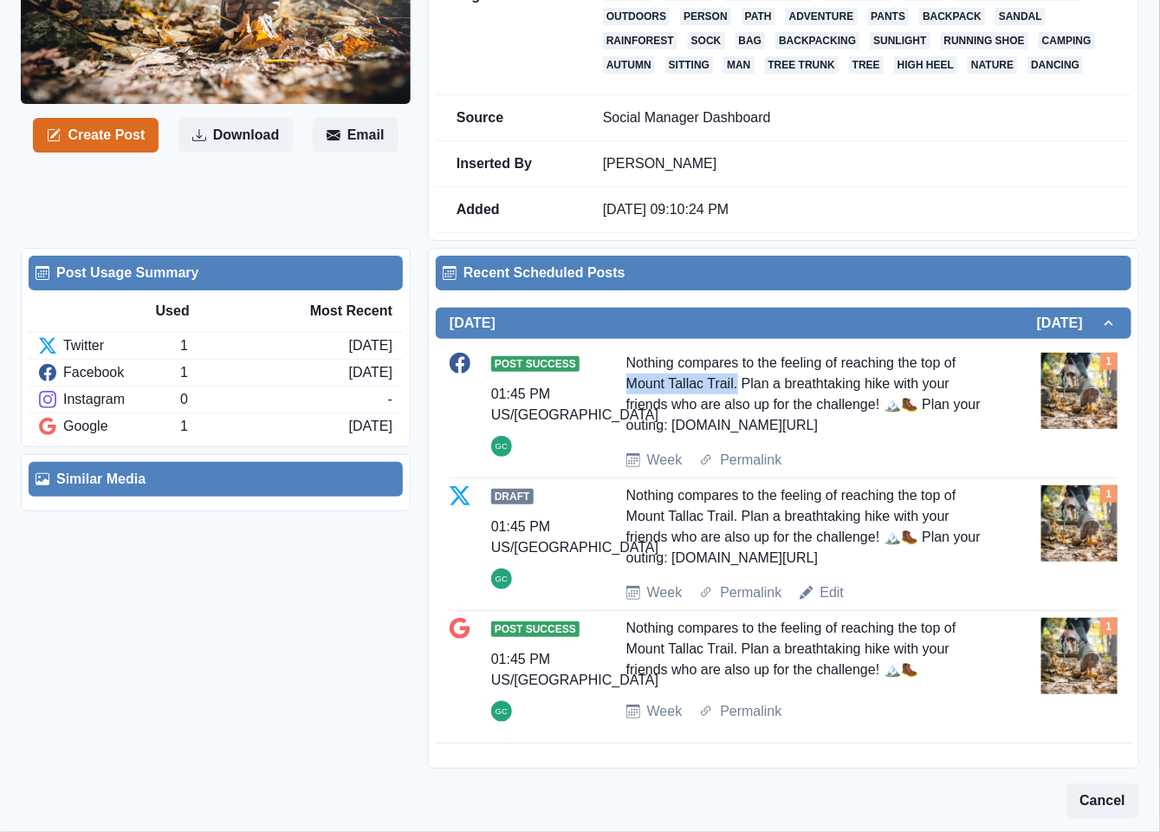
drag, startPoint x: 613, startPoint y: 387, endPoint x: 731, endPoint y: 393, distance: 118.0
click at [731, 393] on div "Post Success 01:45 PM US/Pacific GC Nothing compares to the feeling of reaching…" at bounding box center [784, 412] width 668 height 118
copy div "Mount Tallac Trail."
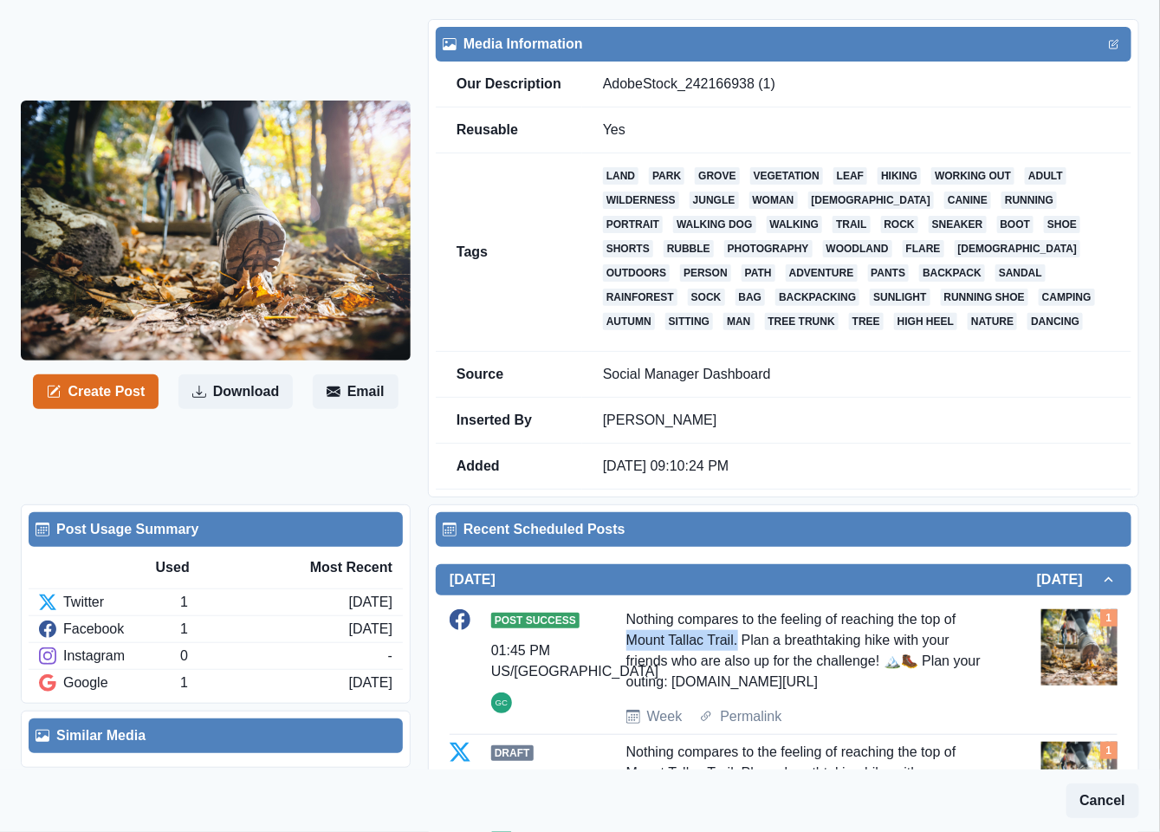
scroll to position [0, 0]
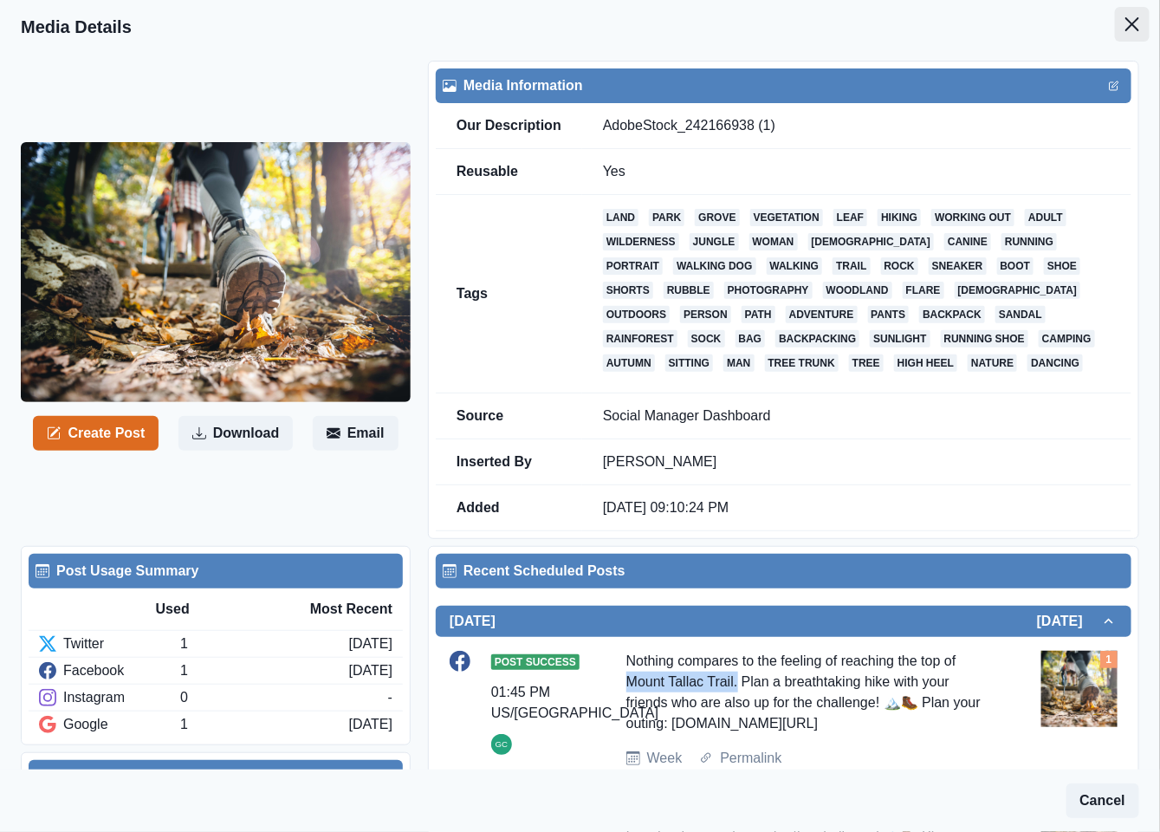
click at [1126, 27] on icon "Close" at bounding box center [1133, 24] width 14 height 14
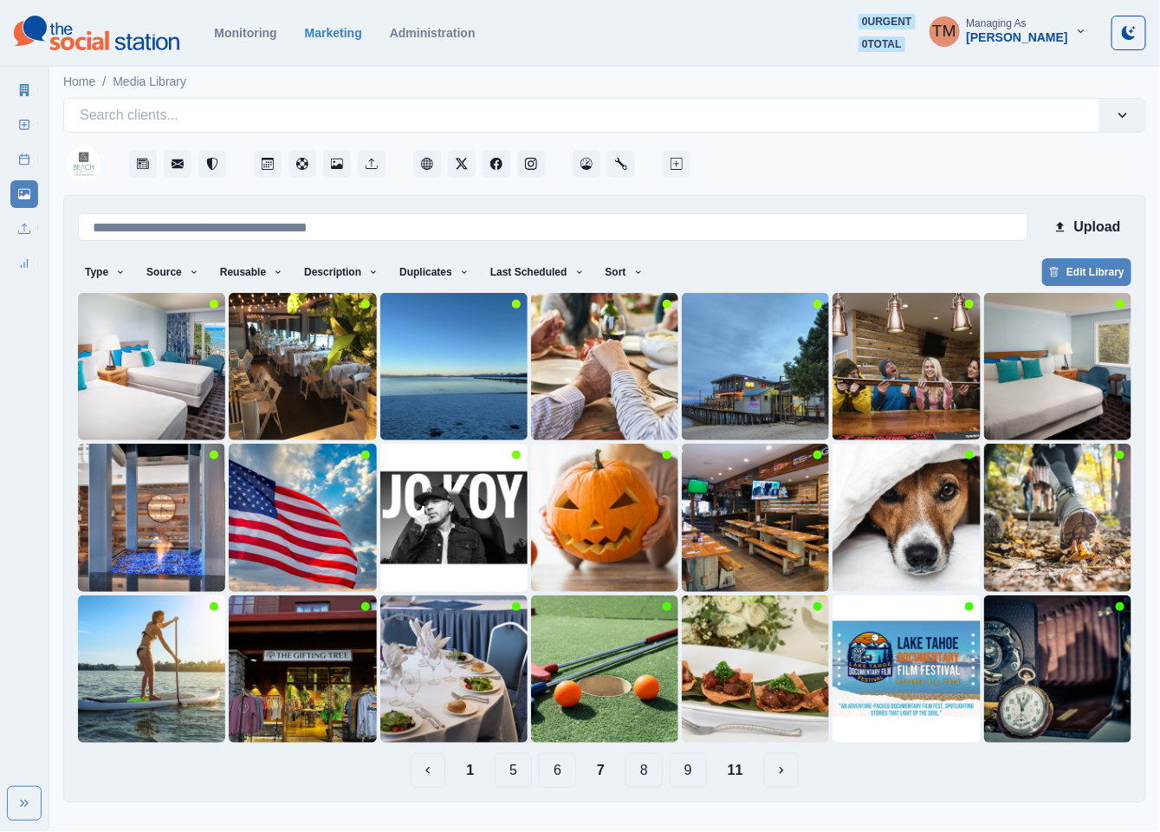
click at [560, 776] on button "6" at bounding box center [557, 770] width 37 height 35
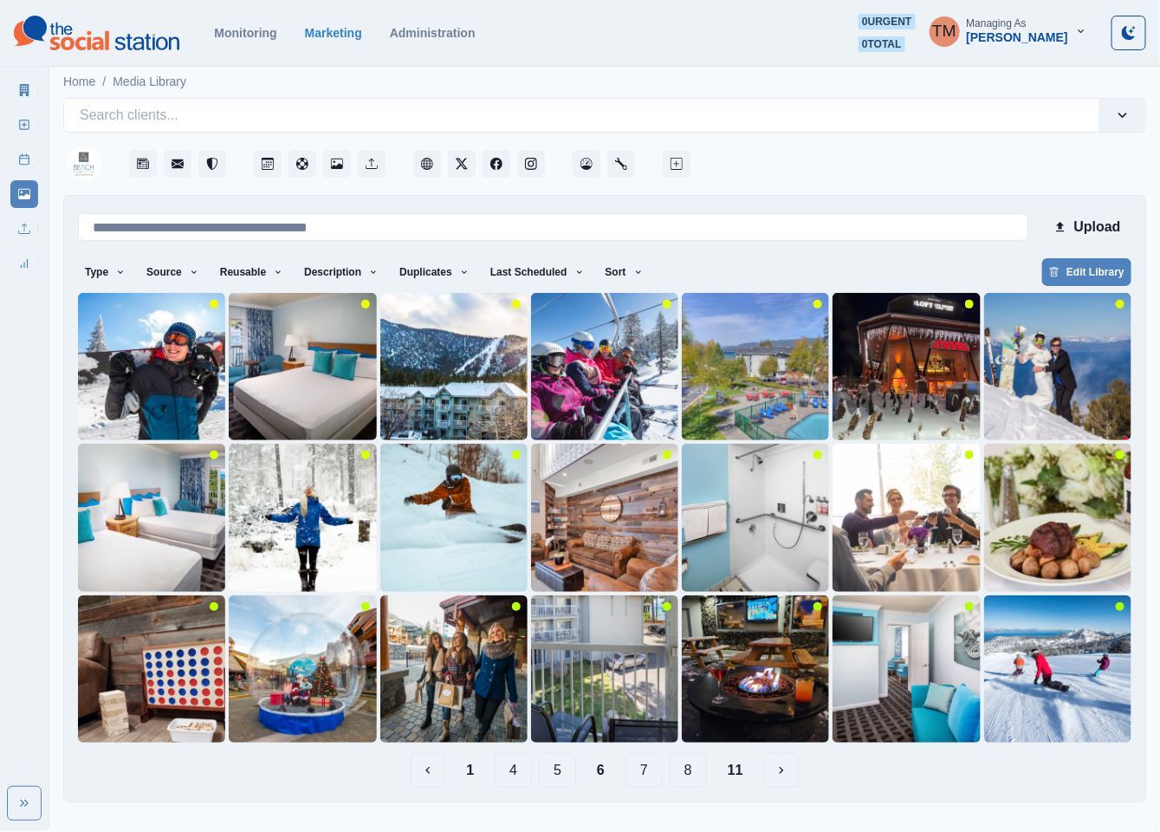
click at [549, 770] on button "5" at bounding box center [557, 770] width 37 height 35
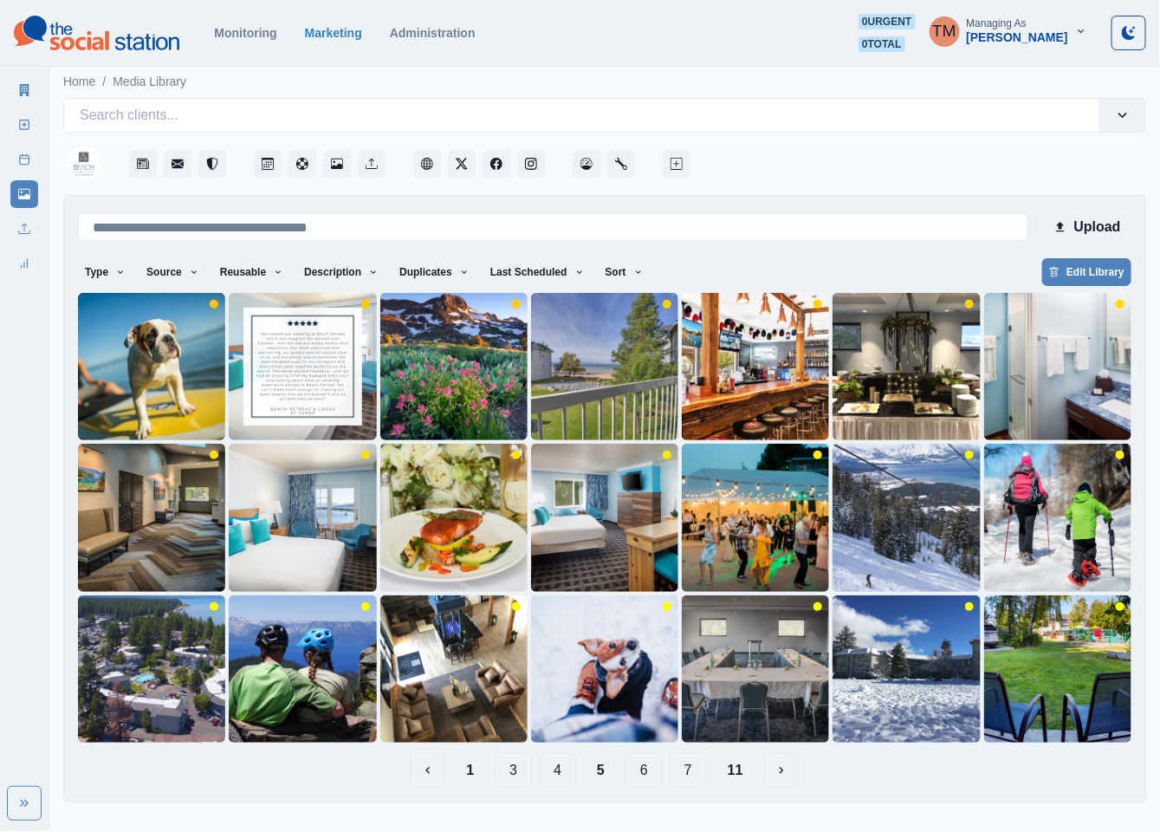
click at [557, 770] on button "4" at bounding box center [557, 770] width 37 height 35
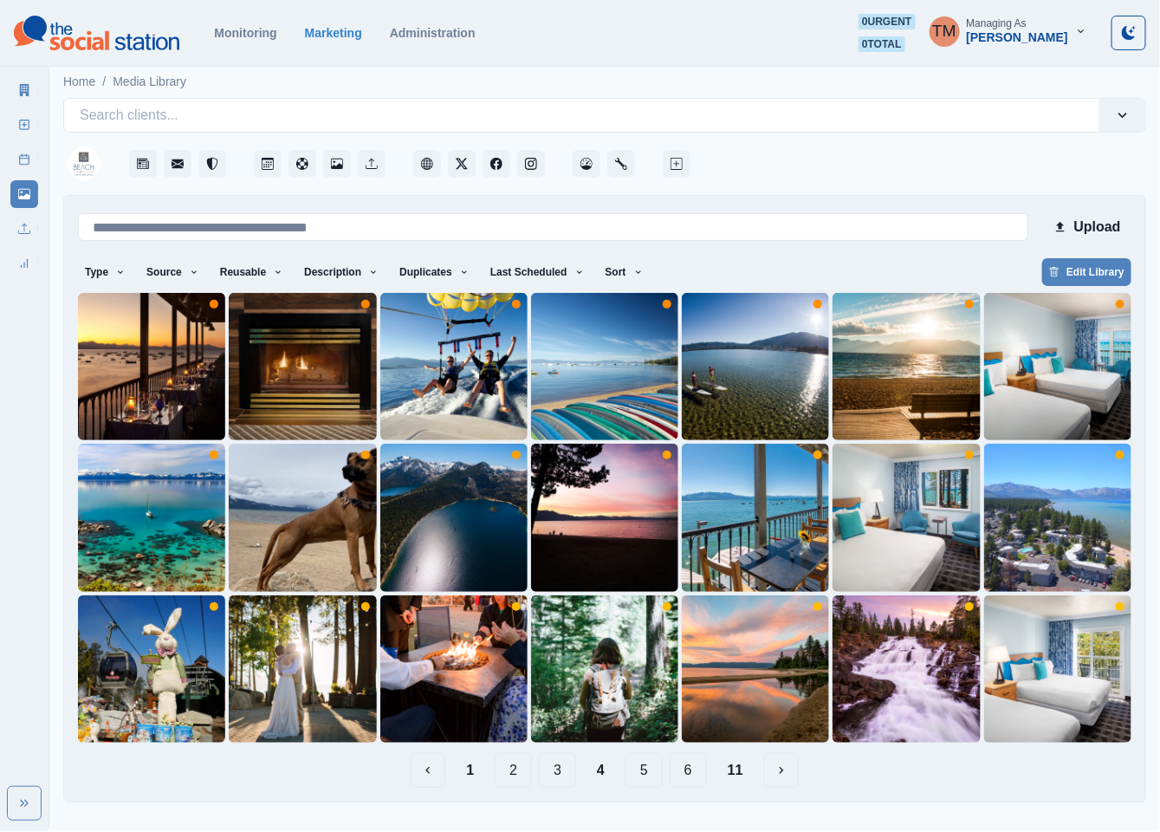
click at [551, 769] on button "3" at bounding box center [557, 770] width 37 height 35
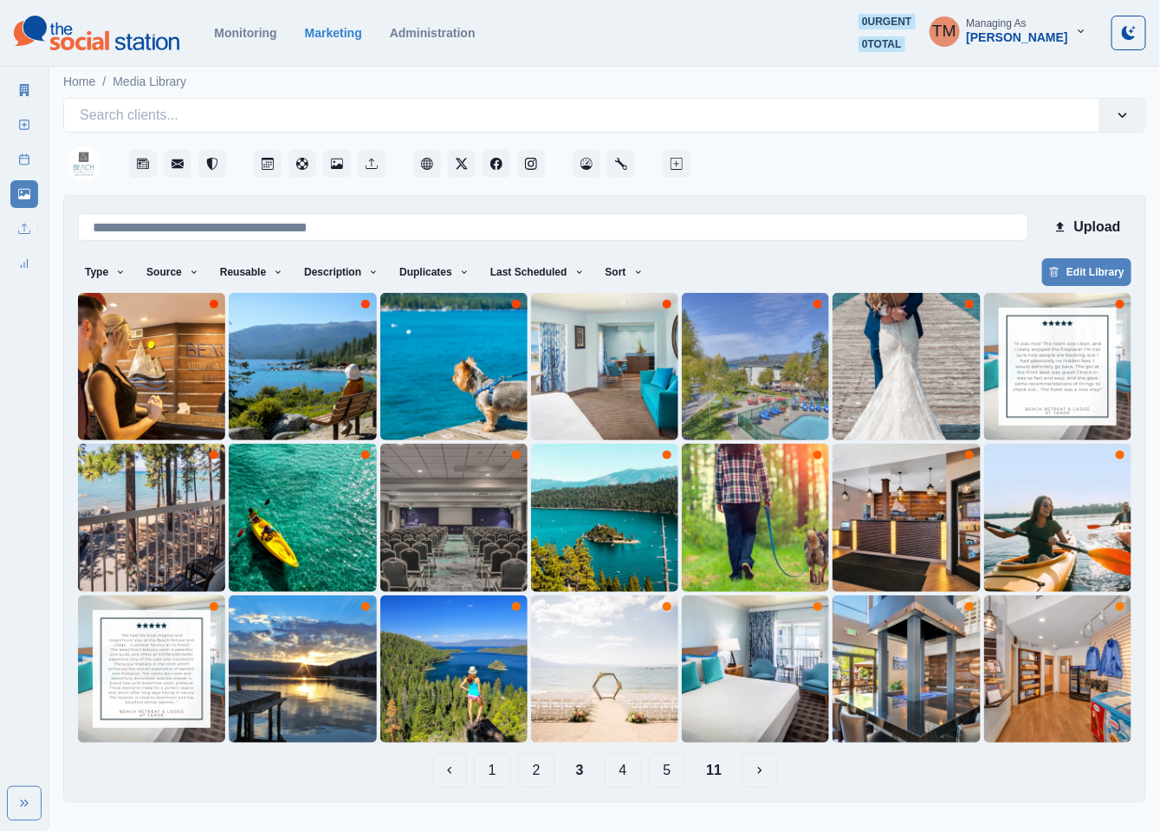
click at [536, 769] on button "2" at bounding box center [536, 770] width 37 height 35
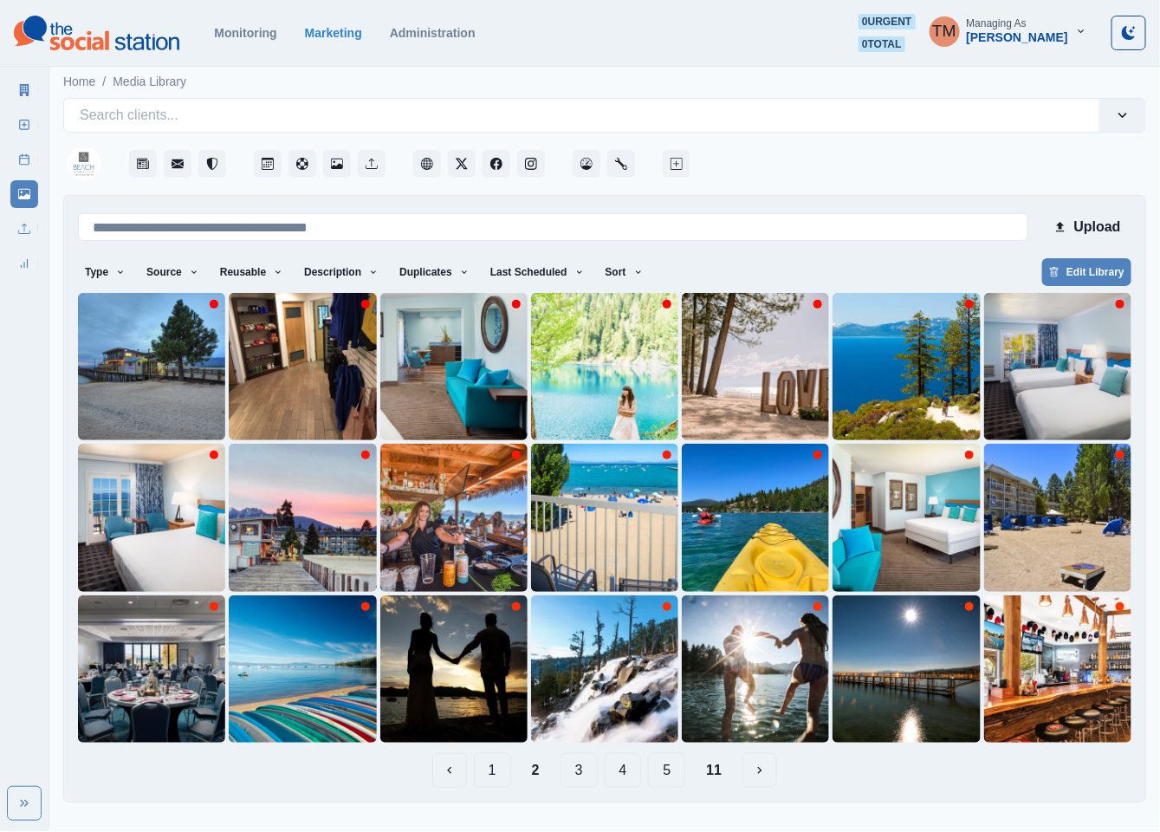
click at [673, 768] on button "5" at bounding box center [666, 770] width 37 height 35
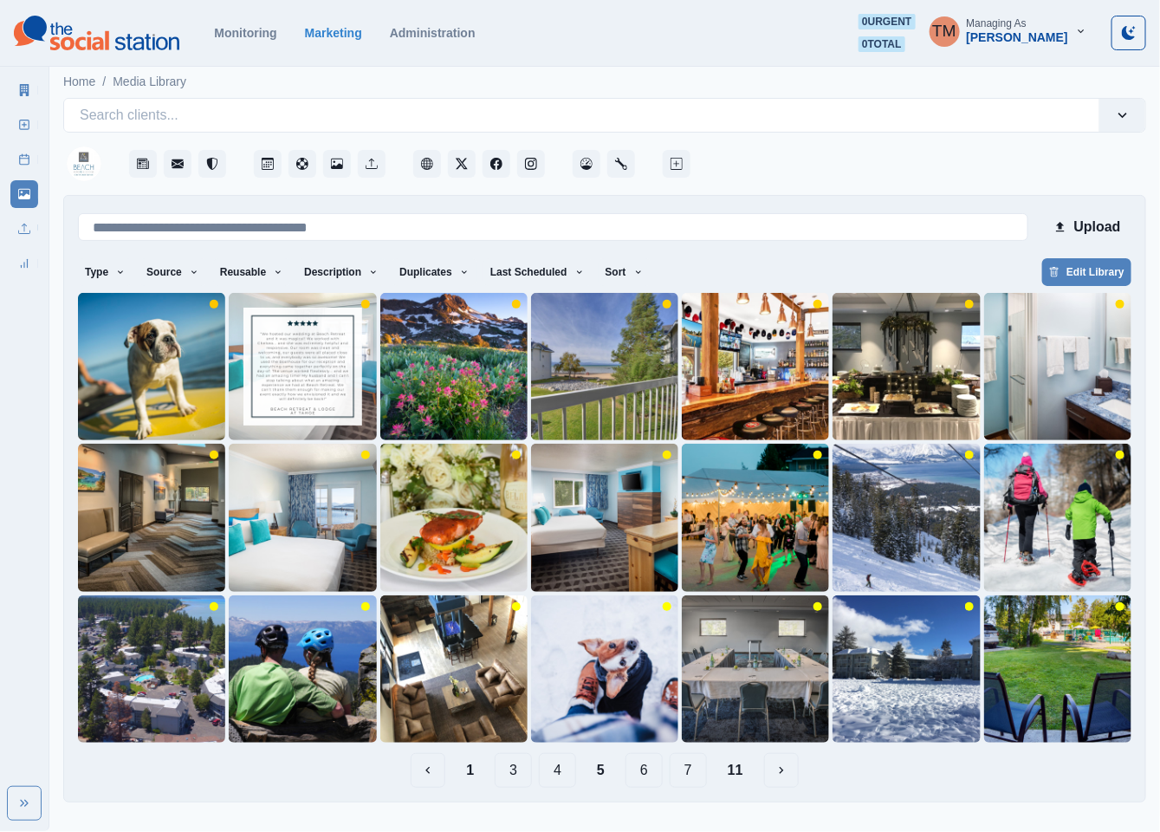
click at [699, 773] on button "7" at bounding box center [688, 770] width 37 height 35
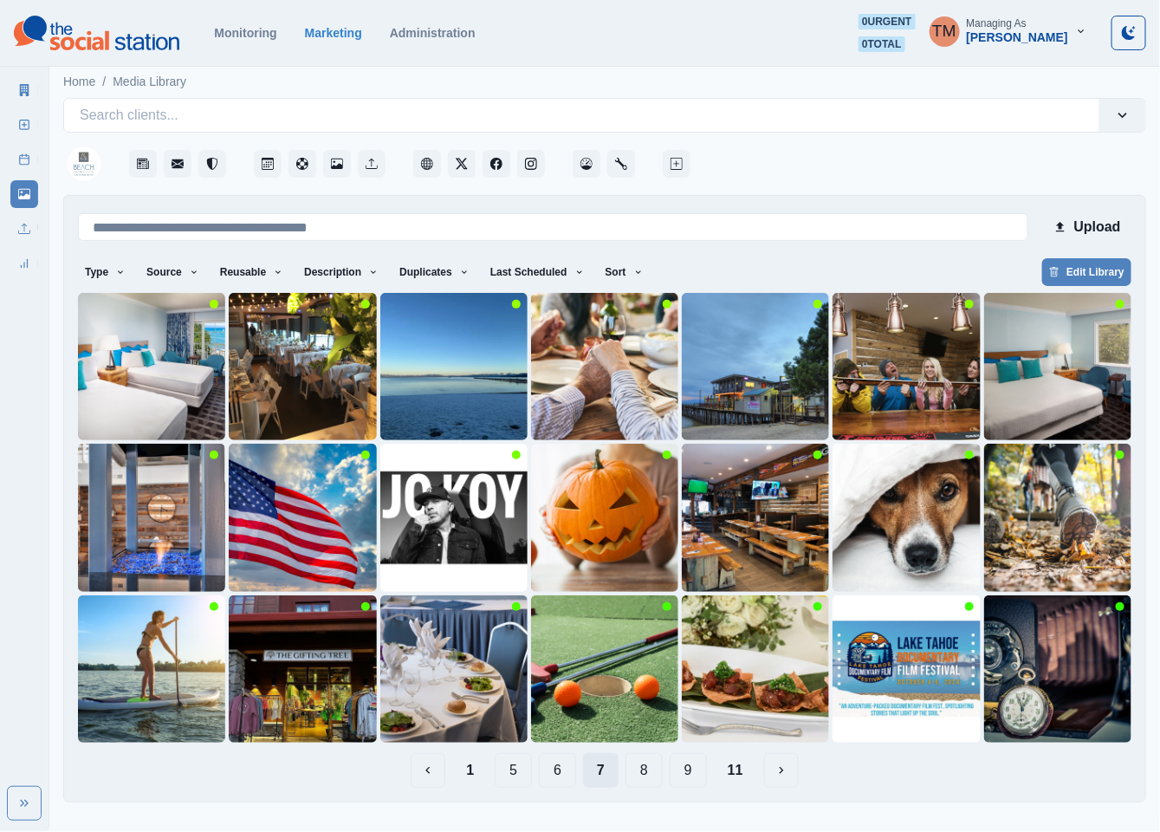
drag, startPoint x: 562, startPoint y: 776, endPoint x: 646, endPoint y: 767, distance: 84.5
click at [594, 772] on div "1 5 6 7 8 9 11" at bounding box center [605, 770] width 1054 height 35
click at [1045, 556] on img at bounding box center [1057, 517] width 147 height 147
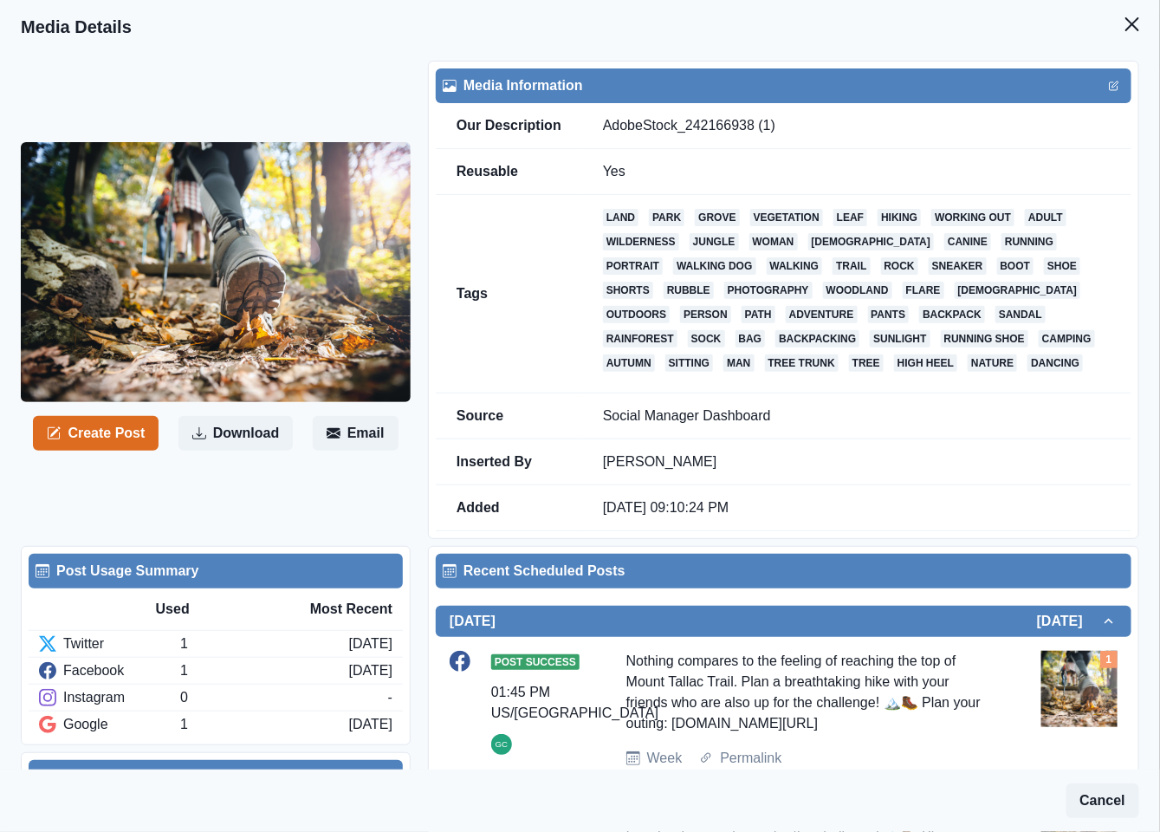
scroll to position [260, 0]
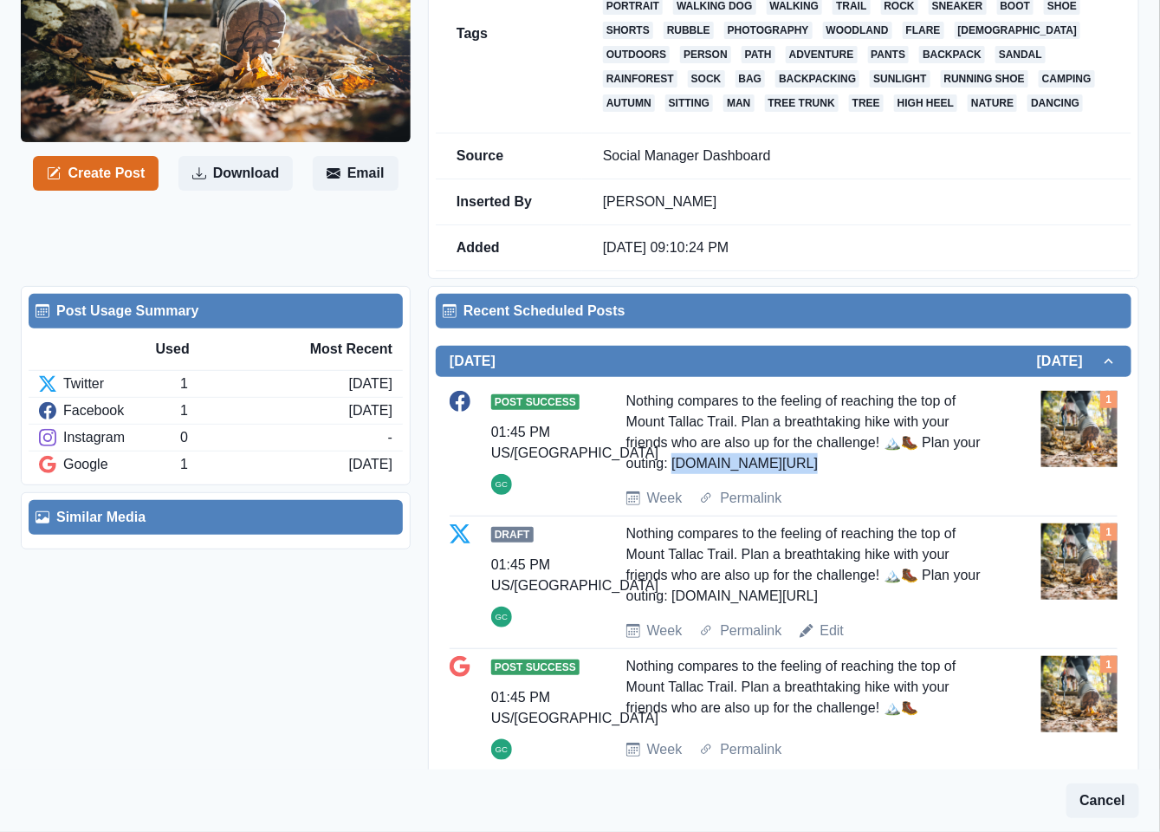
drag, startPoint x: 702, startPoint y: 468, endPoint x: 825, endPoint y: 469, distance: 123.0
click at [825, 469] on div "Nothing compares to the feeling of reaching the top of Mount Tallac Trail. Plan…" at bounding box center [809, 432] width 367 height 83
copy div "w.bit.ly/4gB6FMz"
